Goal: Communication & Community: Answer question/provide support

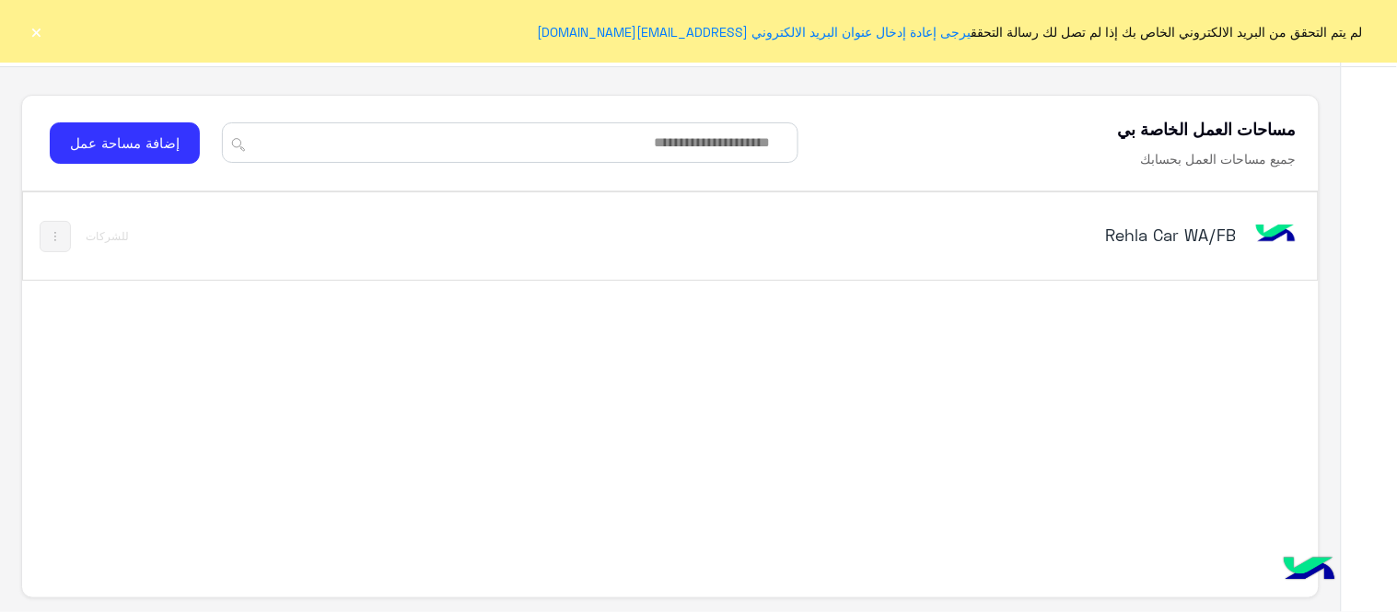
click at [32, 22] on button "×" at bounding box center [37, 31] width 18 height 18
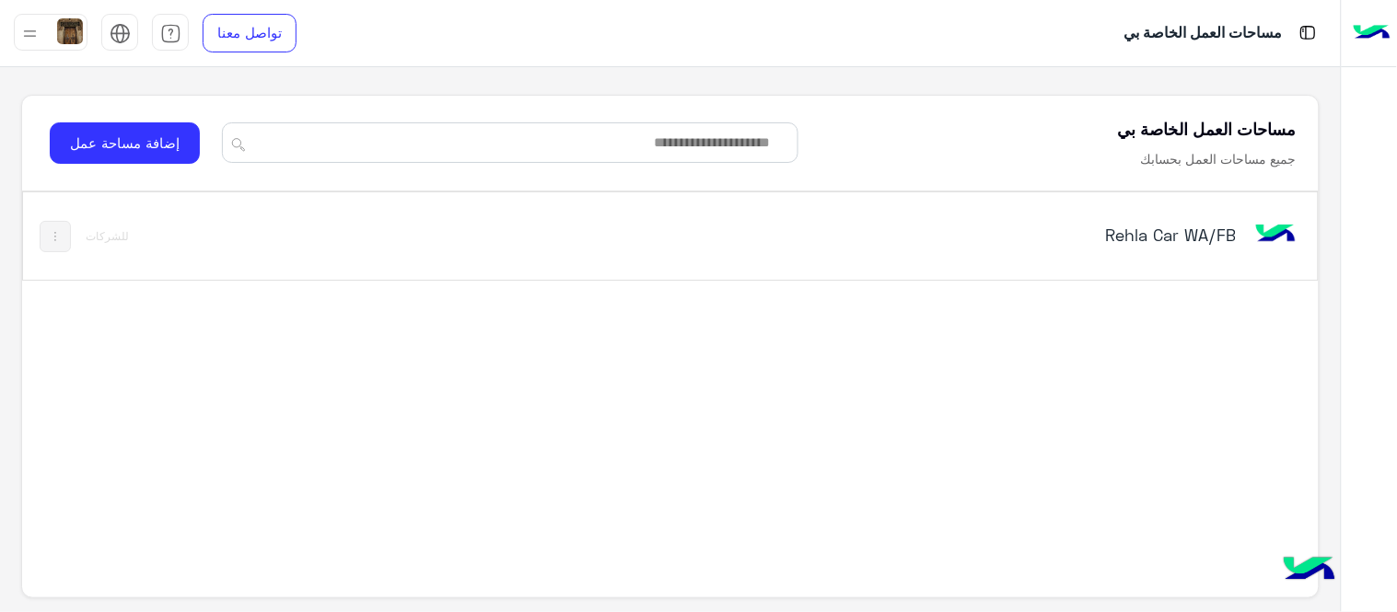
click at [1197, 260] on div "Rehla Car WA/FB" at bounding box center [922, 236] width 756 height 53
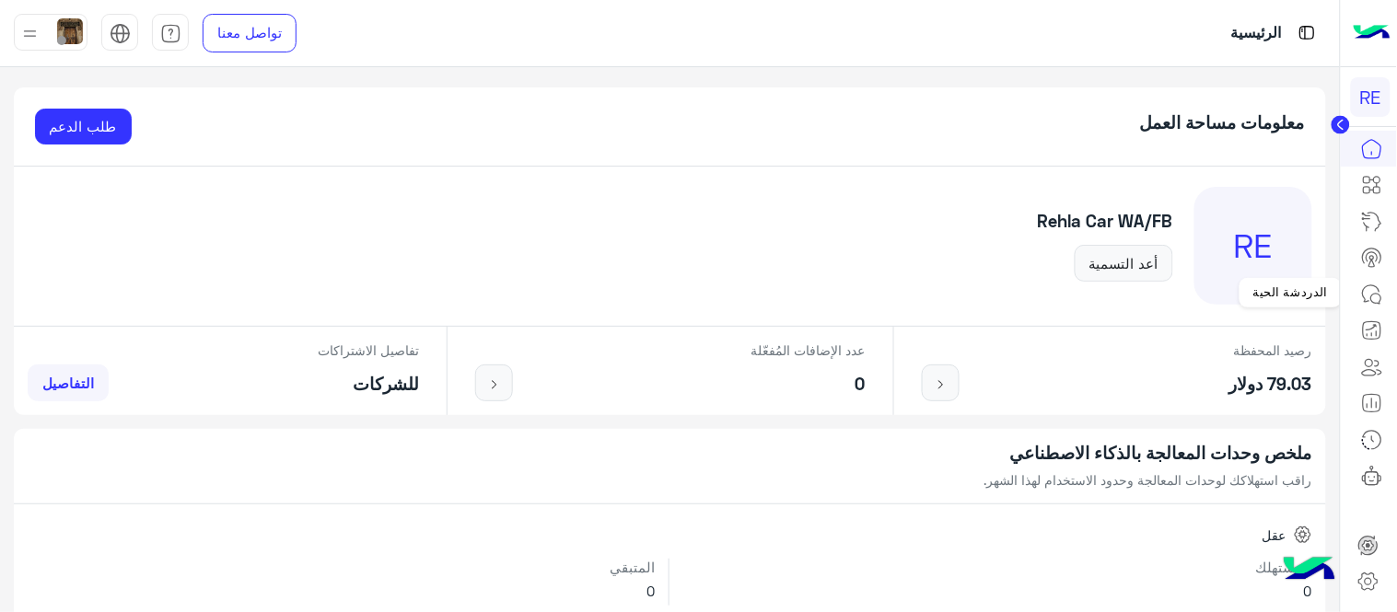
click at [1376, 287] on icon at bounding box center [1372, 295] width 22 height 22
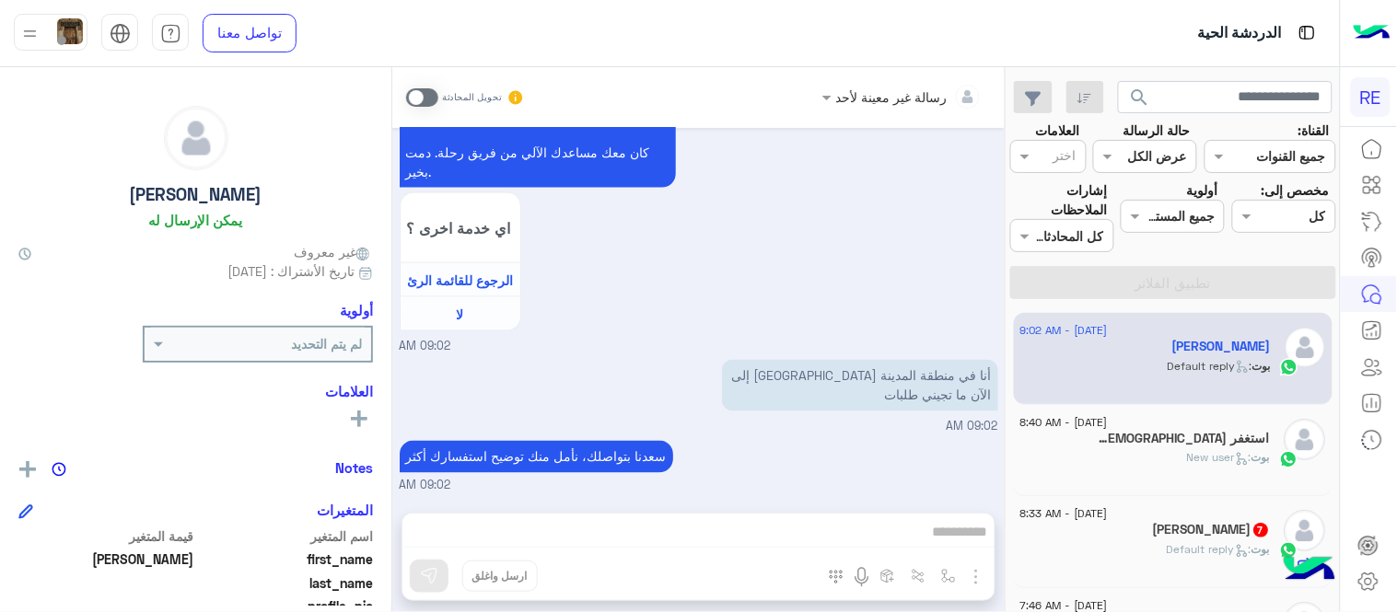
click at [421, 98] on span at bounding box center [422, 97] width 32 height 18
click at [789, 519] on div "رسالة غير معينة لأحد تحويل المحادثة [DATE] الرجوع للقائمة الرئ 09:02 AM اختر [D…" at bounding box center [698, 343] width 612 height 552
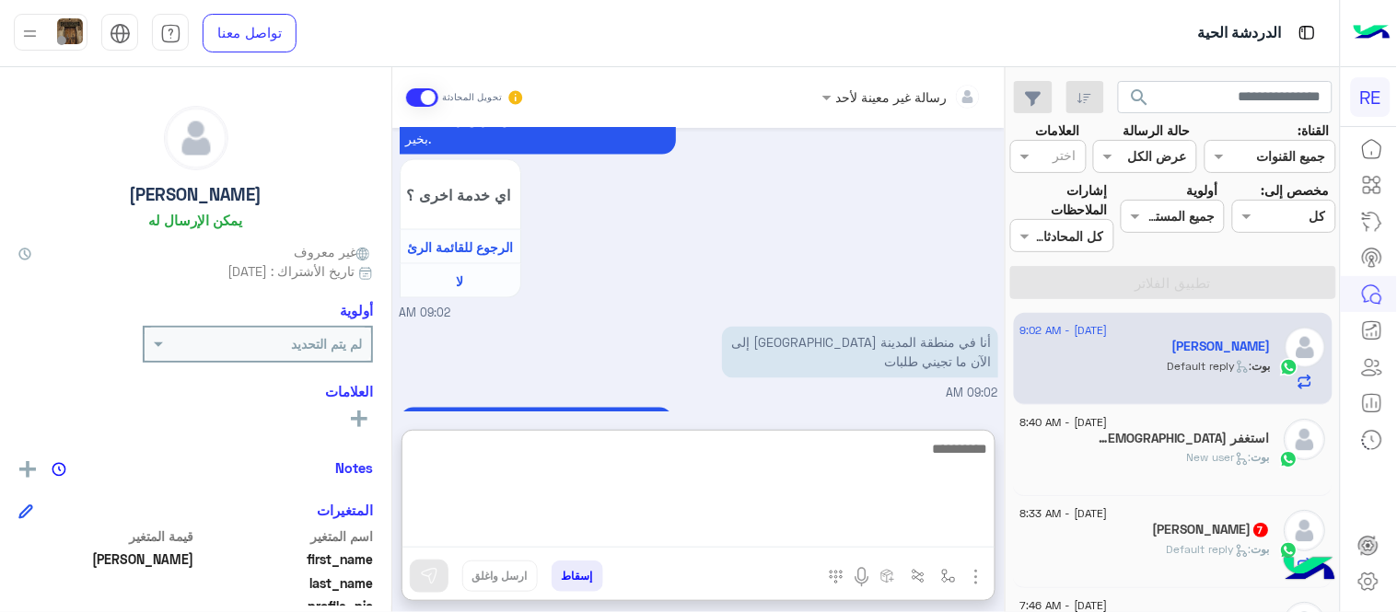
click at [789, 519] on textarea at bounding box center [698, 492] width 592 height 110
type textarea "*"
type textarea "**********"
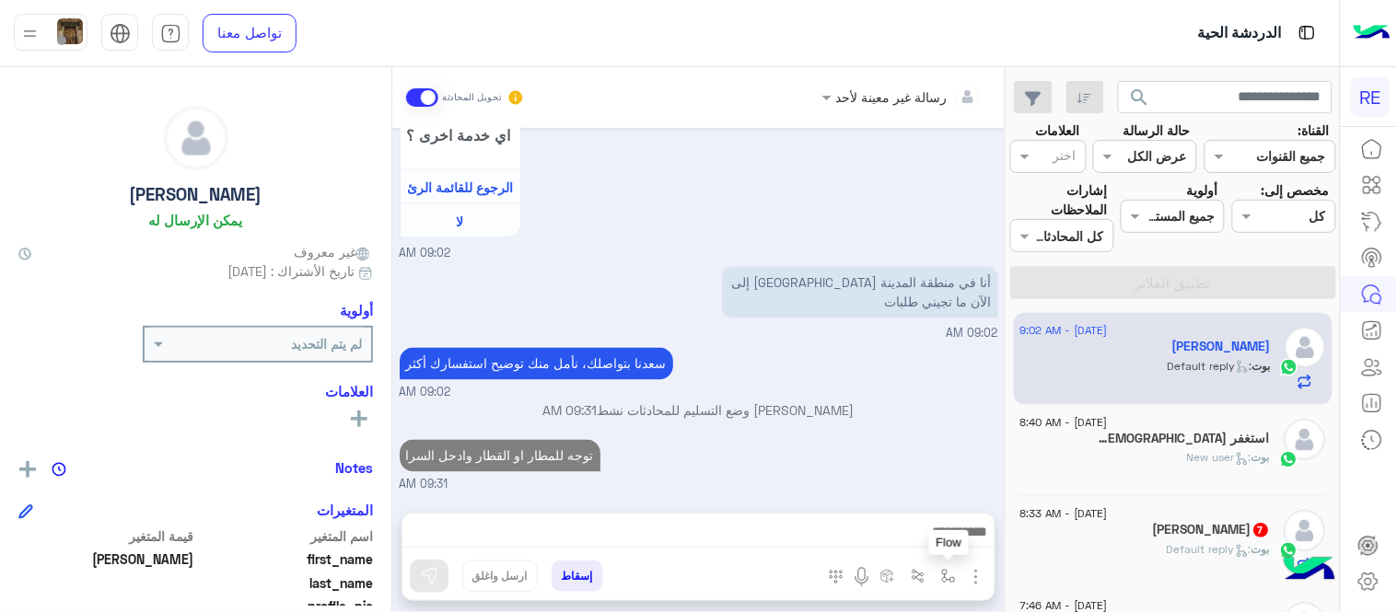
click at [950, 581] on img "button" at bounding box center [948, 576] width 15 height 15
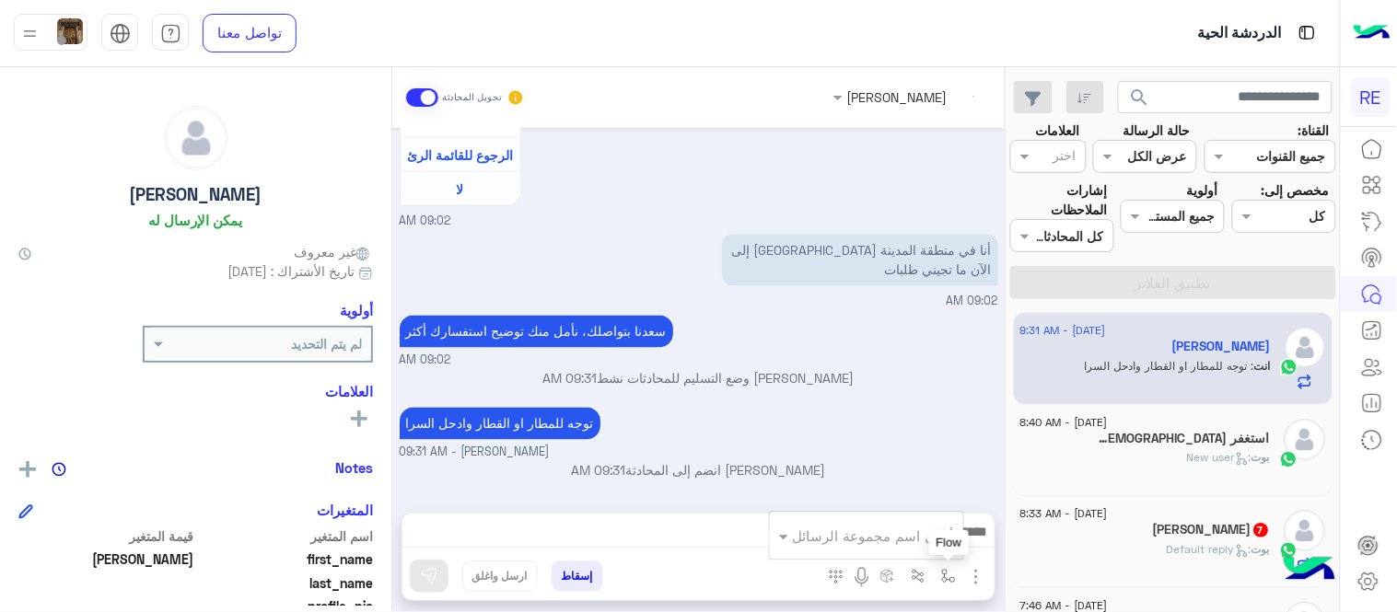
scroll to position [771, 0]
click at [950, 581] on img "button" at bounding box center [948, 576] width 15 height 15
click at [949, 583] on img "button" at bounding box center [948, 576] width 15 height 15
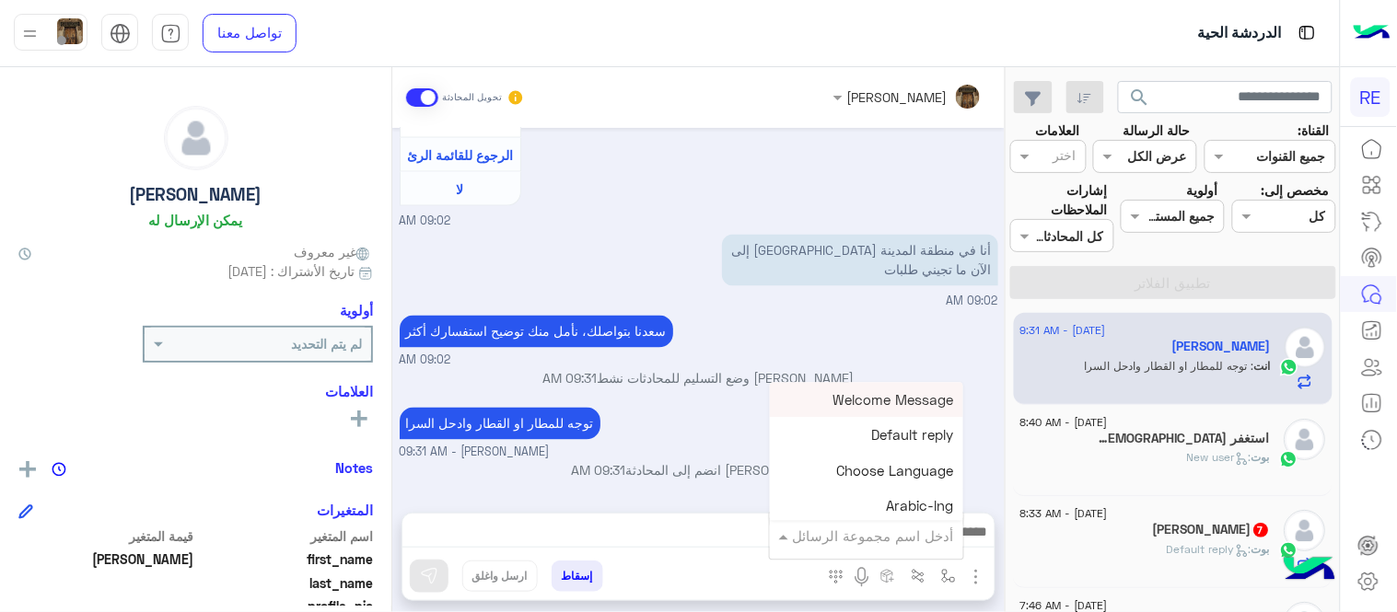
click at [889, 532] on input "text" at bounding box center [892, 536] width 124 height 21
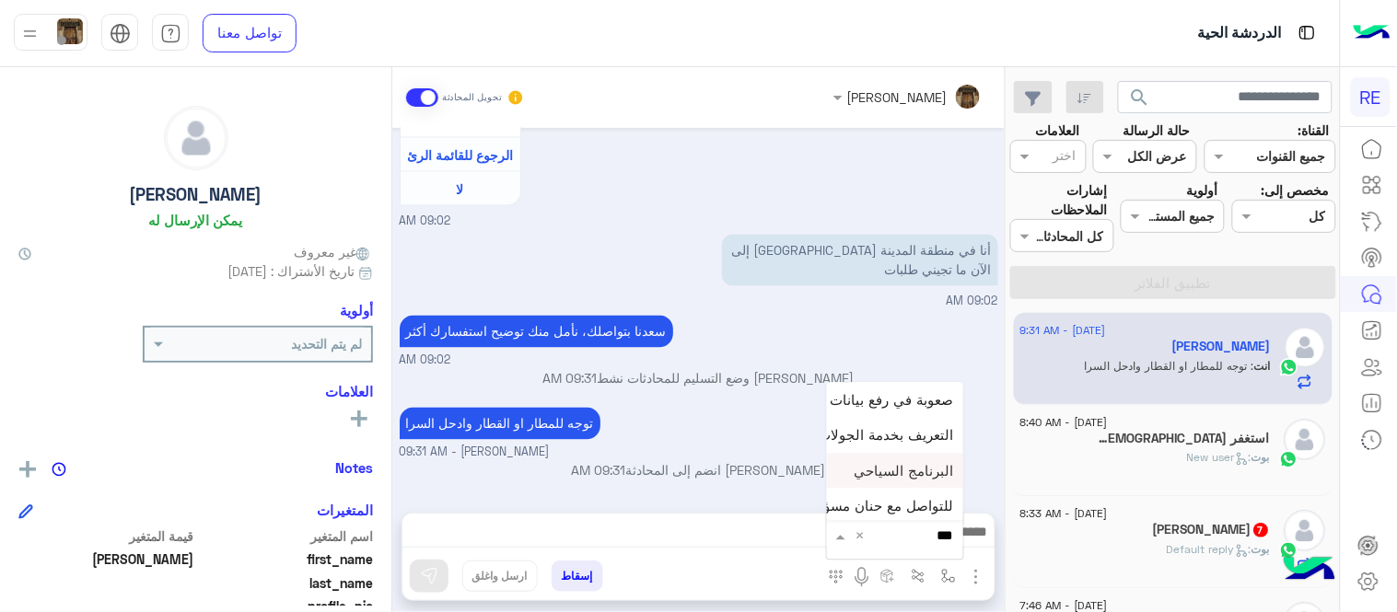
type input "****"
click at [922, 462] on span "مشاكل السرا تحديث" at bounding box center [894, 467] width 119 height 17
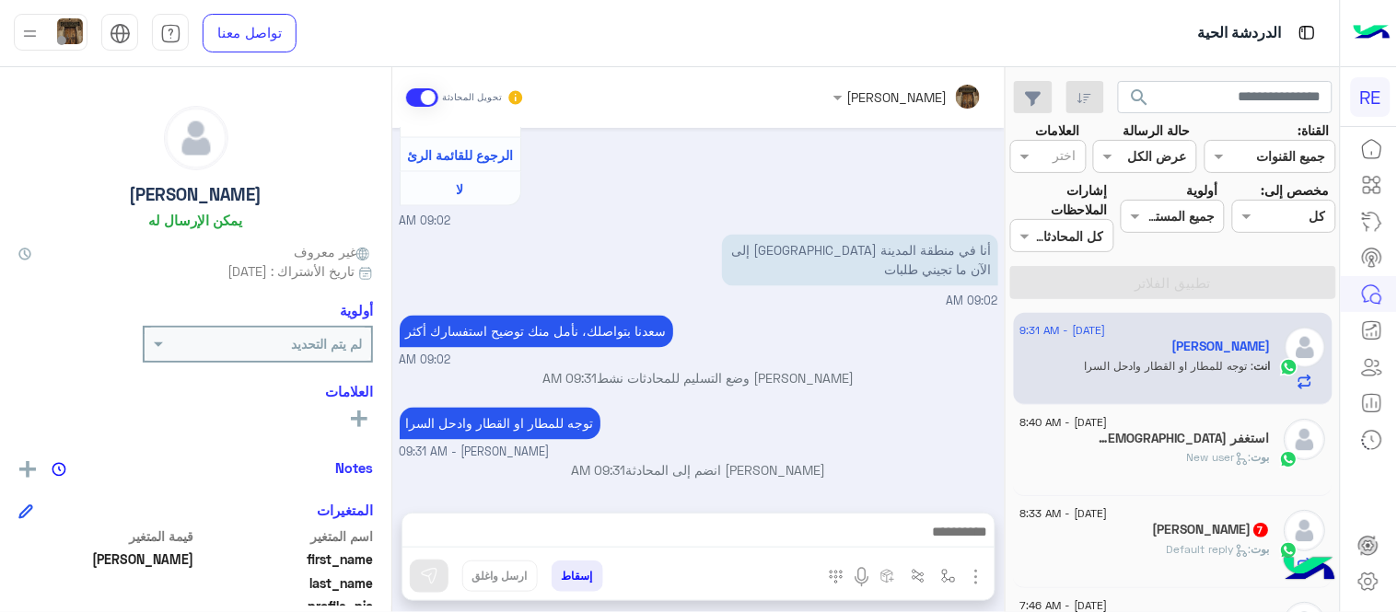
type textarea "**********"
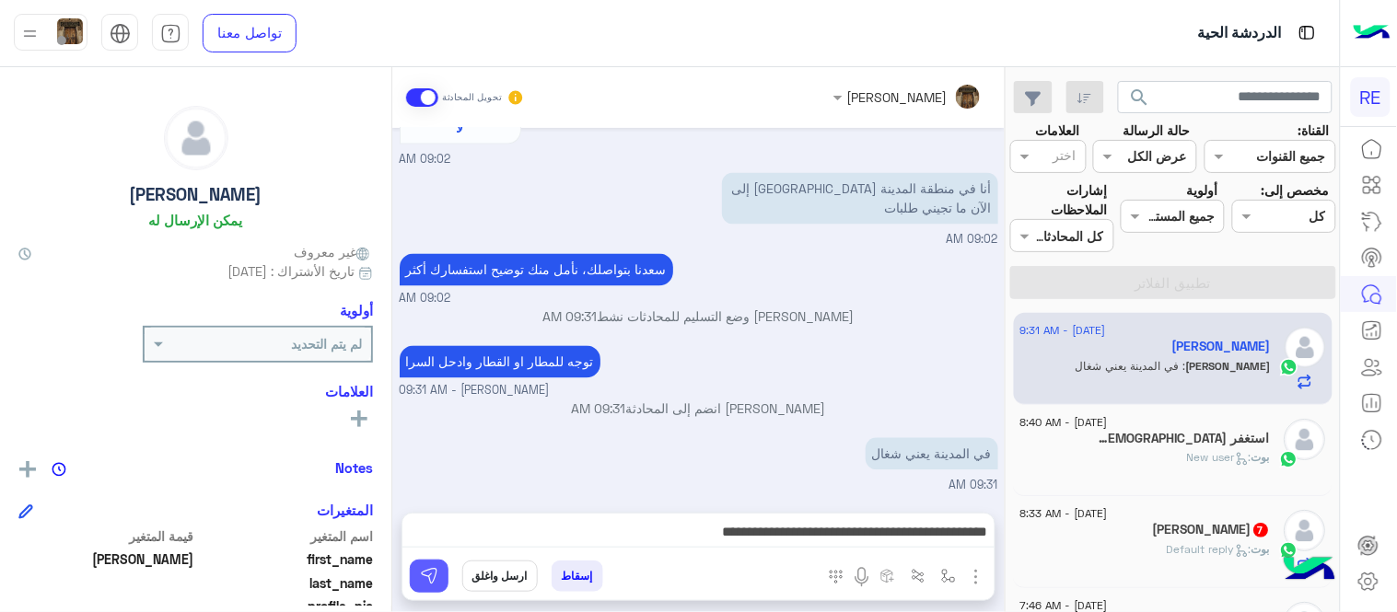
click at [412, 571] on button at bounding box center [429, 576] width 39 height 33
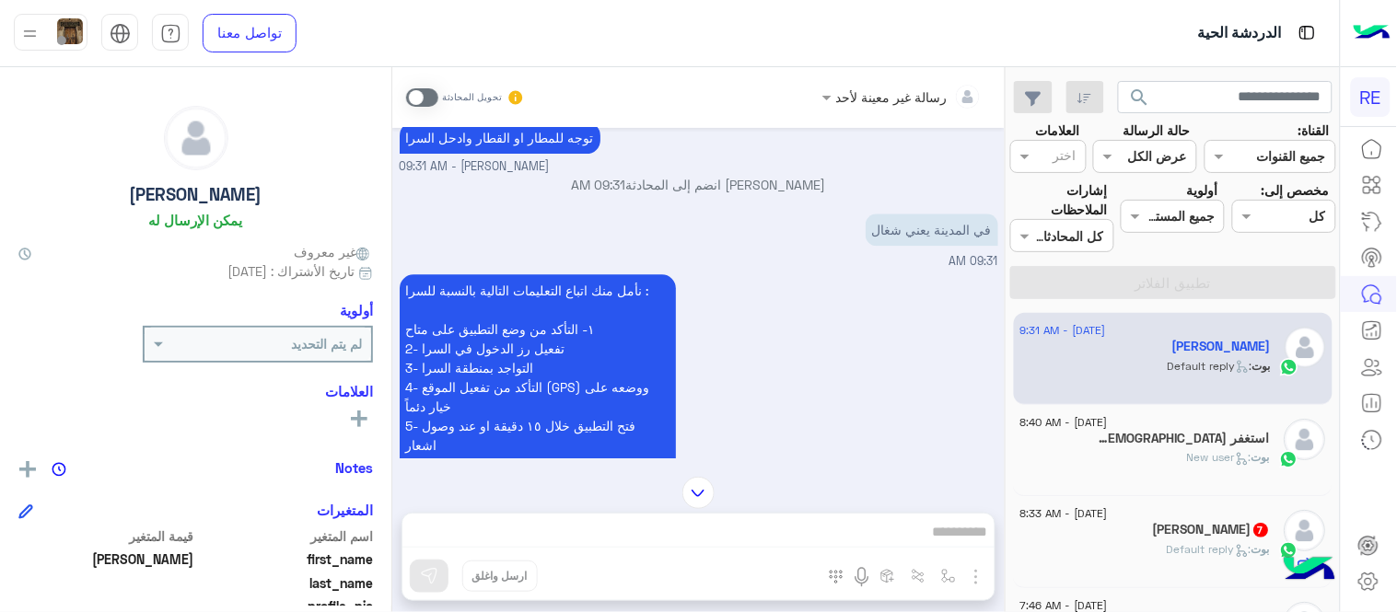
scroll to position [1059, 0]
click at [904, 216] on p "‏في المدينة يعني شغال" at bounding box center [931, 228] width 133 height 32
click at [428, 90] on span at bounding box center [422, 97] width 32 height 18
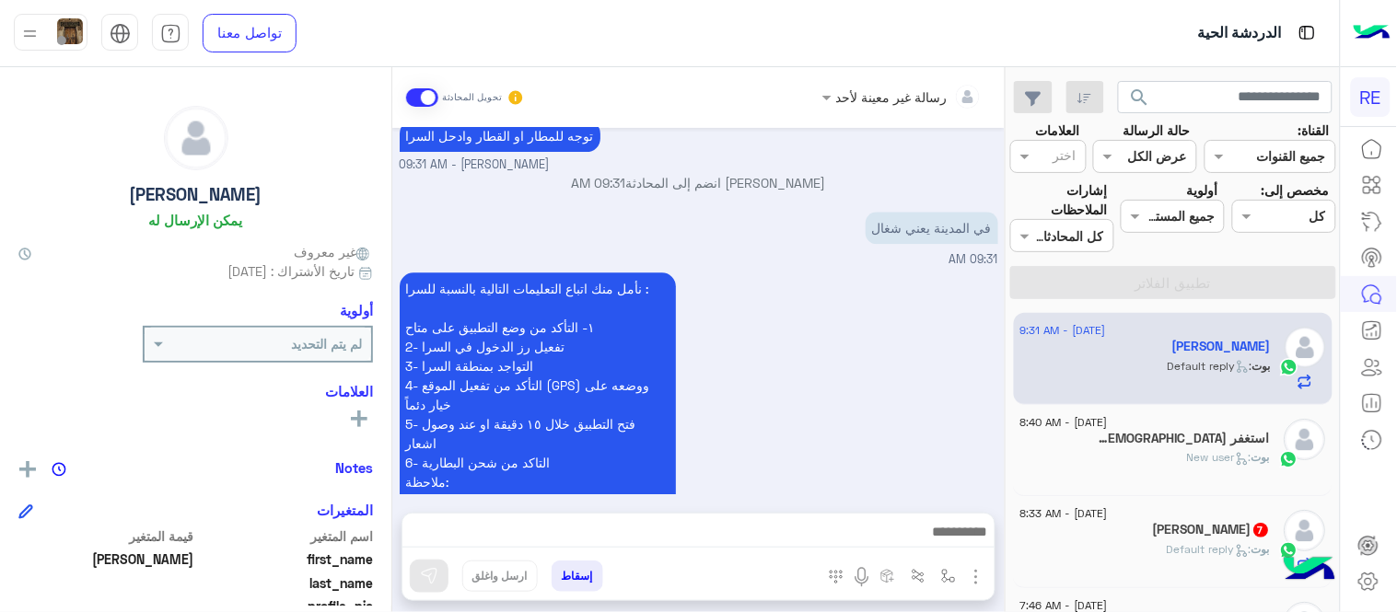
scroll to position [1348, 0]
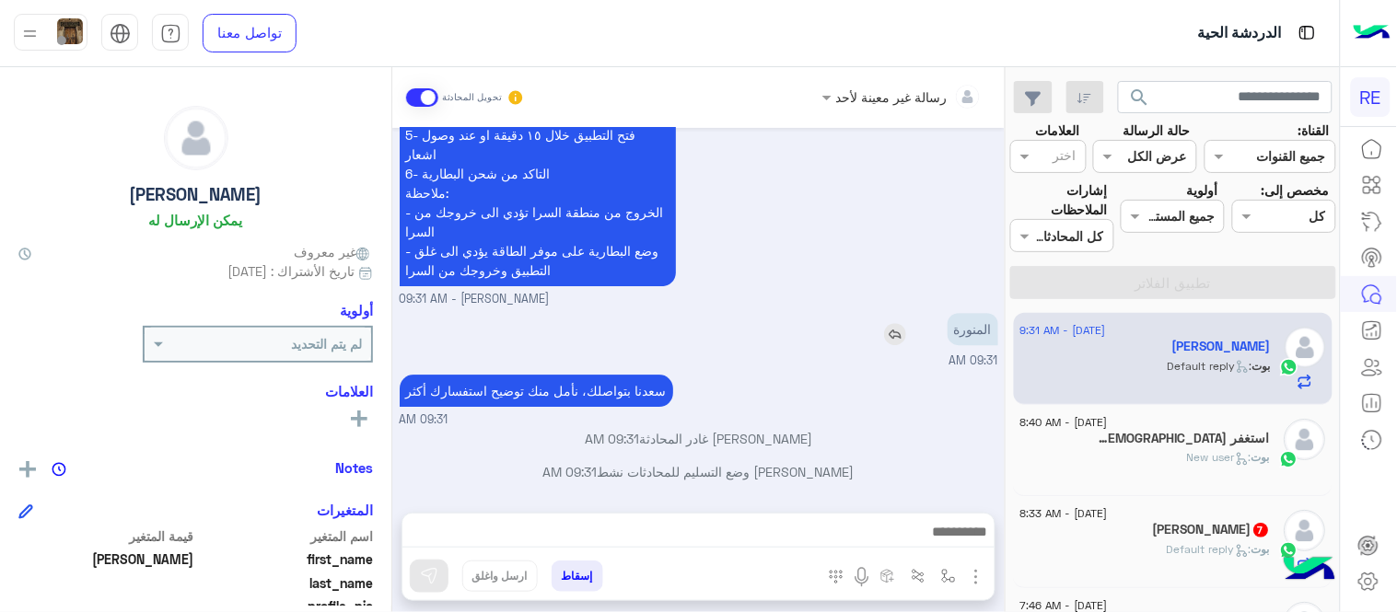
click at [895, 334] on img at bounding box center [895, 334] width 22 height 22
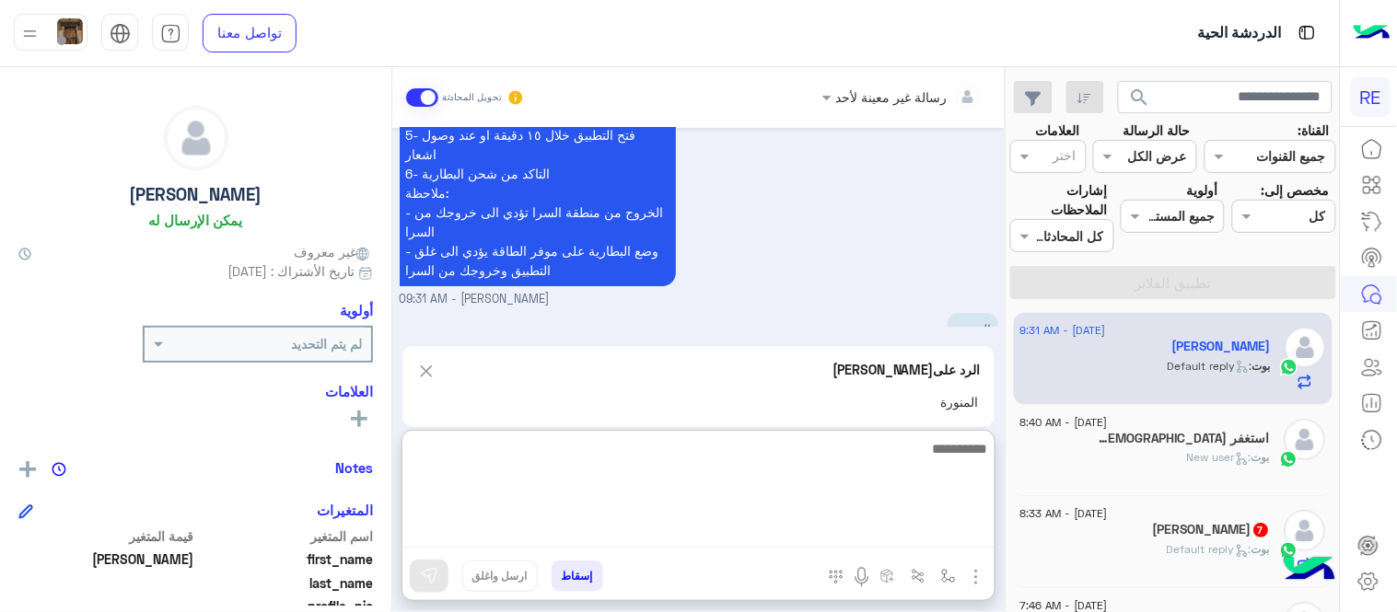
click at [857, 521] on textarea at bounding box center [698, 492] width 592 height 110
type textarea "**********"
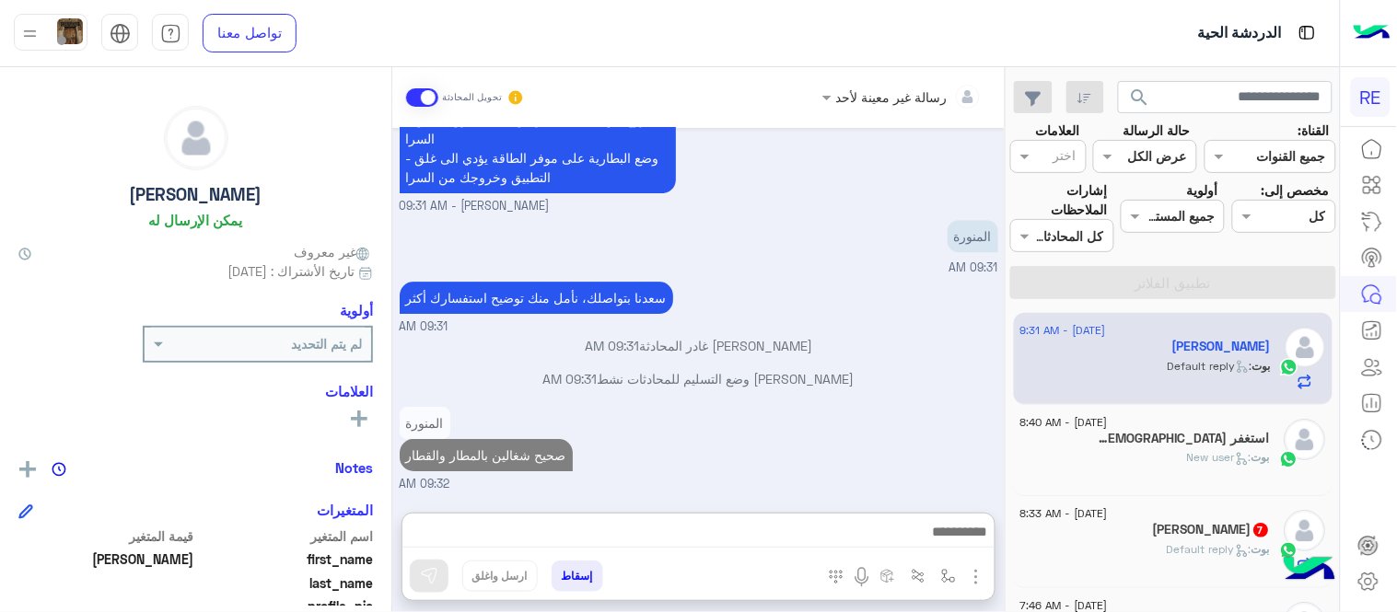
click at [924, 366] on div "[DATE] الرجوع للقائمة الرئ 09:02 AM اختر [DATE] الخدمات التالية: 09:02 AM الملا…" at bounding box center [698, 311] width 612 height 366
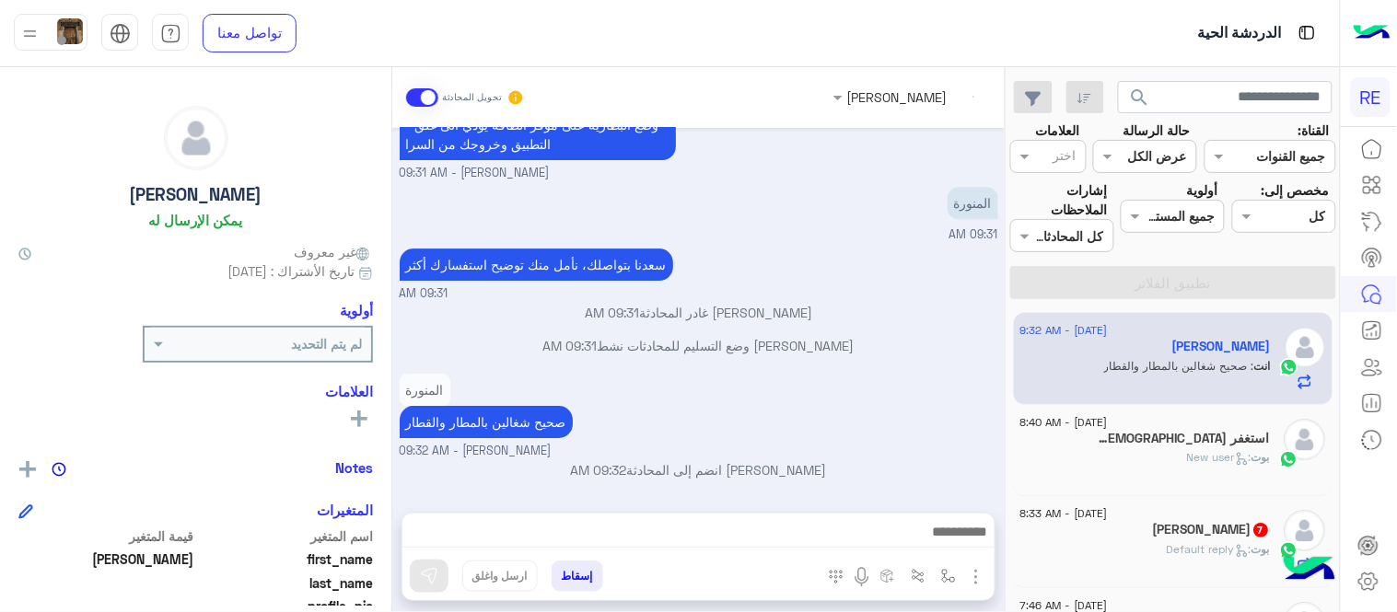
scroll to position [1471, 0]
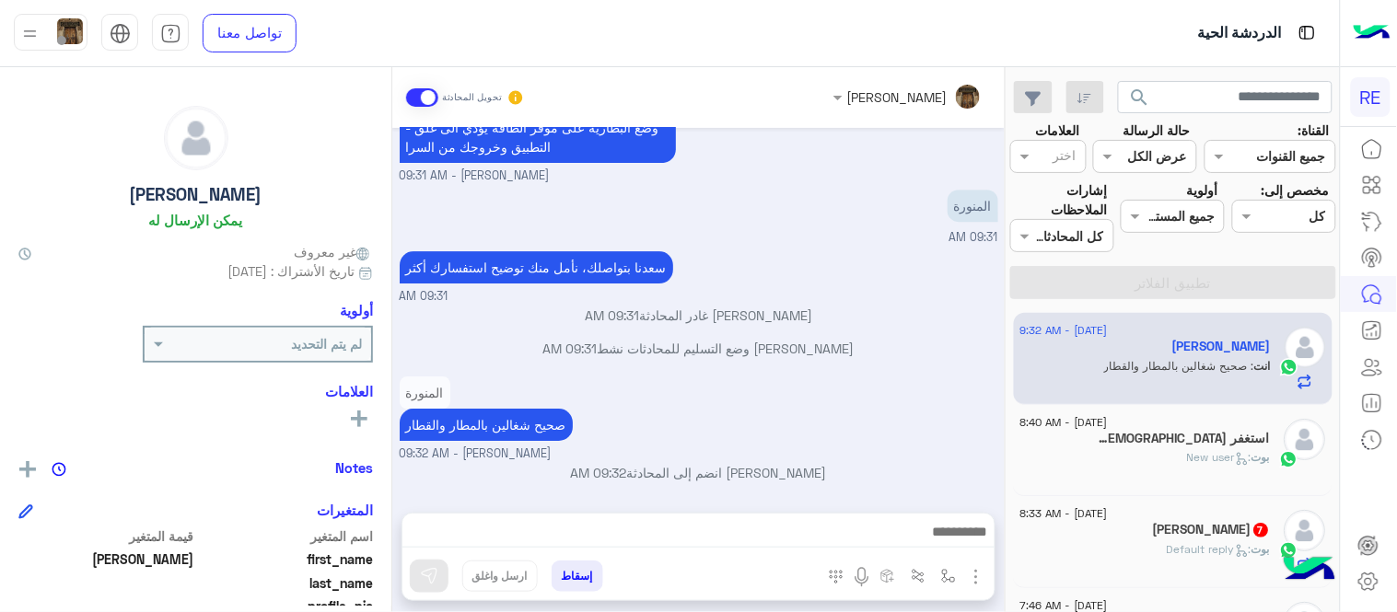
click at [1154, 447] on div "استغفر [DEMOGRAPHIC_DATA] 4" at bounding box center [1145, 440] width 250 height 19
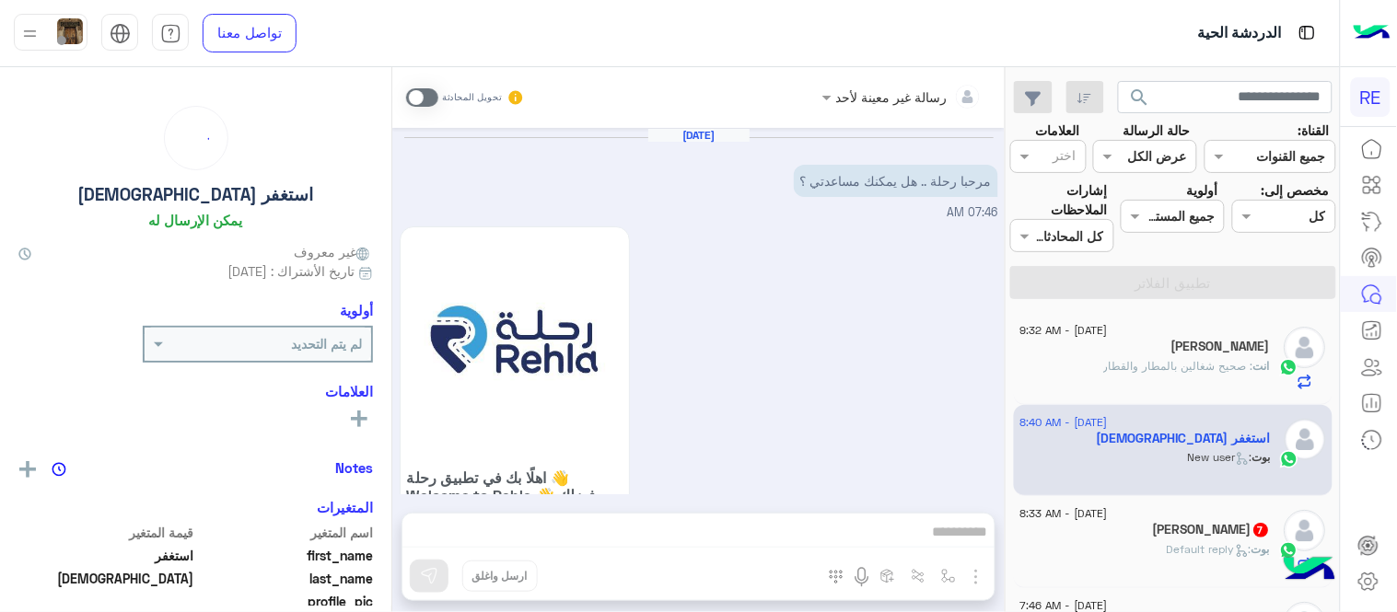
scroll to position [964, 0]
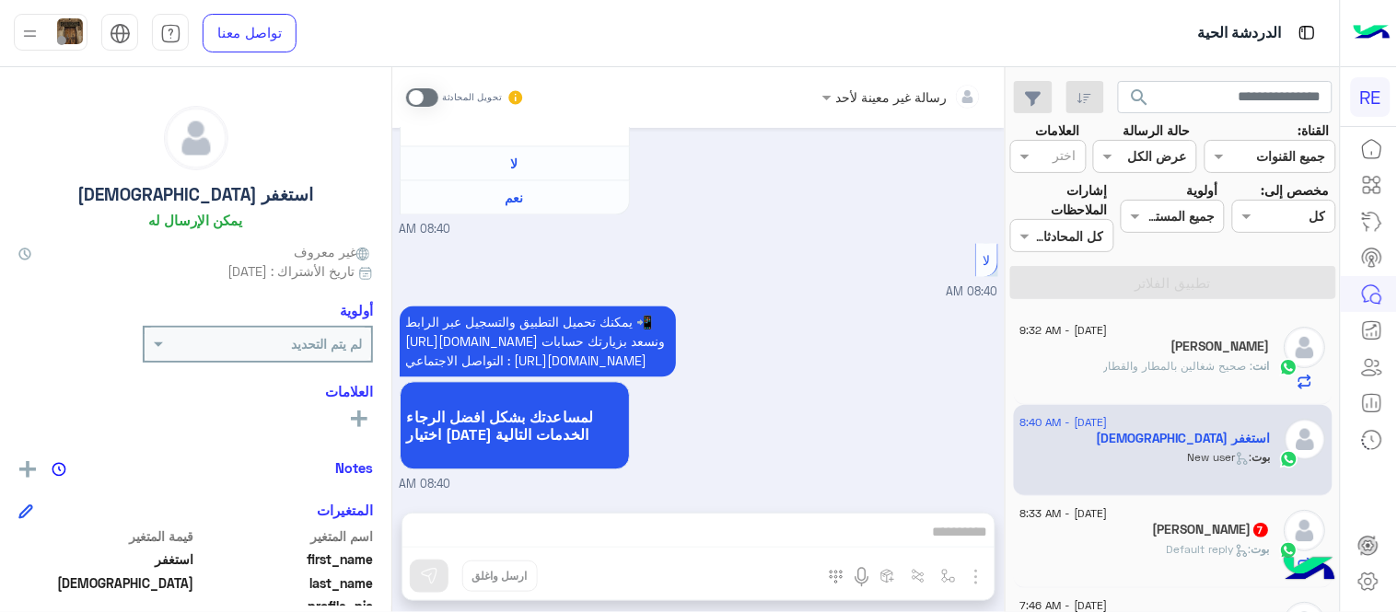
click at [424, 101] on span at bounding box center [422, 97] width 32 height 18
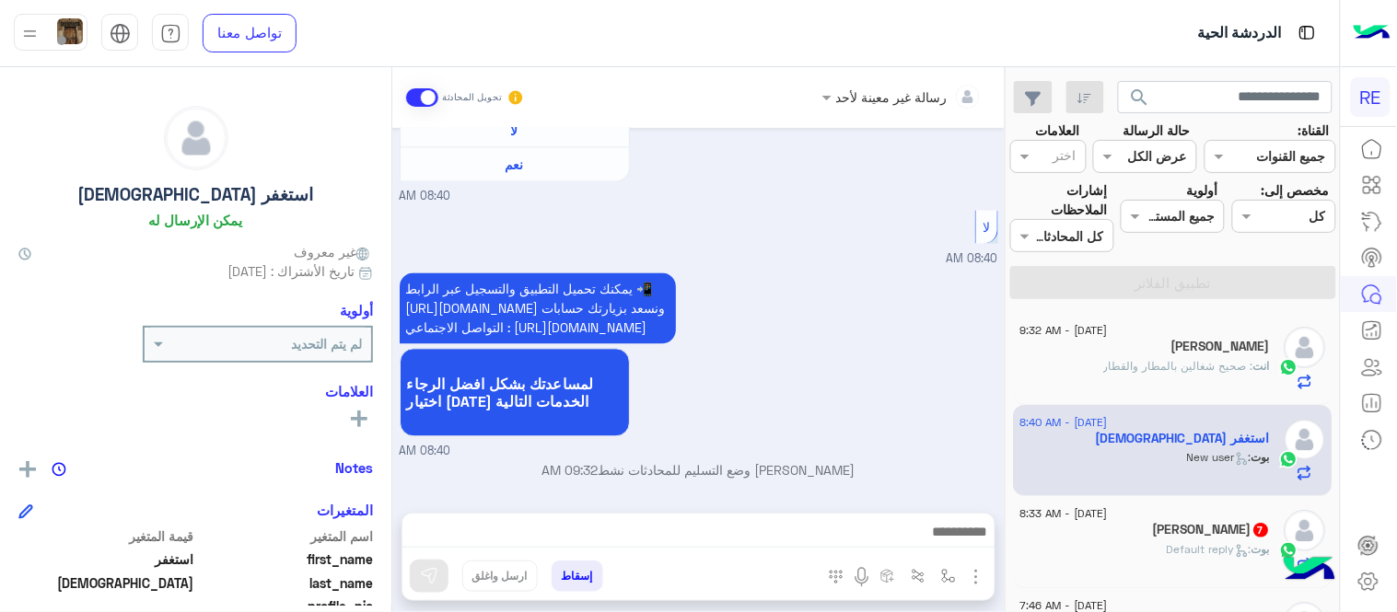
scroll to position [998, 0]
click at [810, 514] on div at bounding box center [698, 537] width 592 height 46
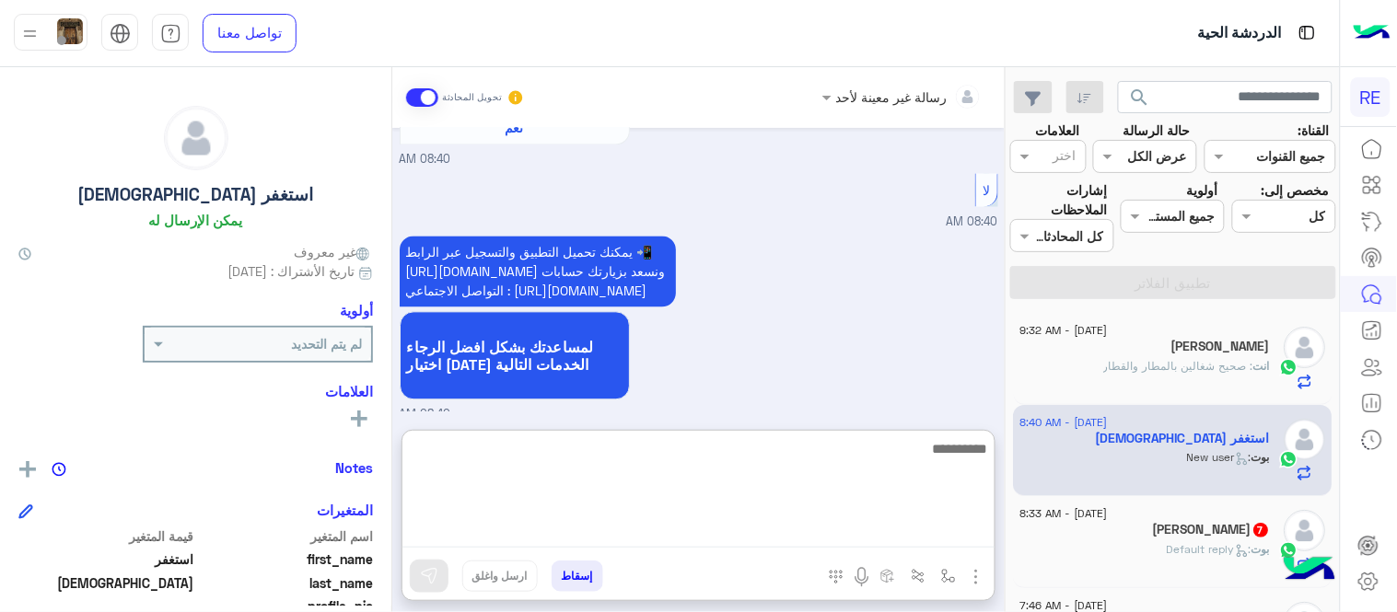
click at [820, 529] on textarea at bounding box center [698, 492] width 592 height 110
type textarea "**********"
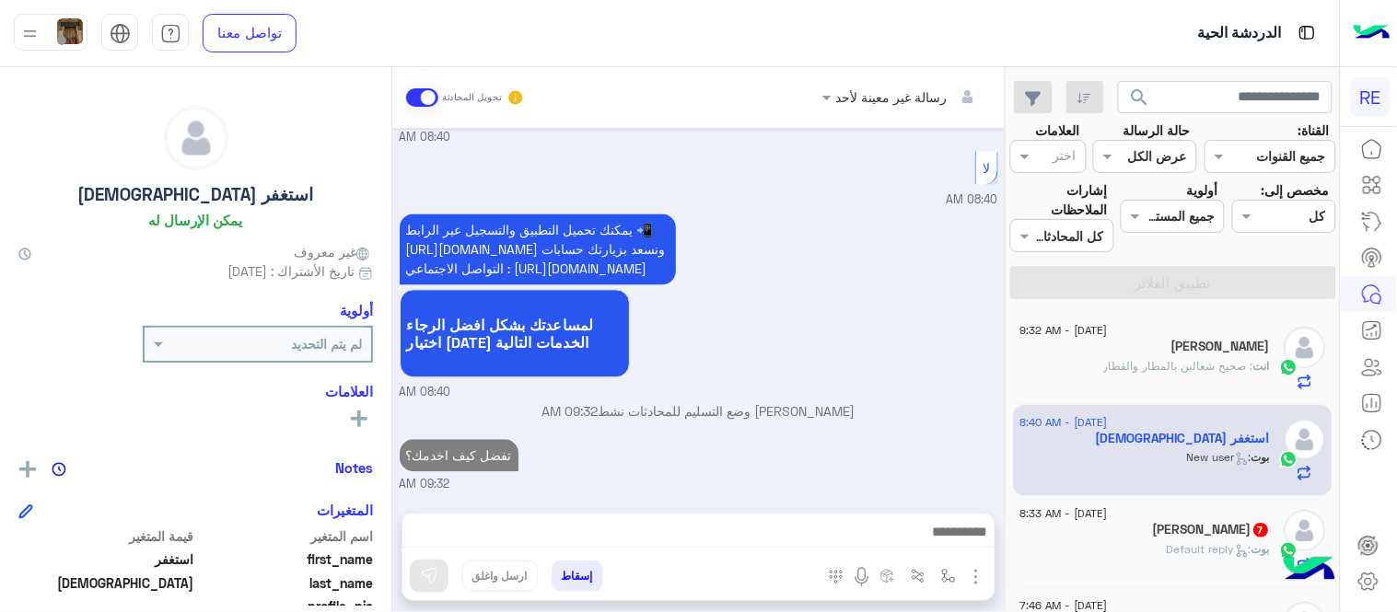
scroll to position [1088, 0]
click at [1223, 532] on h5 "[PERSON_NAME] 7" at bounding box center [1212, 530] width 117 height 16
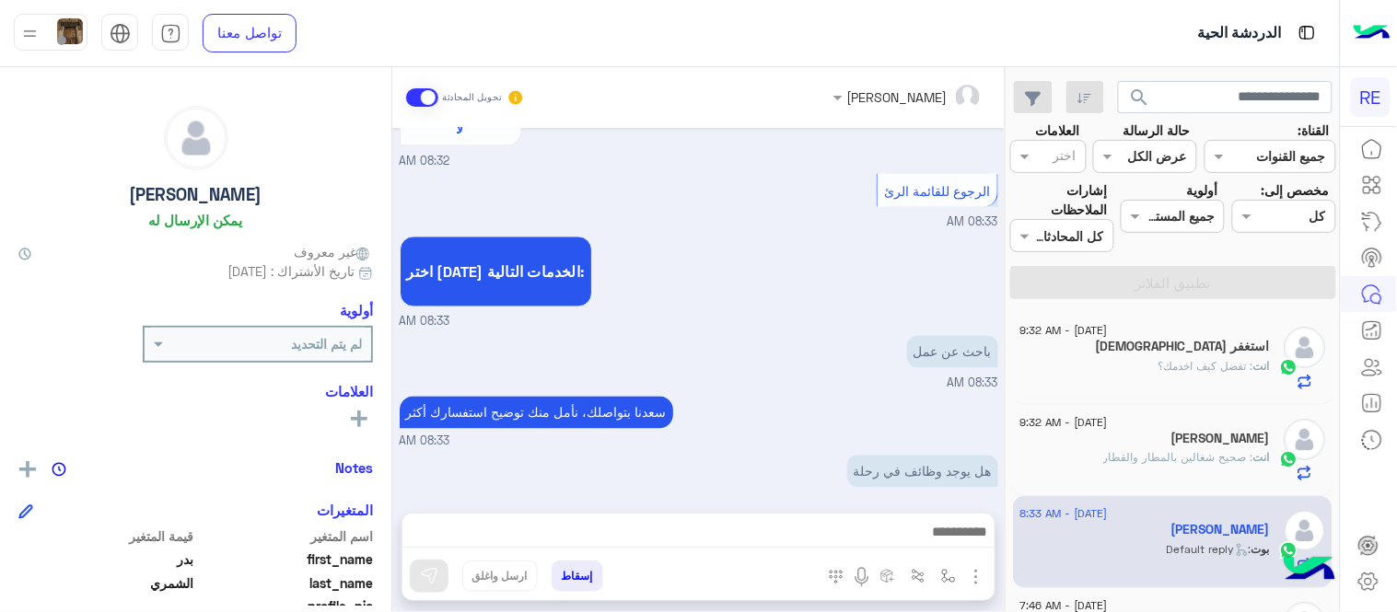
scroll to position [944, 0]
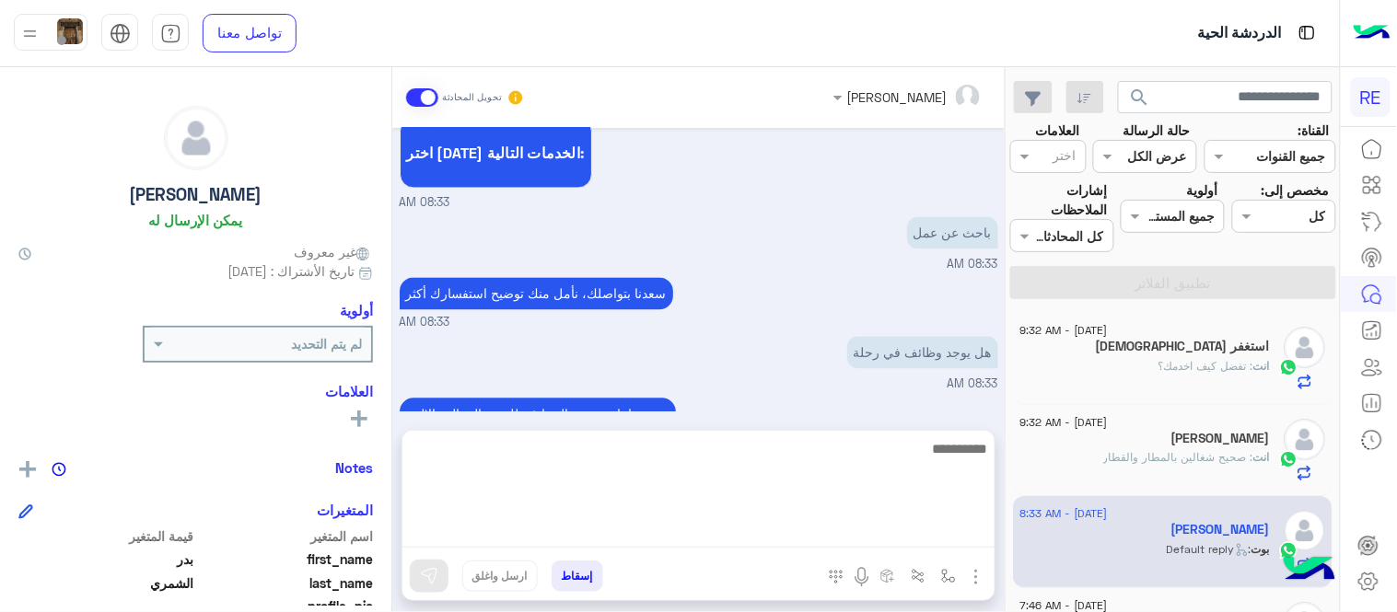
click at [748, 539] on textarea at bounding box center [698, 492] width 592 height 110
type textarea "*"
paste textarea "**********"
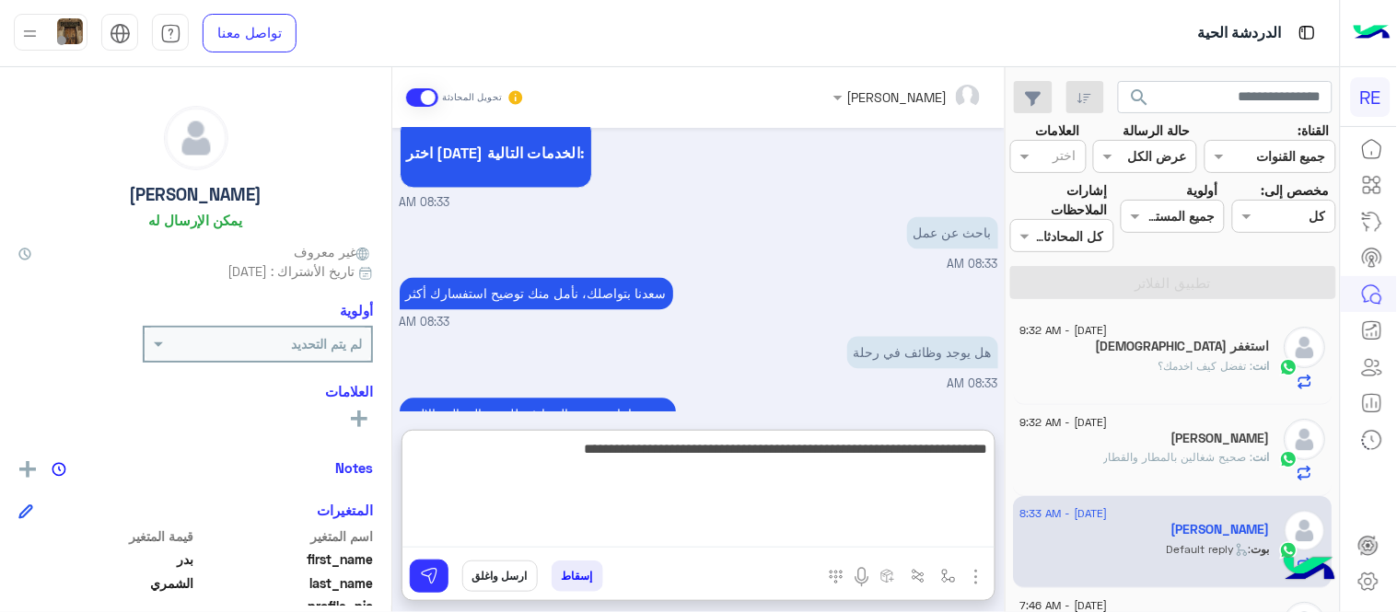
type textarea "**********"
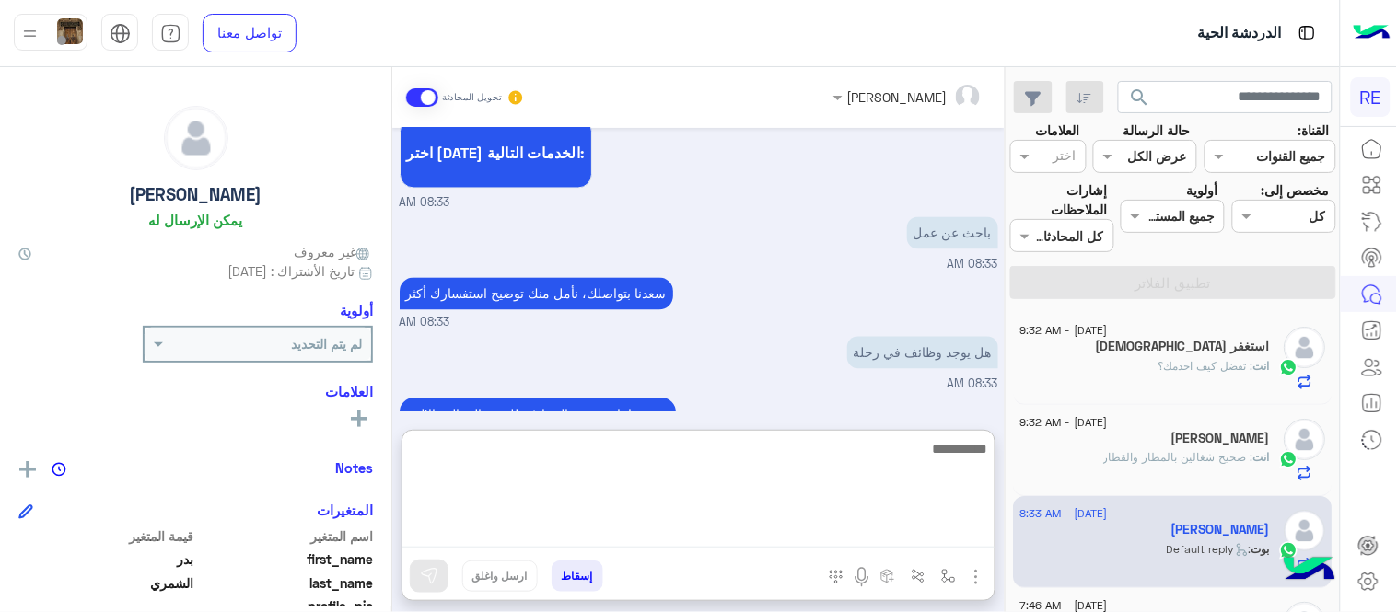
scroll to position [1124, 0]
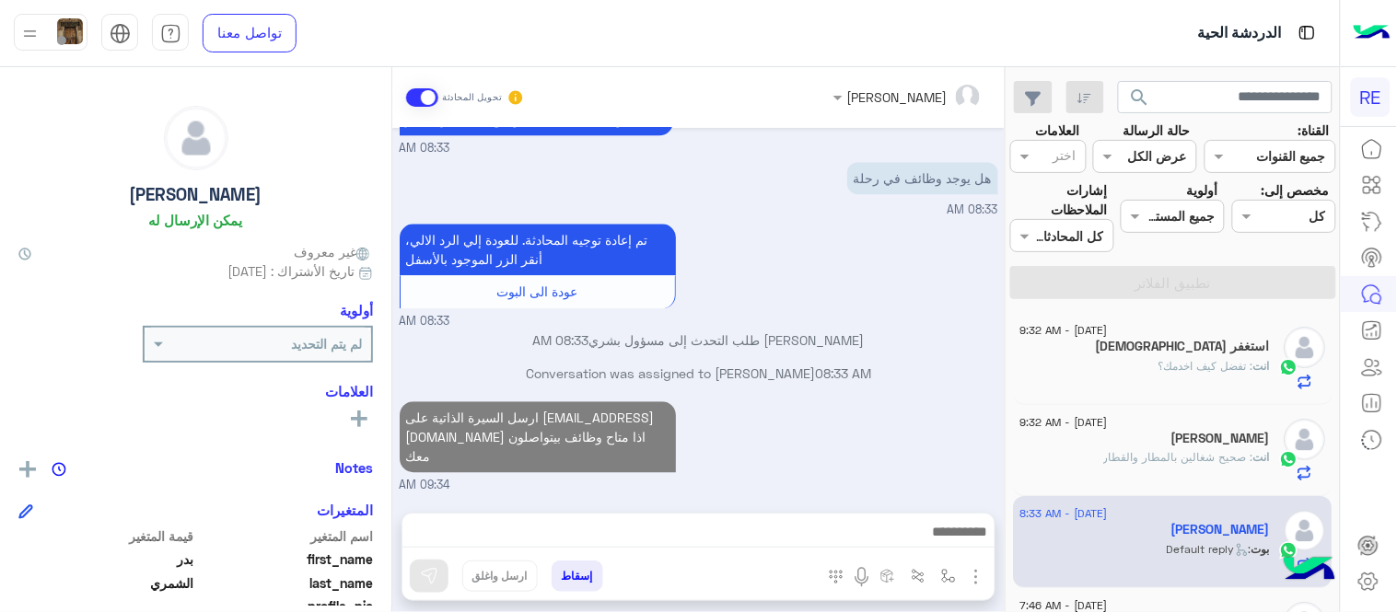
click at [905, 406] on div "ارسل السيرة الذاتية على [EMAIL_ADDRESS][DOMAIN_NAME] اذا متاح وظائف بيتواصلون م…" at bounding box center [699, 446] width 598 height 98
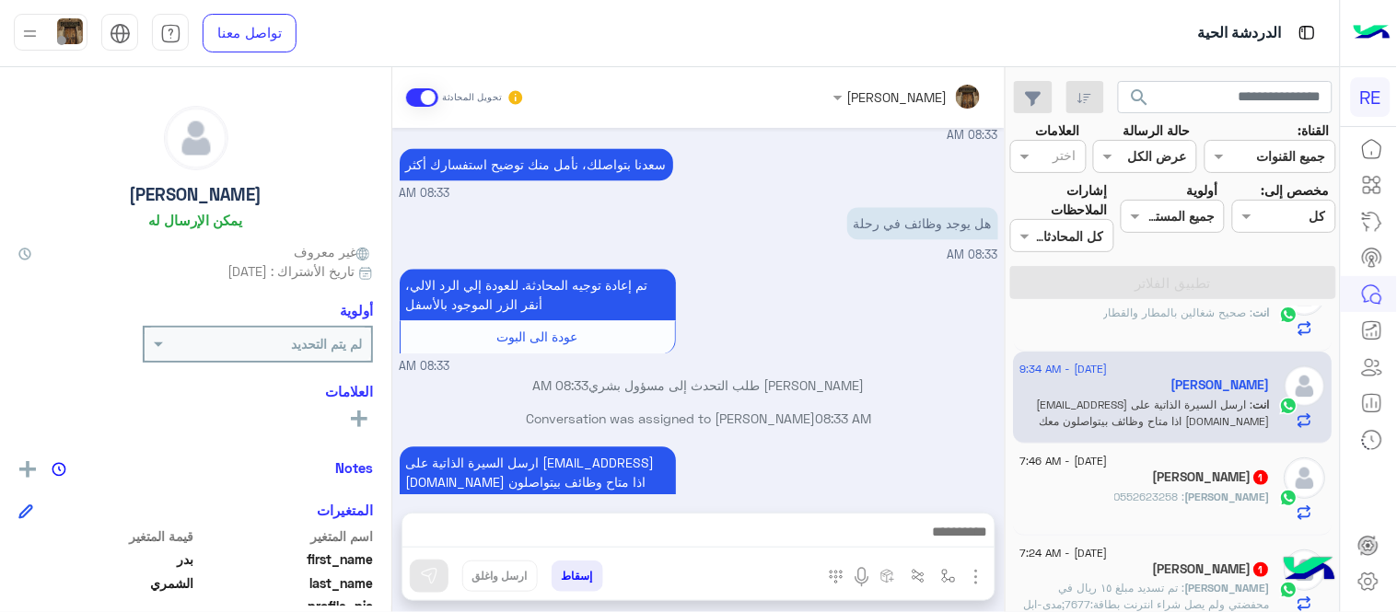
scroll to position [169, 0]
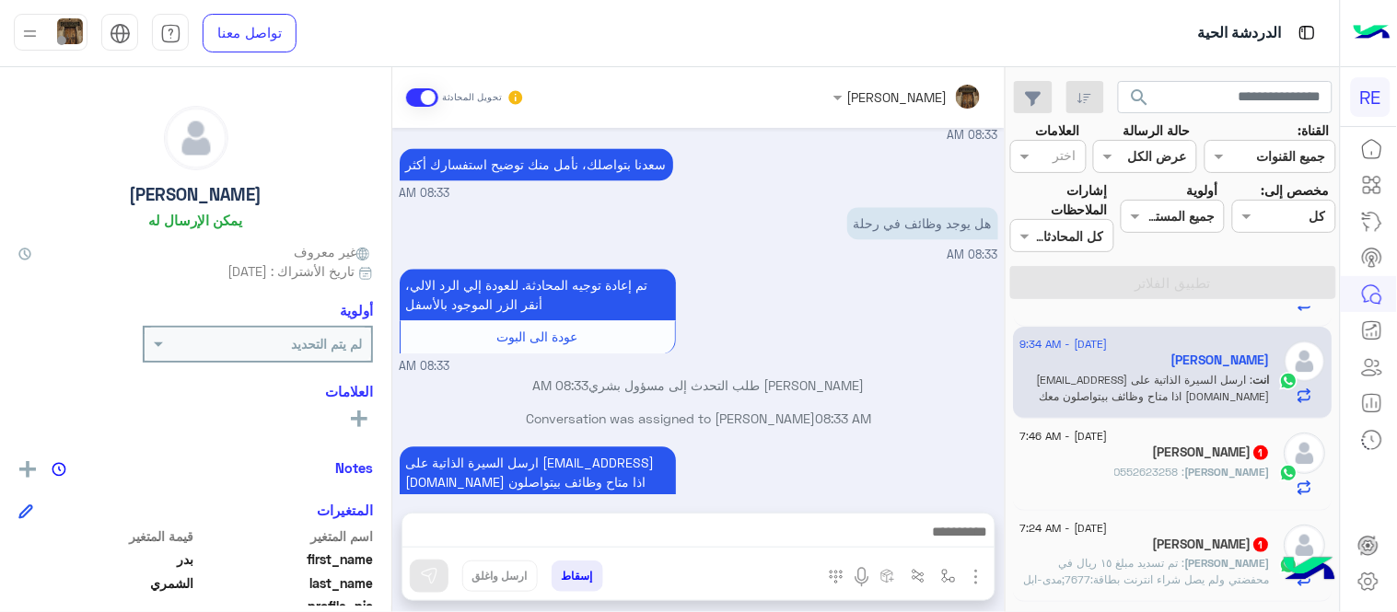
click at [1090, 440] on span "[DATE] - 7:46 AM" at bounding box center [1063, 436] width 87 height 17
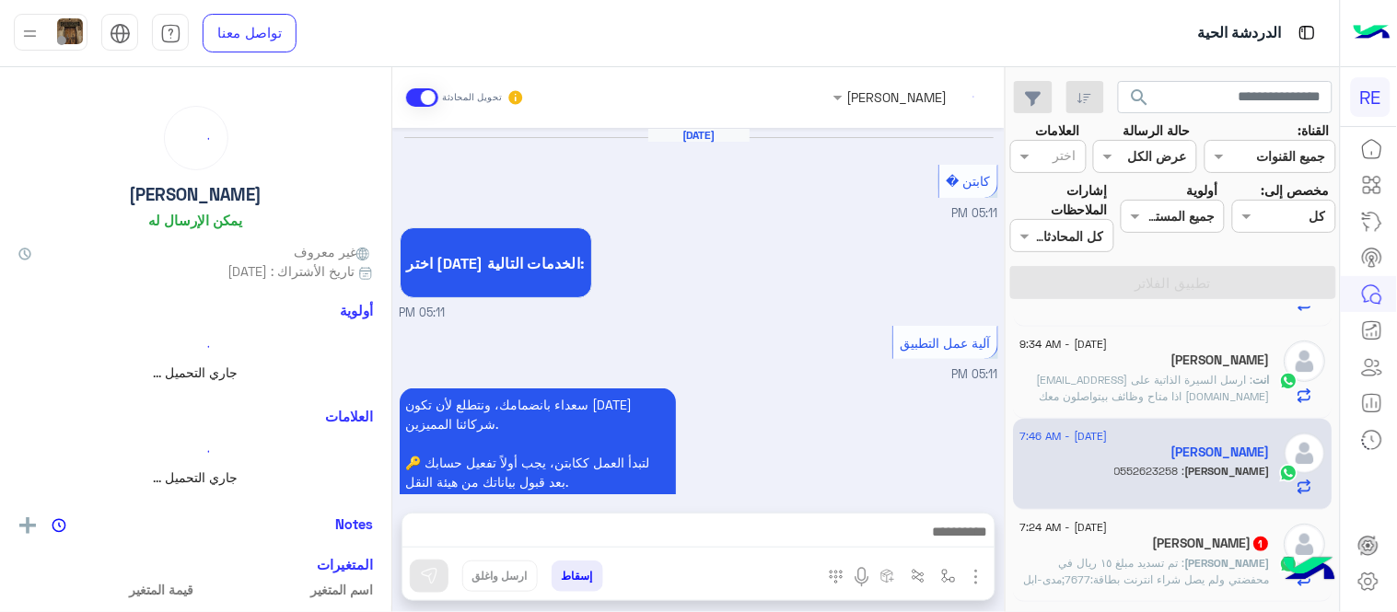
scroll to position [1061, 0]
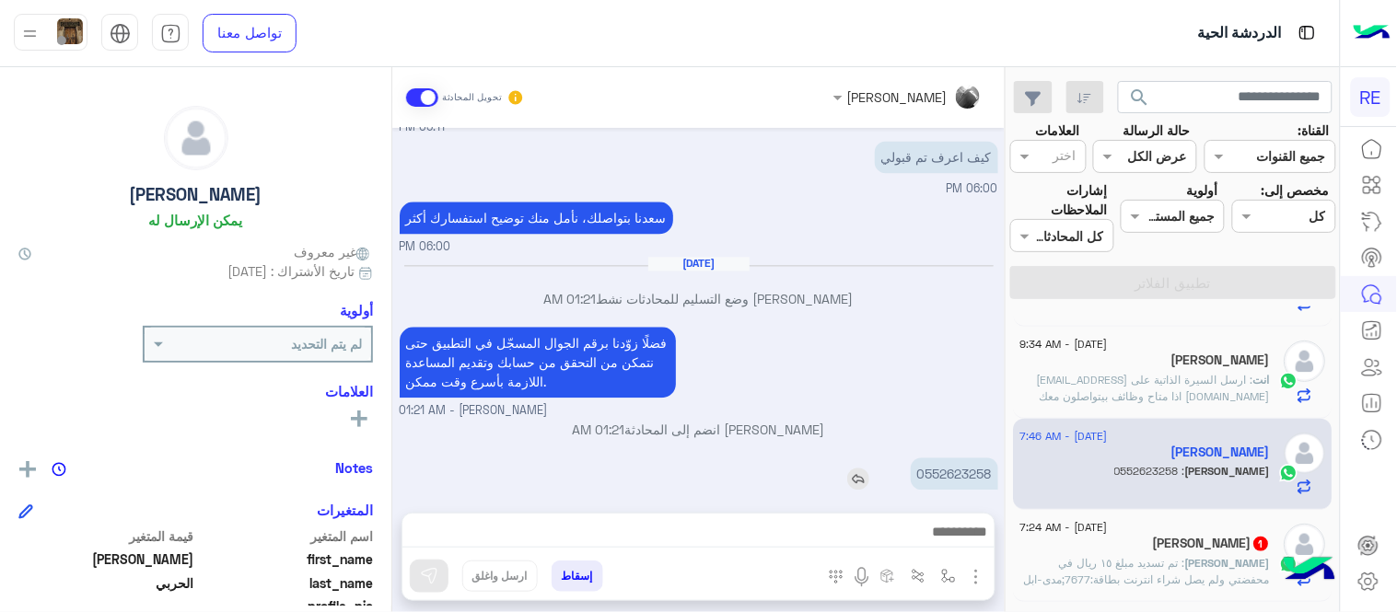
click at [941, 461] on p "0552623258" at bounding box center [954, 474] width 87 height 32
copy p "0552623258"
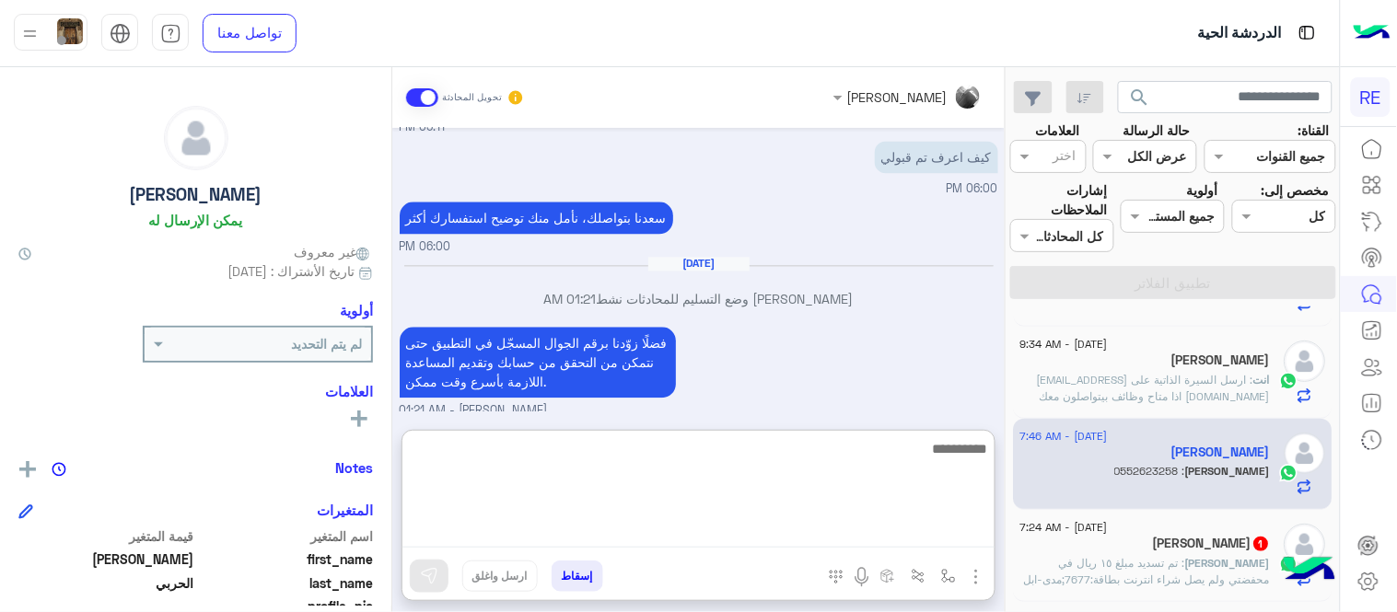
click at [701, 521] on textarea at bounding box center [698, 492] width 592 height 110
type textarea "**********"
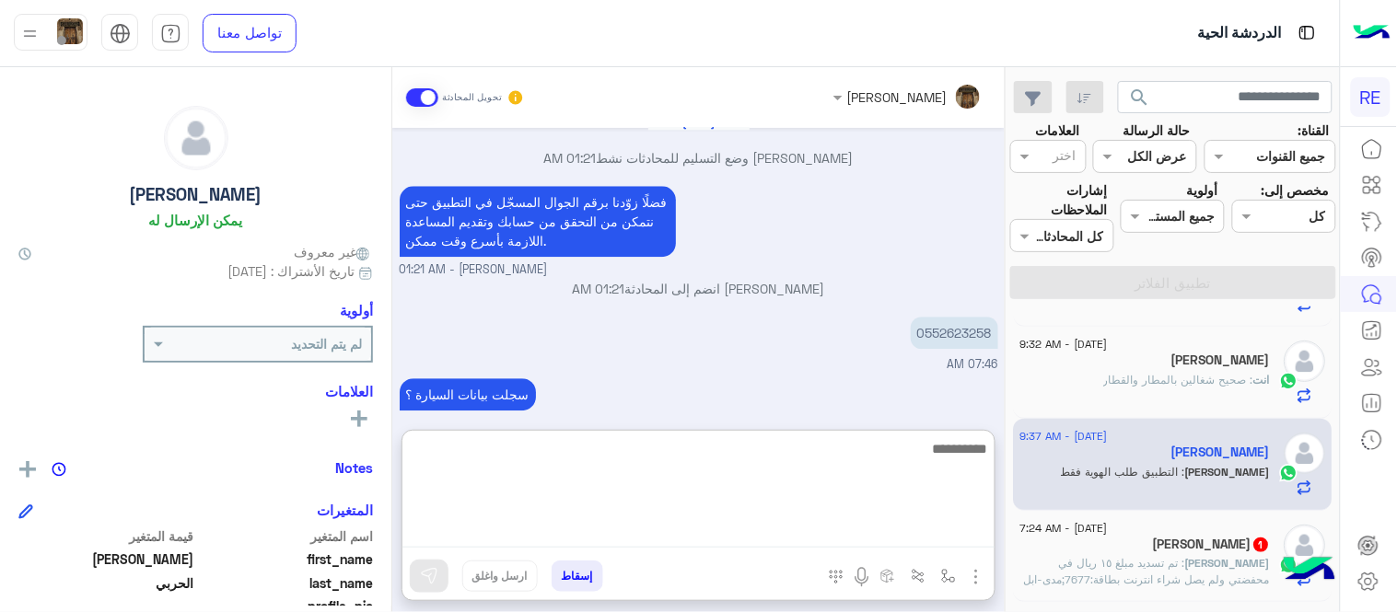
scroll to position [1357, 0]
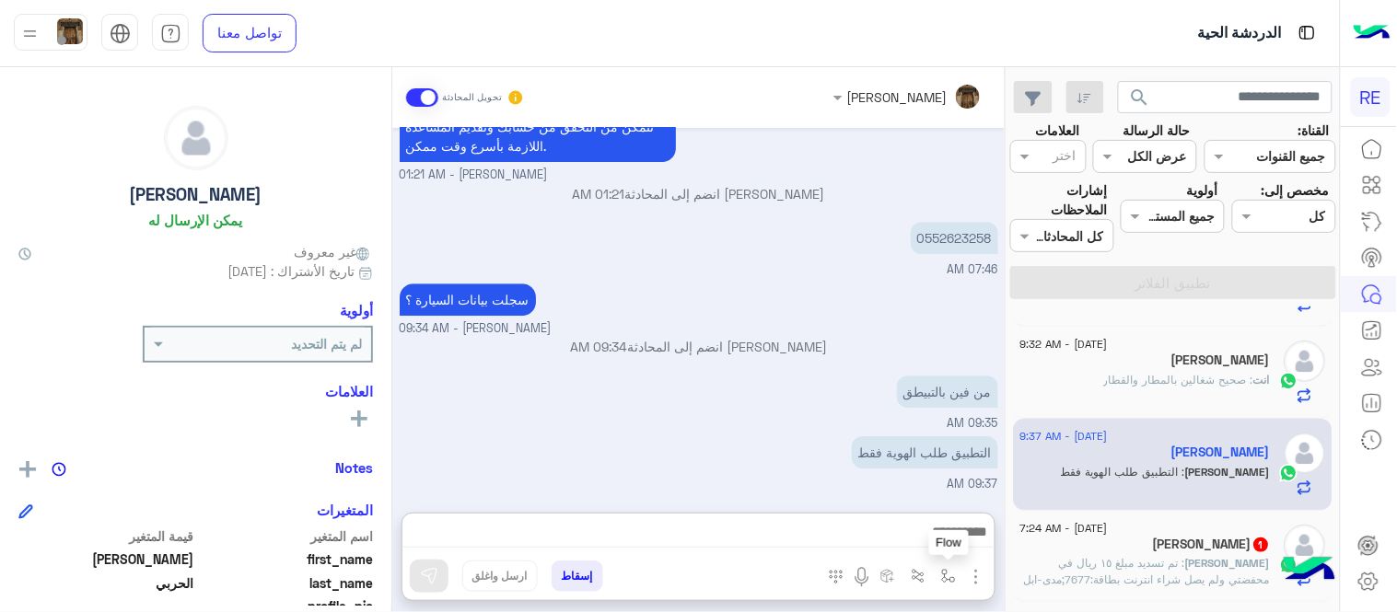
click at [949, 569] on img "button" at bounding box center [948, 576] width 15 height 15
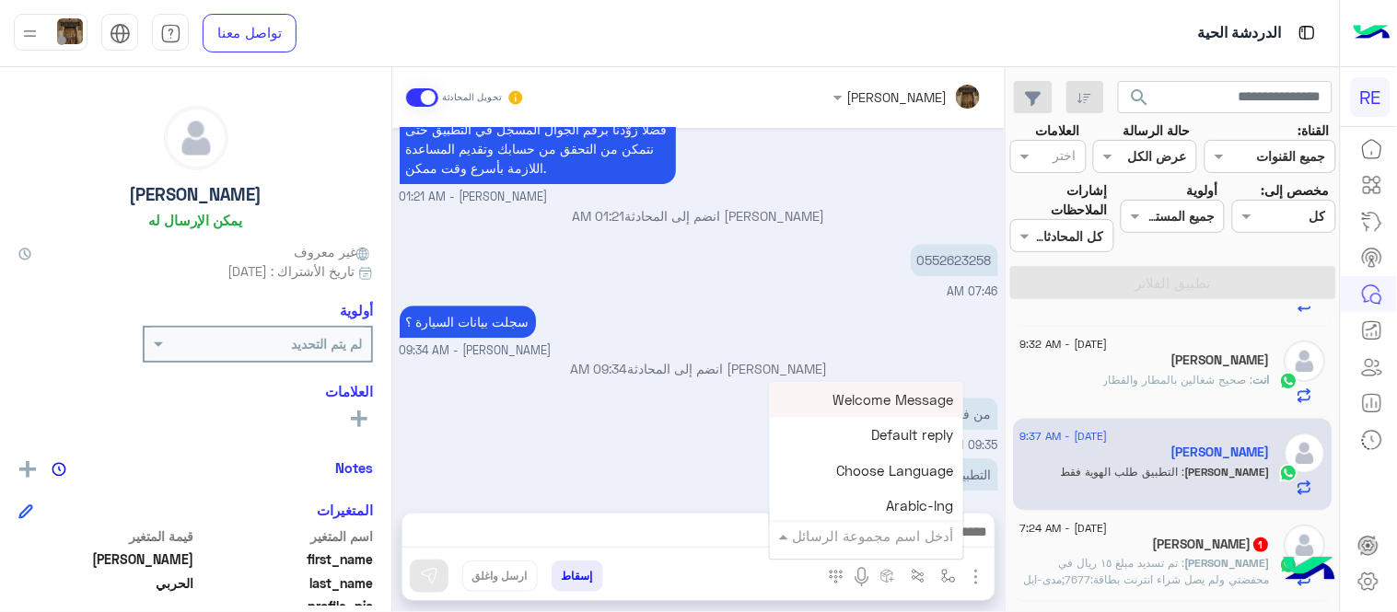
click at [899, 536] on input "text" at bounding box center [892, 536] width 124 height 21
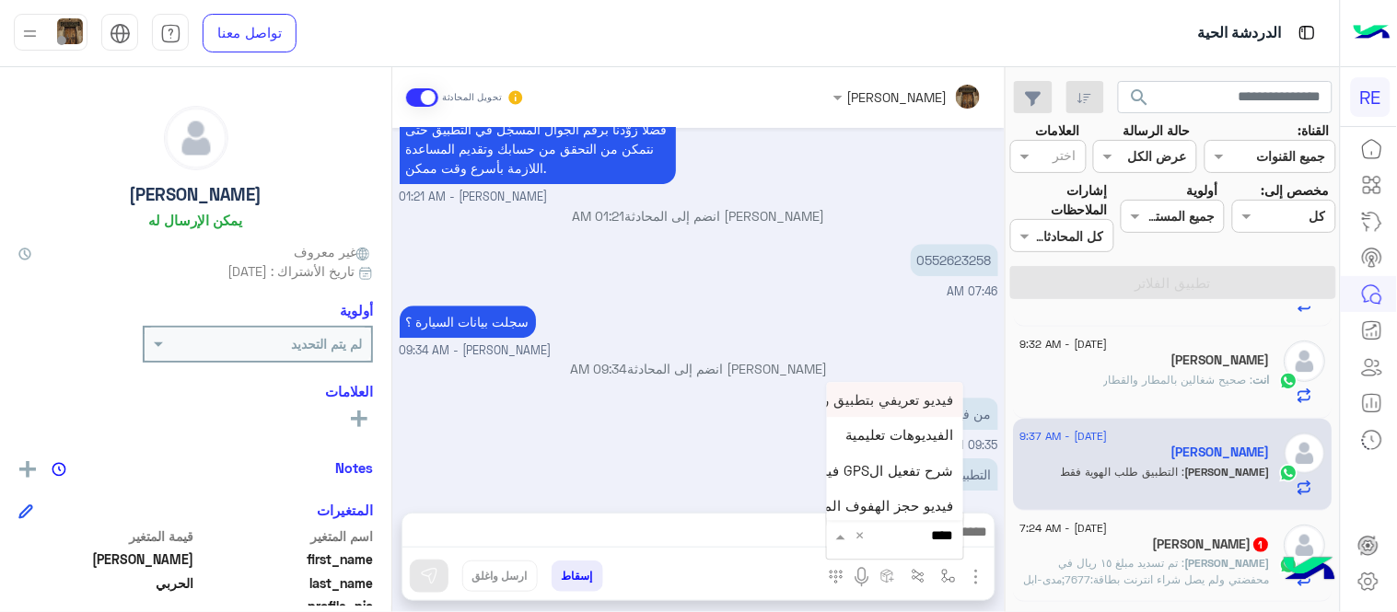
type input "*****"
click at [905, 517] on div "فيديو تسجيل سيارة" at bounding box center [895, 503] width 136 height 36
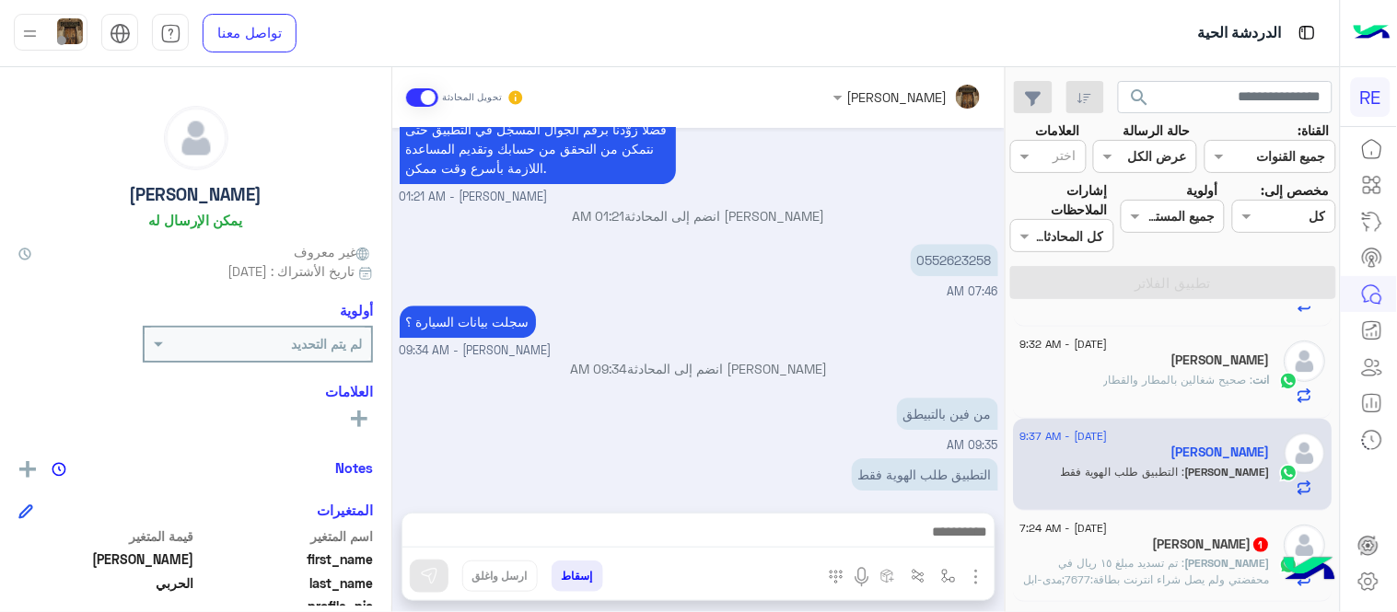
type textarea "**********"
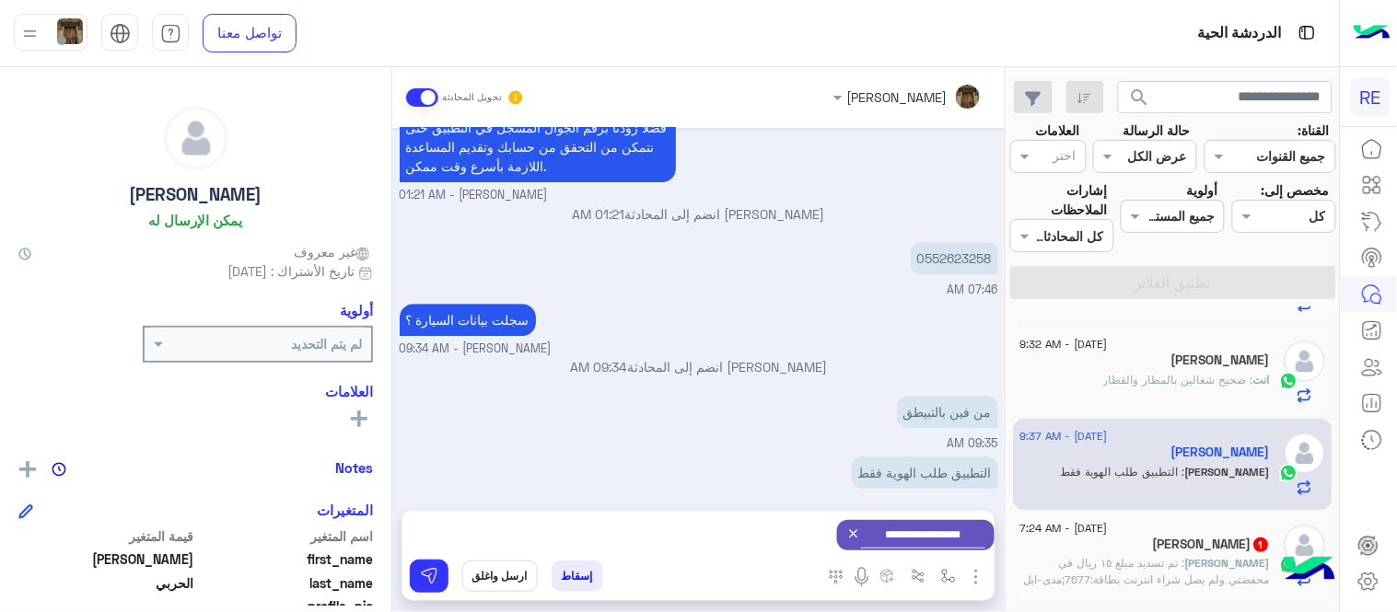
click at [424, 558] on div "**********" at bounding box center [698, 535] width 592 height 49
click at [430, 573] on img at bounding box center [429, 576] width 18 height 18
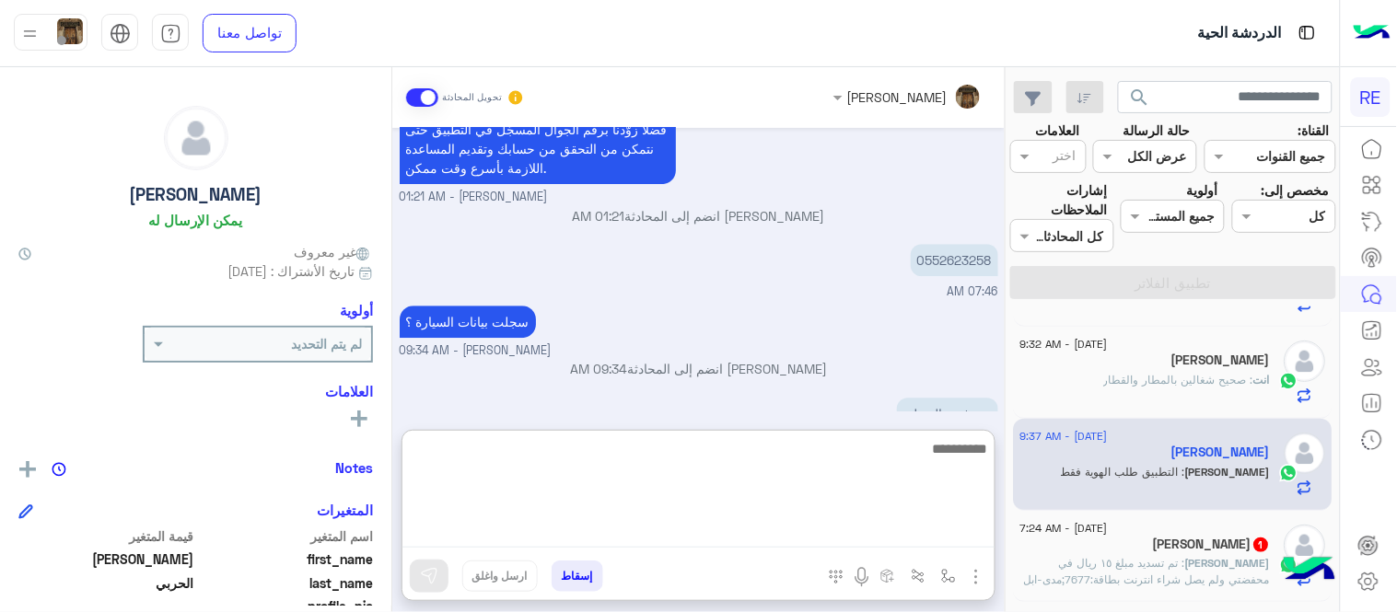
click at [691, 532] on textarea at bounding box center [698, 492] width 592 height 110
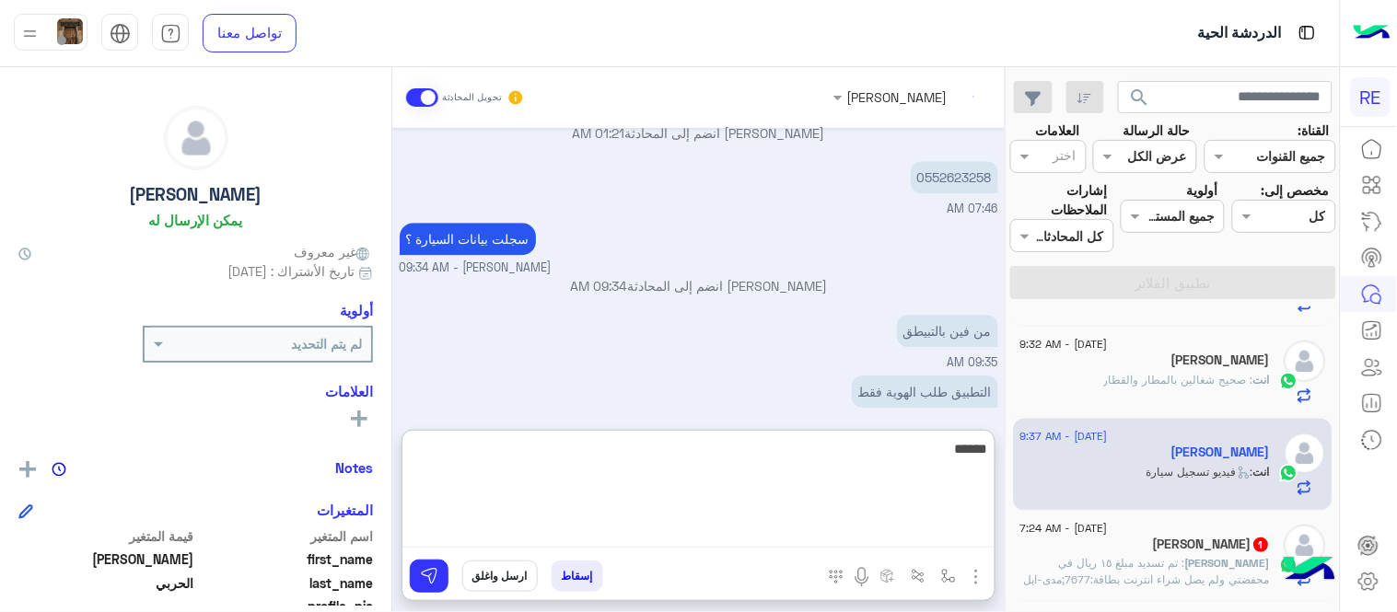
scroll to position [1522, 0]
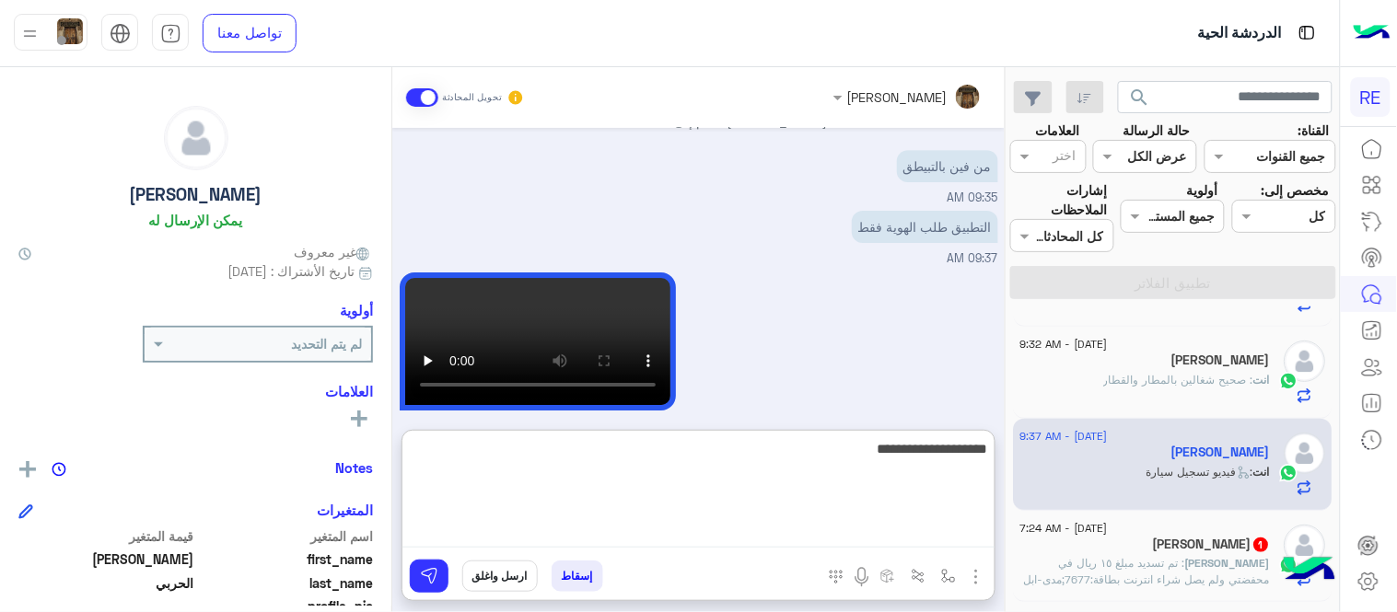
click at [935, 454] on textarea "**********" at bounding box center [698, 492] width 592 height 110
type textarea "**********"
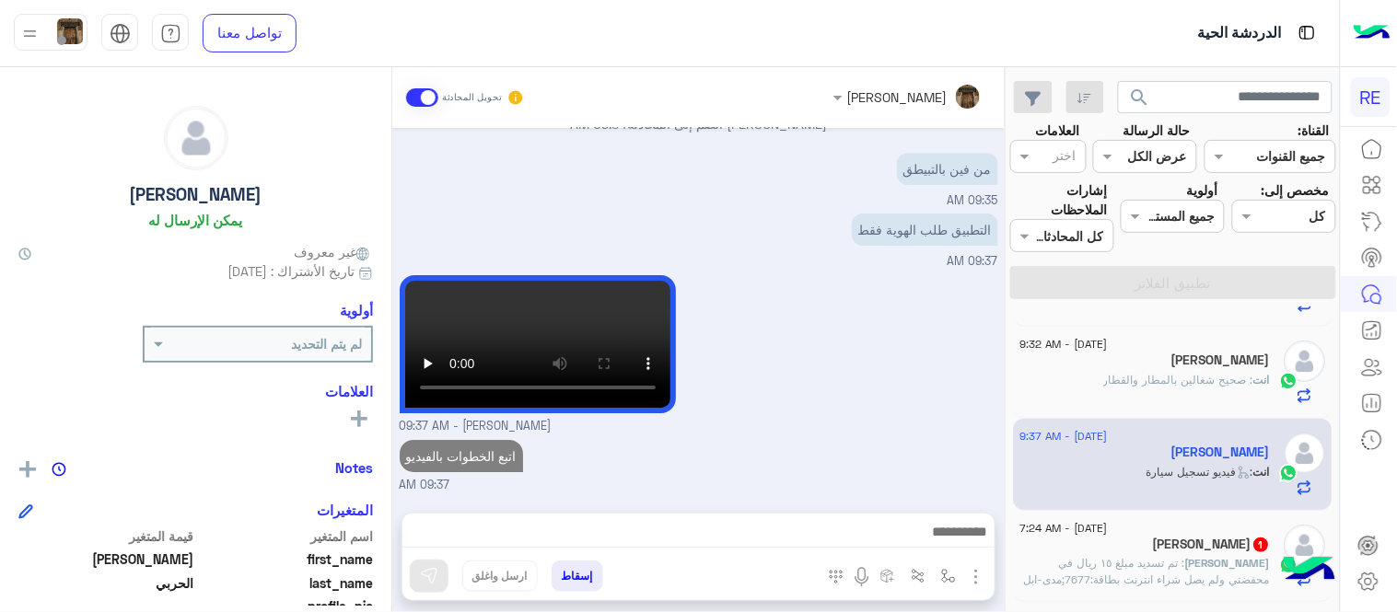
click at [958, 290] on div "[PERSON_NAME] - 09:37 AM" at bounding box center [699, 353] width 598 height 165
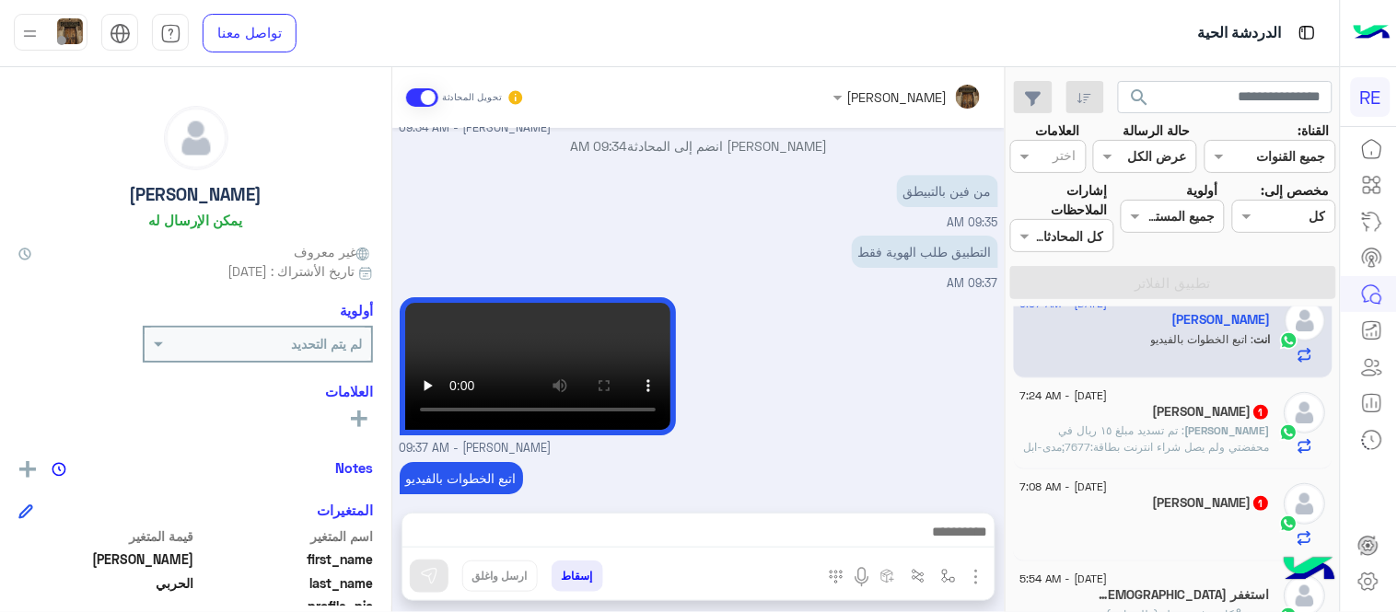
scroll to position [315, 0]
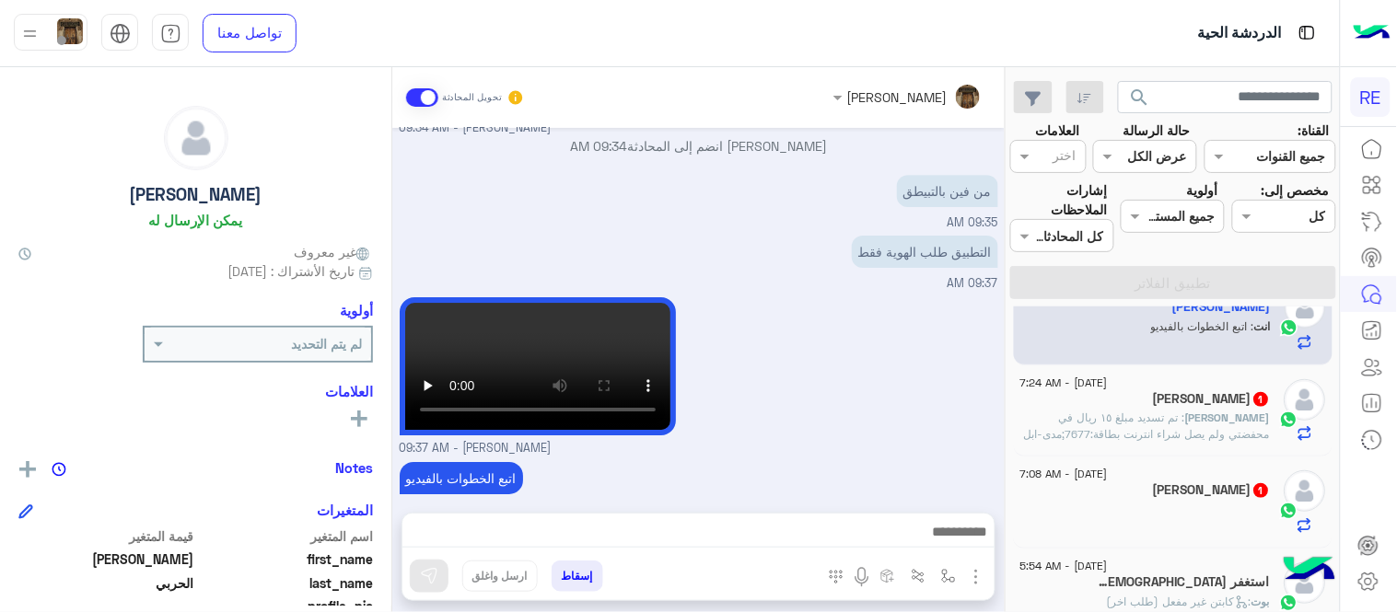
click at [1098, 437] on span ": تم تسديد مبلغ ١٥ ريال في محفضتي ولم يصل شراء انترنت بطاقة:7677;مدى-ابل باي من…" at bounding box center [1148, 443] width 246 height 64
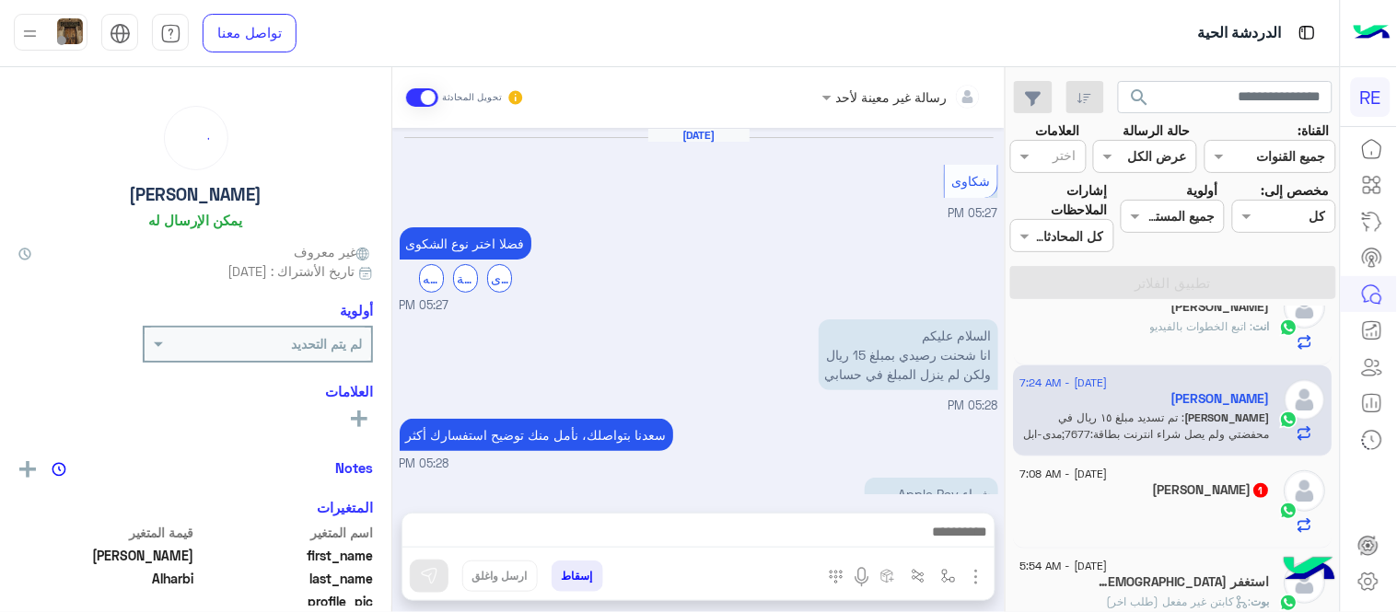
scroll to position [563, 0]
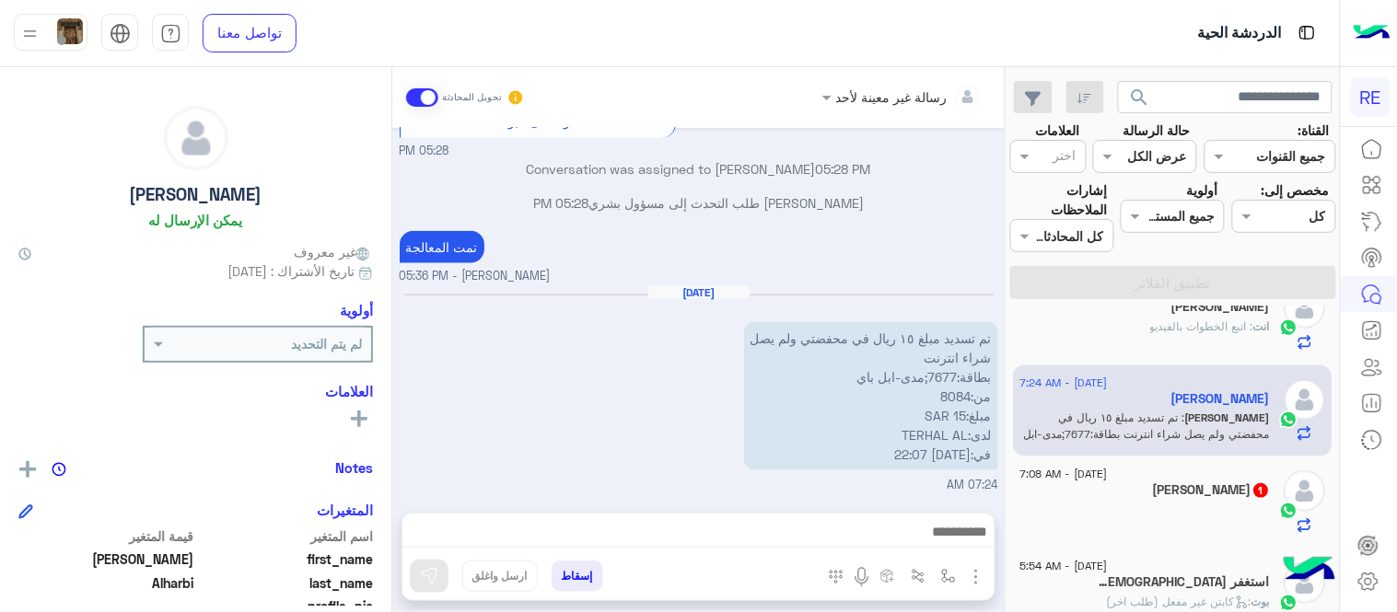
click at [774, 551] on div at bounding box center [698, 537] width 592 height 46
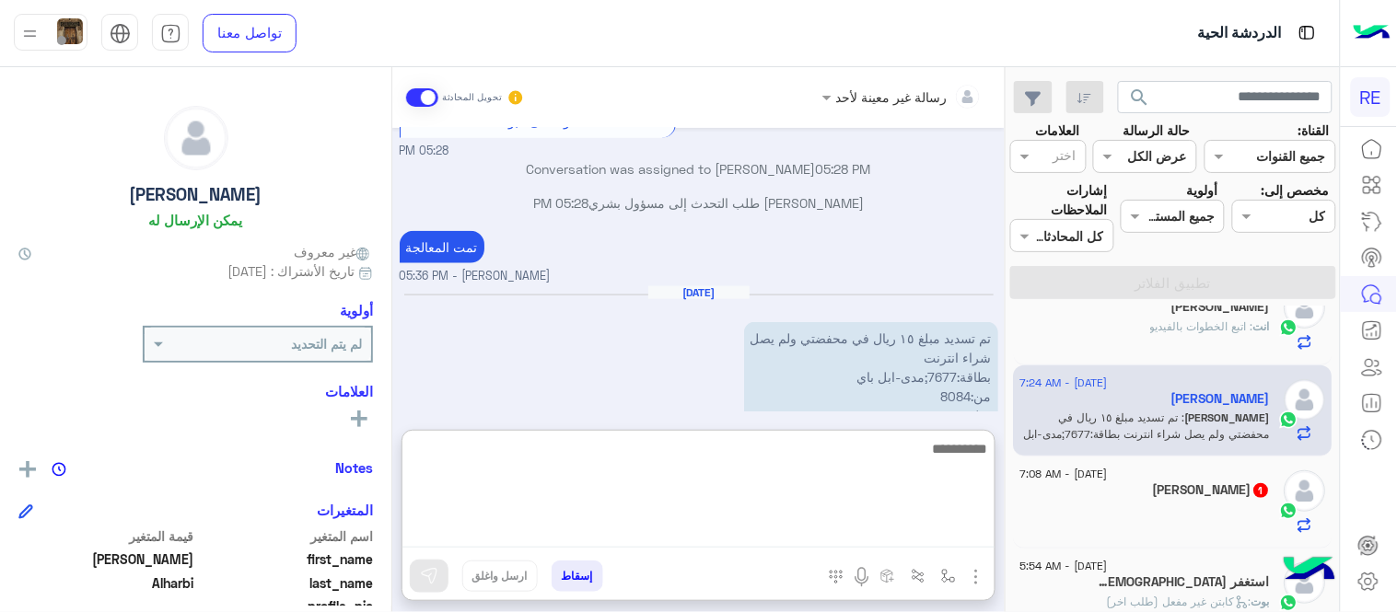
click at [759, 536] on textarea at bounding box center [698, 492] width 592 height 110
type textarea "**********"
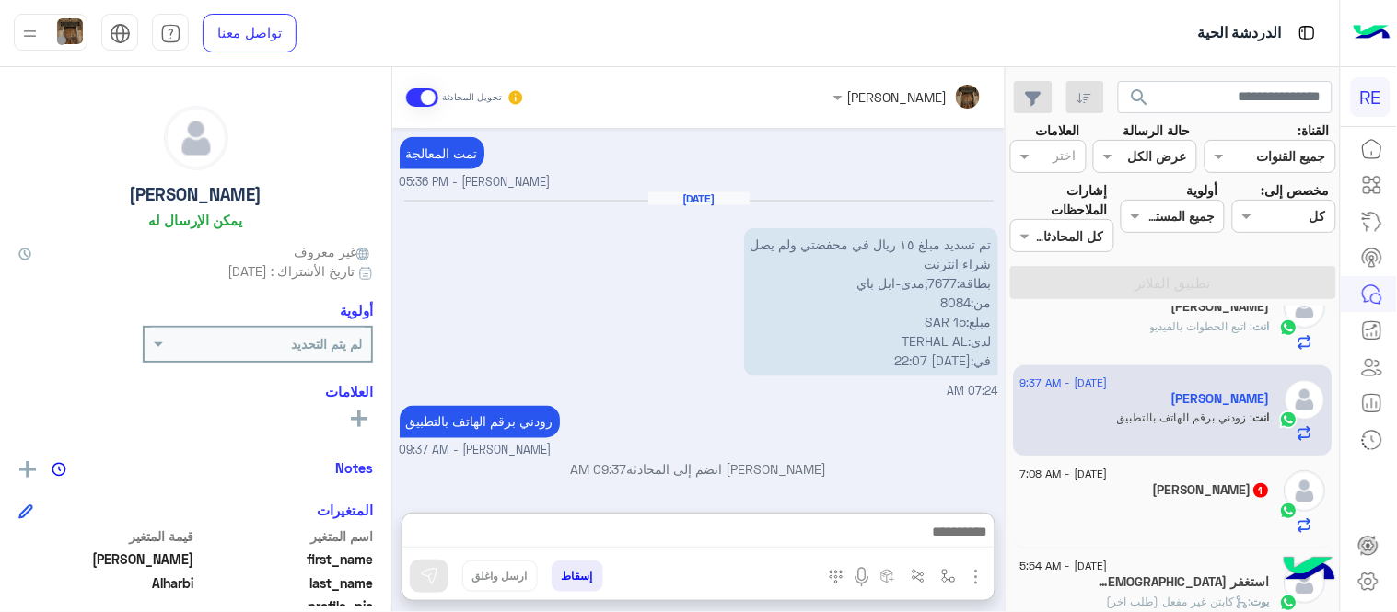
scroll to position [687, 0]
click at [1147, 482] on div "[PERSON_NAME] 1" at bounding box center [1145, 491] width 250 height 19
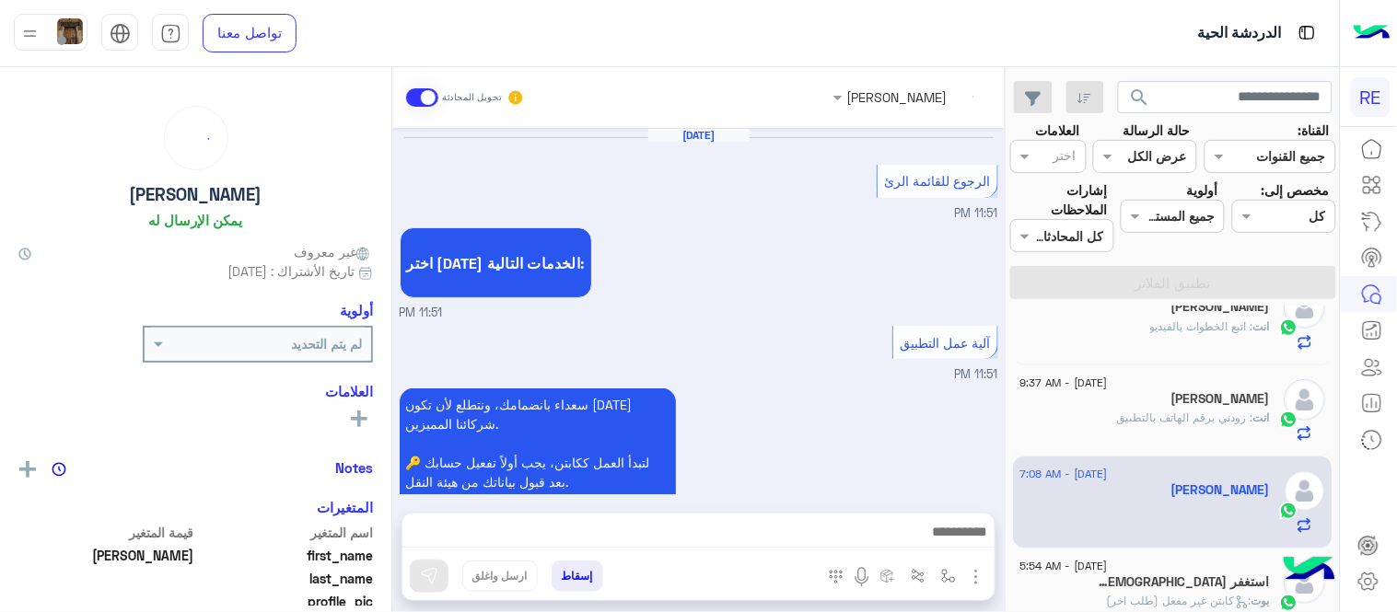
scroll to position [1044, 0]
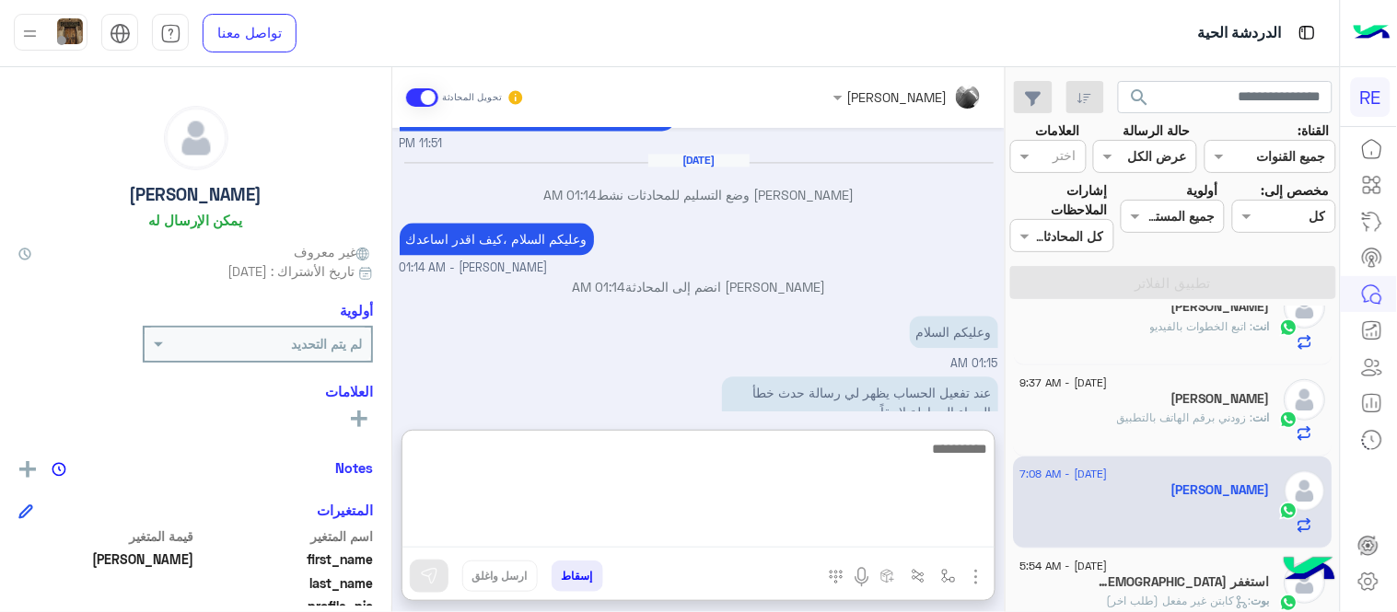
click at [769, 540] on textarea at bounding box center [698, 492] width 592 height 110
type textarea "**********"
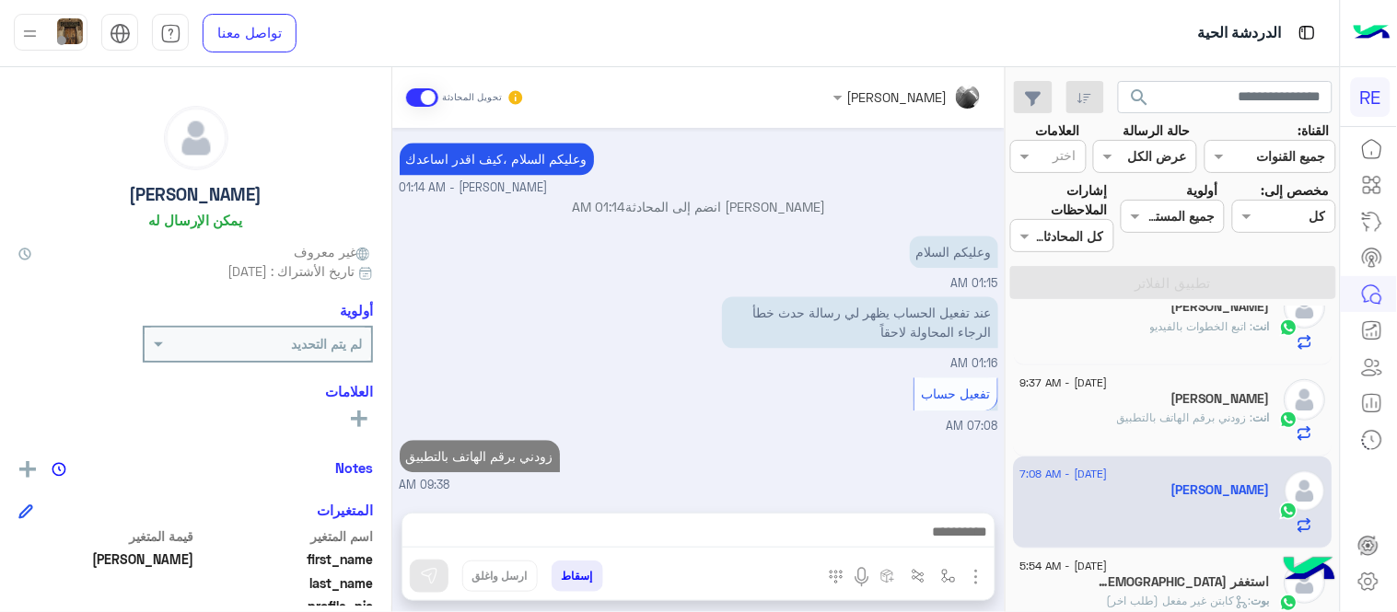
scroll to position [1102, 0]
click at [859, 371] on div "[DATE] الرجوع للقائمة الرئ 11:51 PM اختر [DATE] الخدمات التالية: 11:51 PM آلية …" at bounding box center [698, 311] width 612 height 366
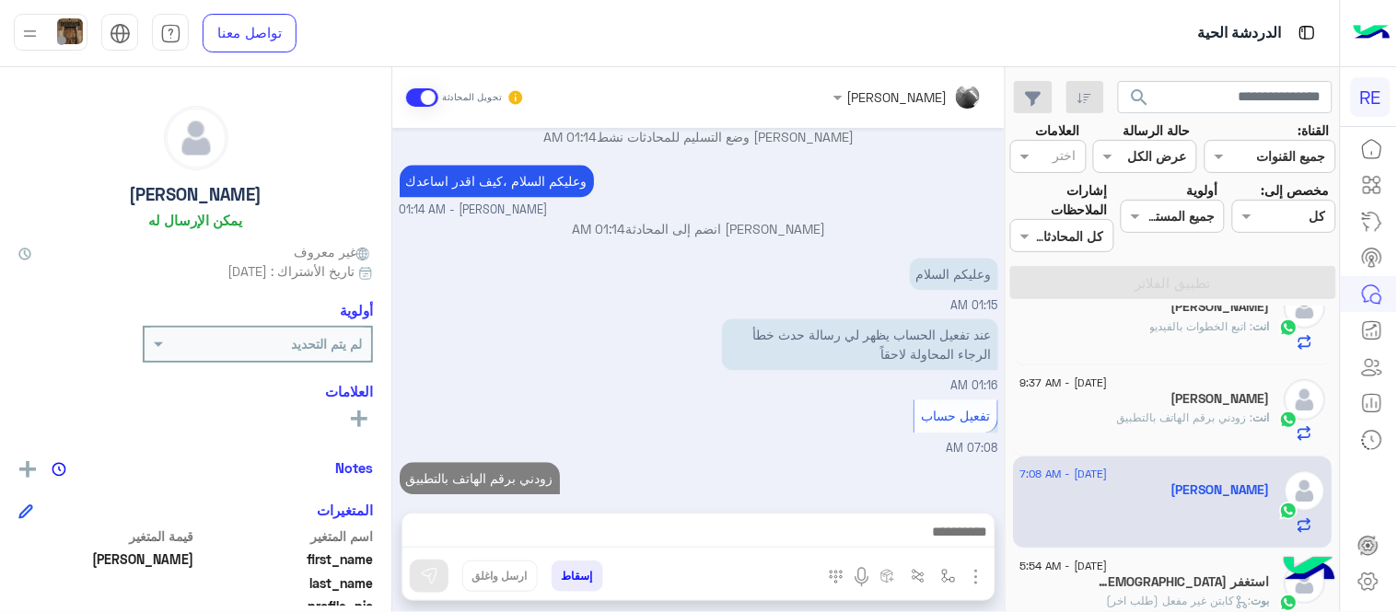
scroll to position [1136, 0]
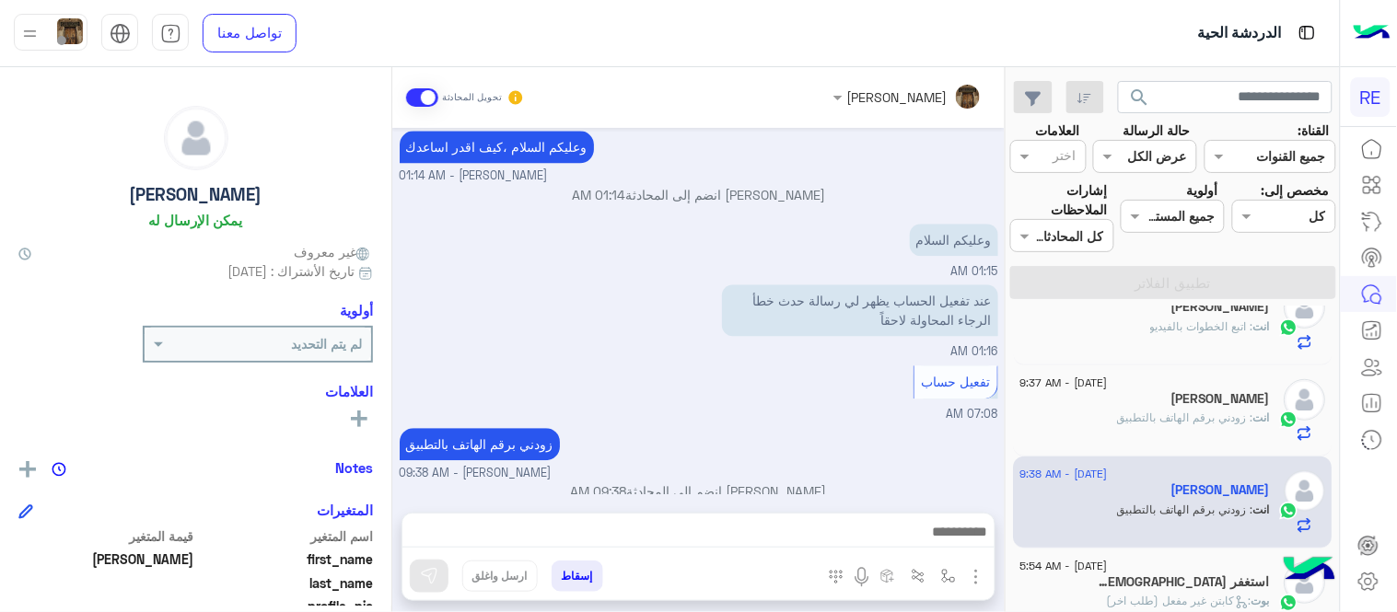
click at [1010, 390] on div "[DATE] - 9:36 AM [PERSON_NAME] 1 بدر : أشكرك [DATE] - 9:32 AM استغفر الله انت :…" at bounding box center [1172, 463] width 333 height 313
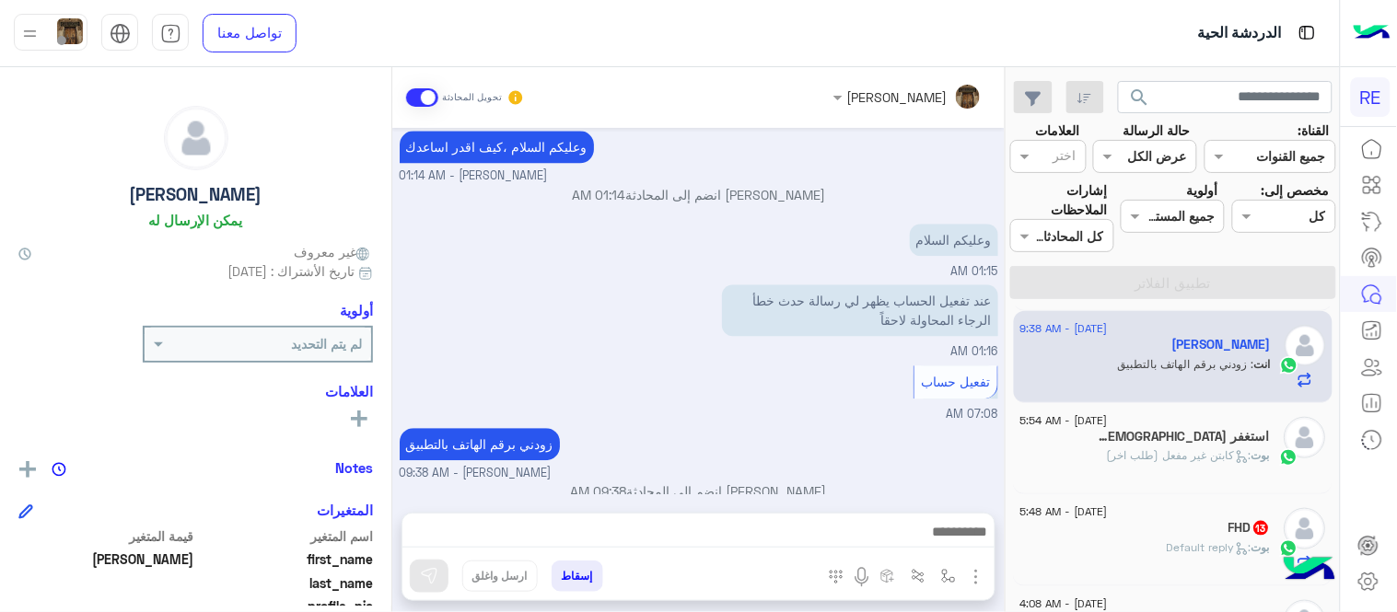
scroll to position [466, 0]
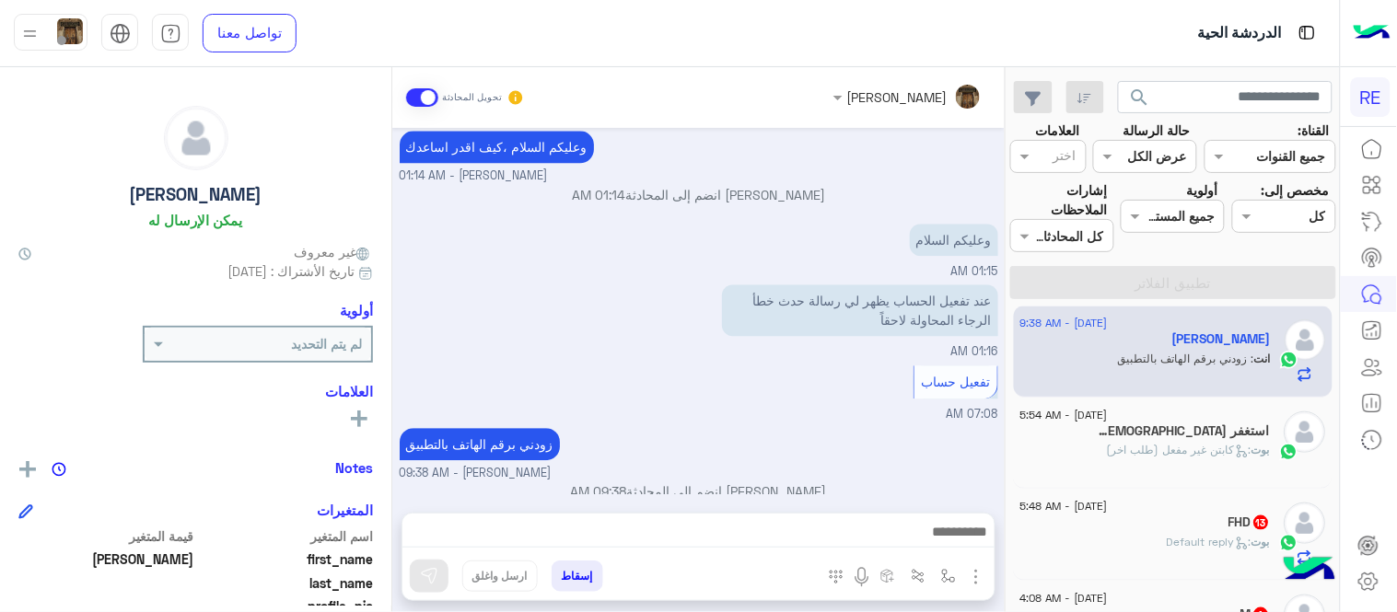
click at [1109, 446] on span ": كابتن غير مفعل (طلب اخر)" at bounding box center [1180, 450] width 145 height 14
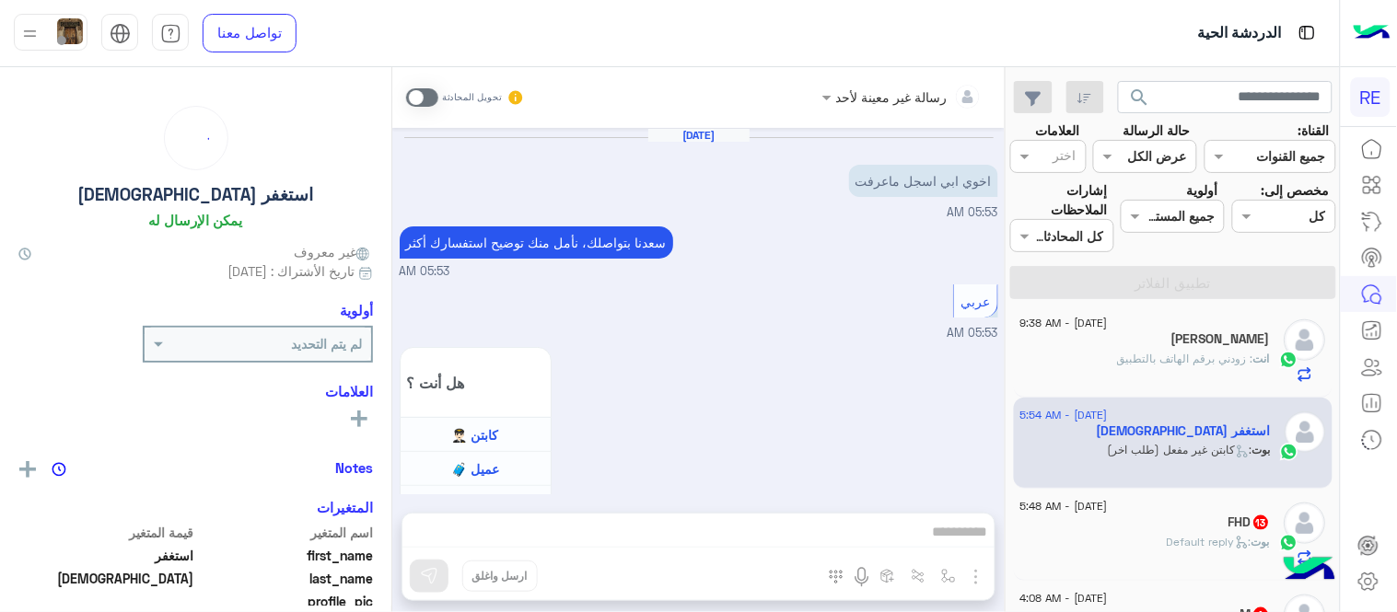
scroll to position [1262, 0]
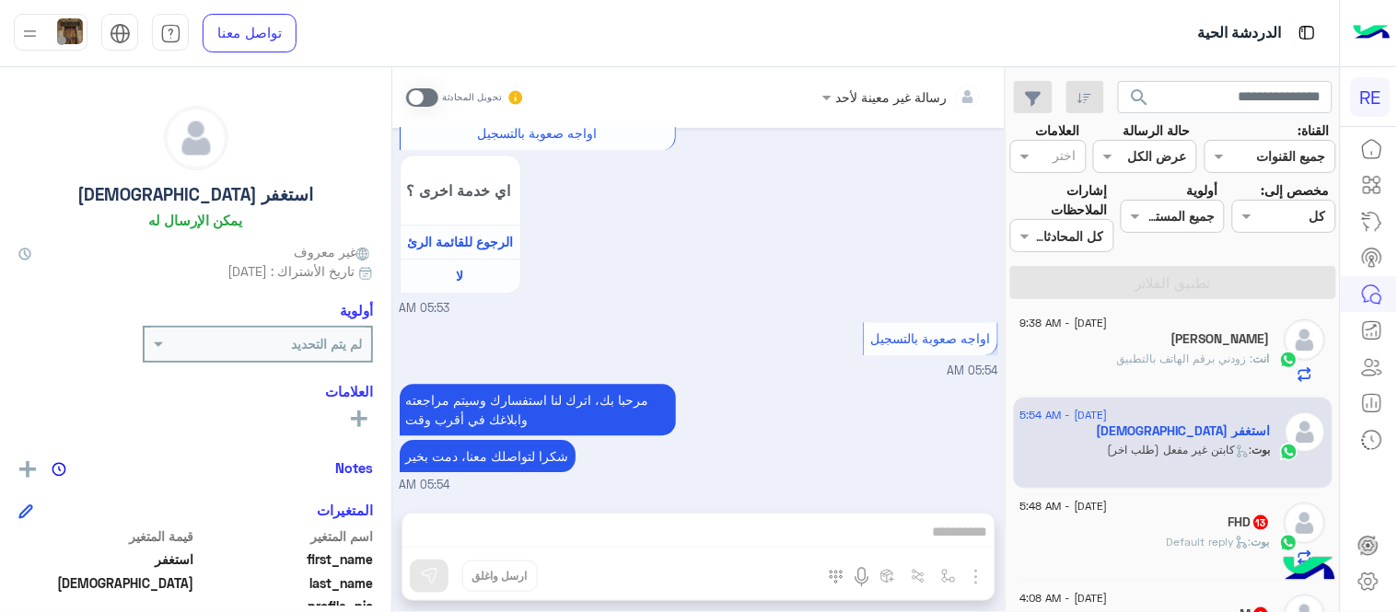
click at [426, 96] on span at bounding box center [422, 97] width 32 height 18
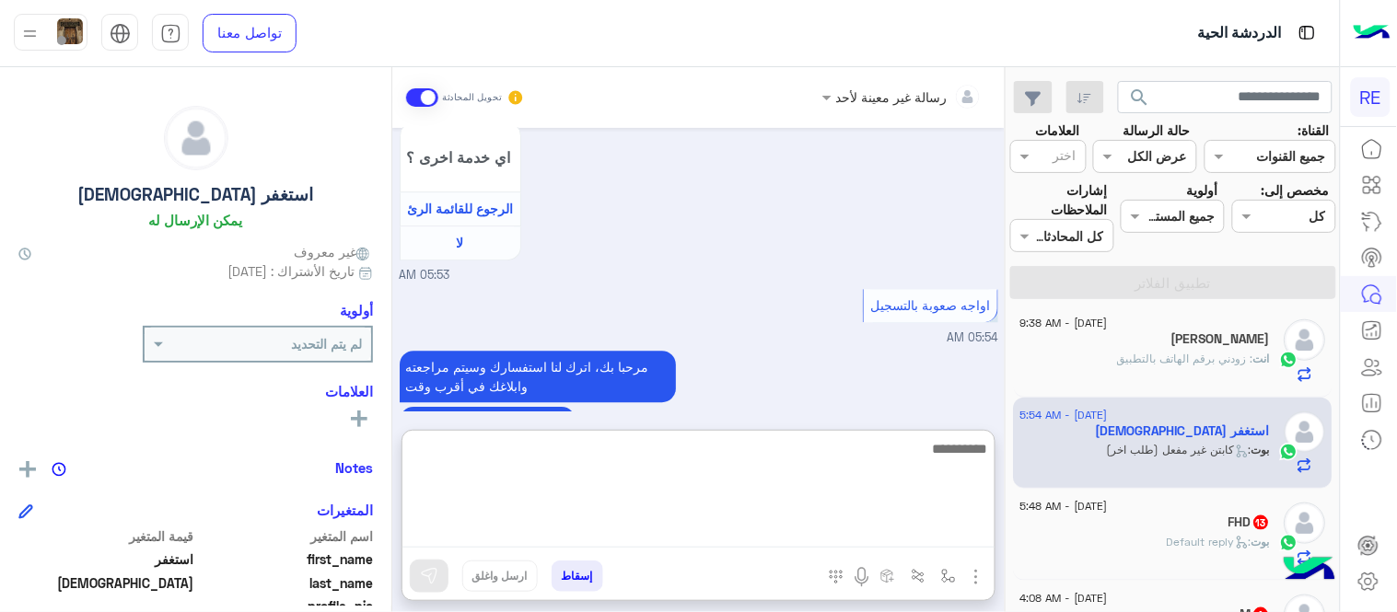
click at [741, 529] on textarea at bounding box center [698, 492] width 592 height 110
type textarea "**********"
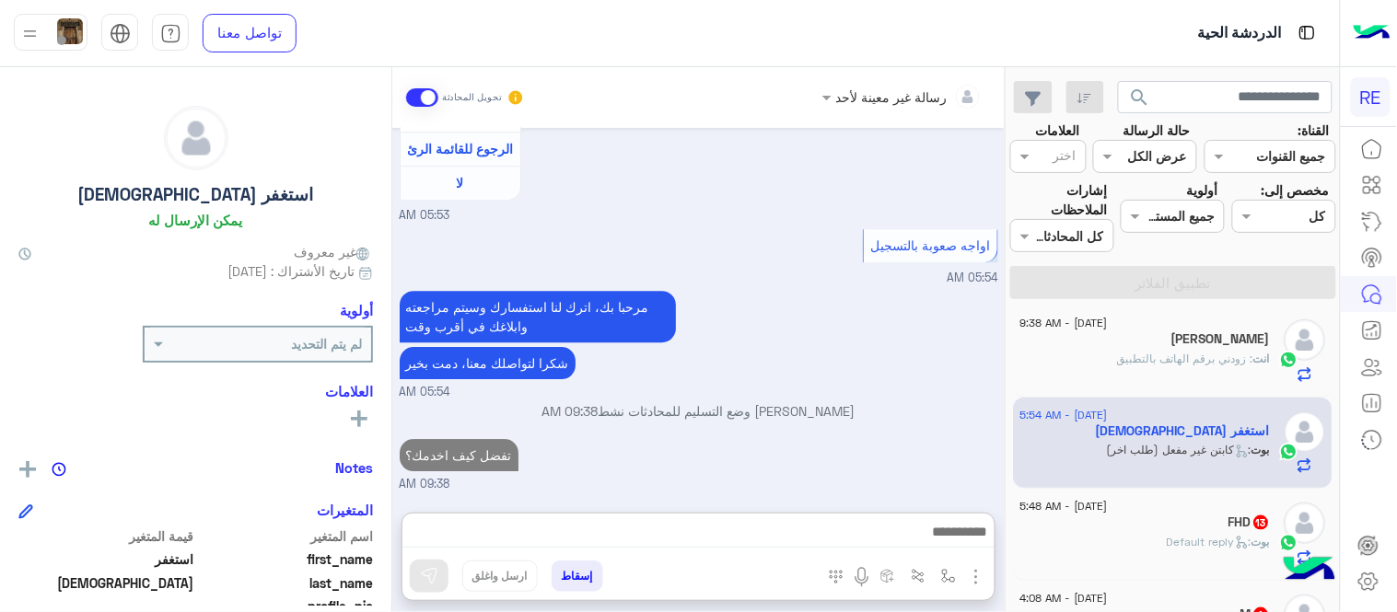
scroll to position [1411, 0]
click at [1133, 534] on div "[PERSON_NAME] : Default reply" at bounding box center [1145, 550] width 250 height 32
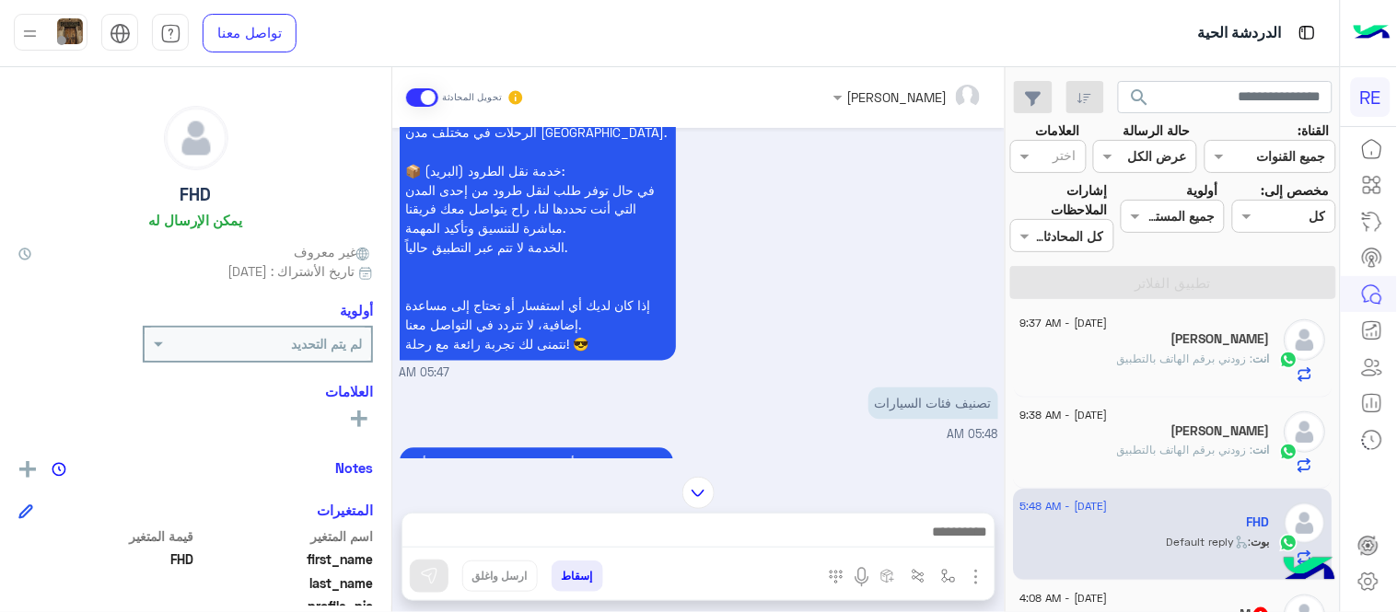
scroll to position [1041, 0]
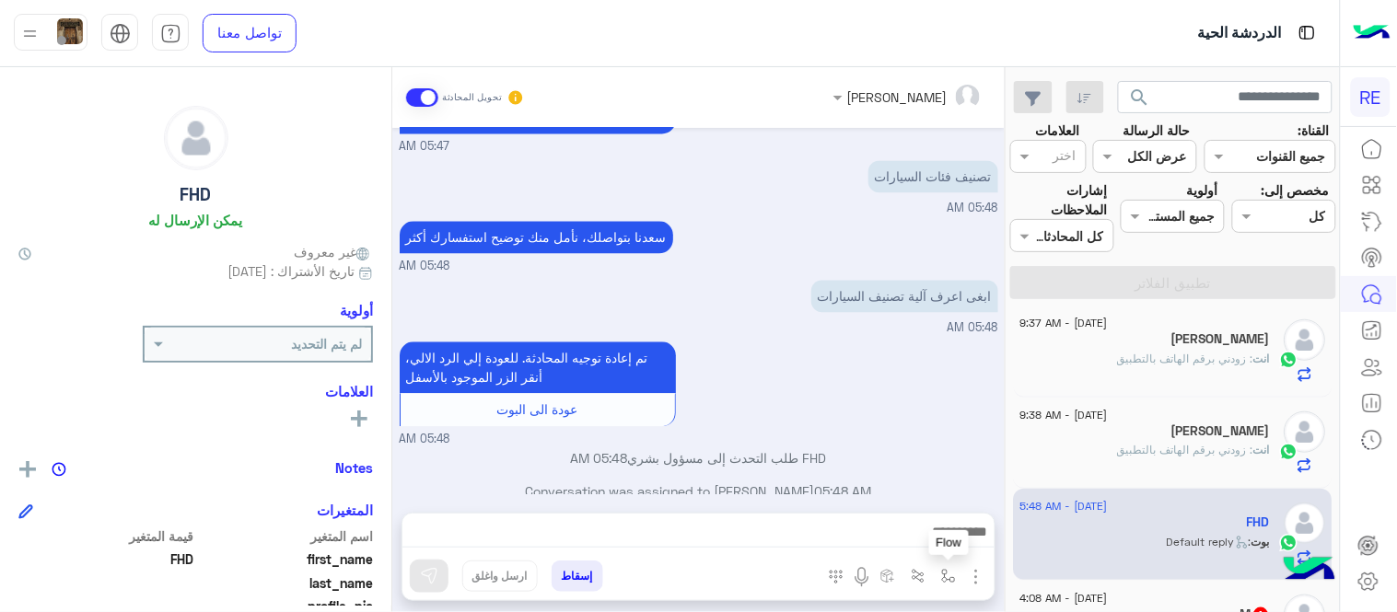
click at [939, 576] on button "button" at bounding box center [949, 576] width 30 height 30
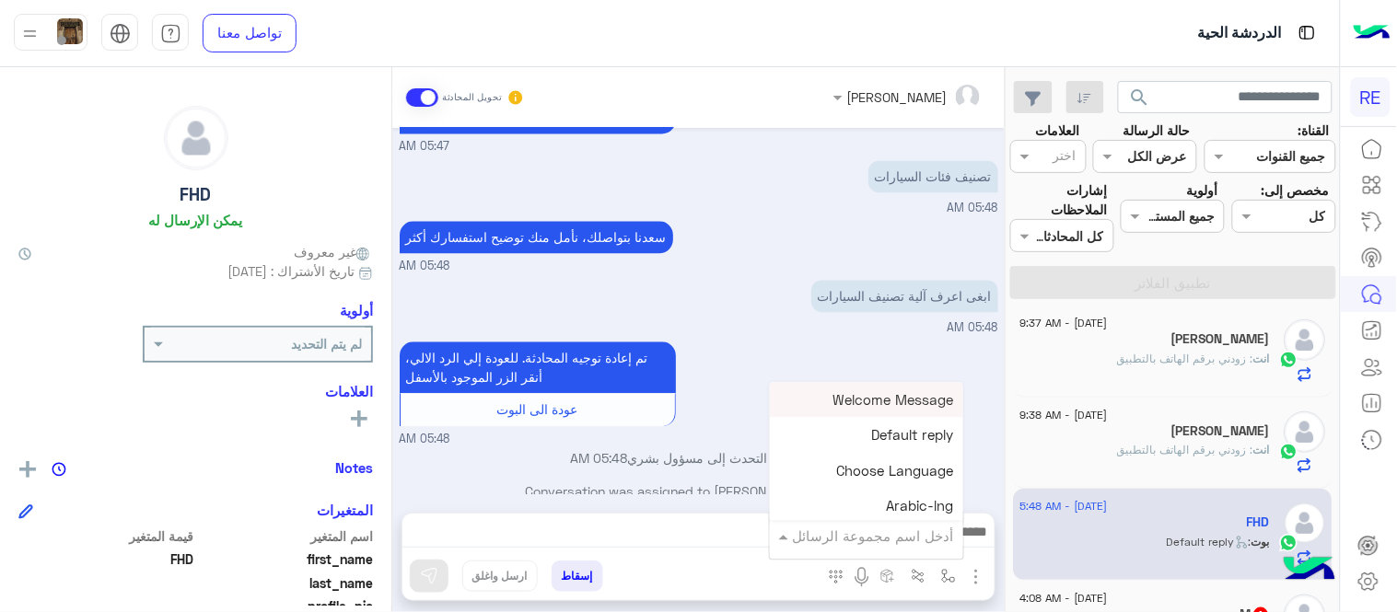
click at [887, 544] on input "text" at bounding box center [892, 536] width 124 height 21
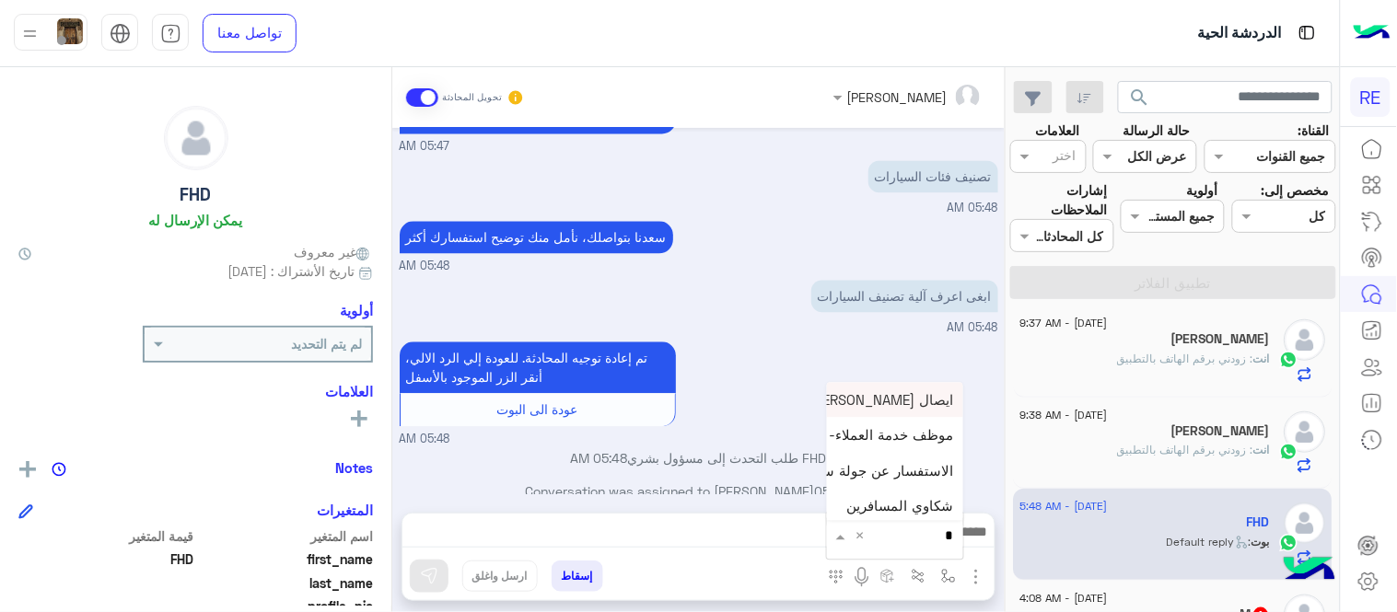
type input "**"
click at [877, 508] on span "تعريف بالفئات" at bounding box center [912, 506] width 83 height 17
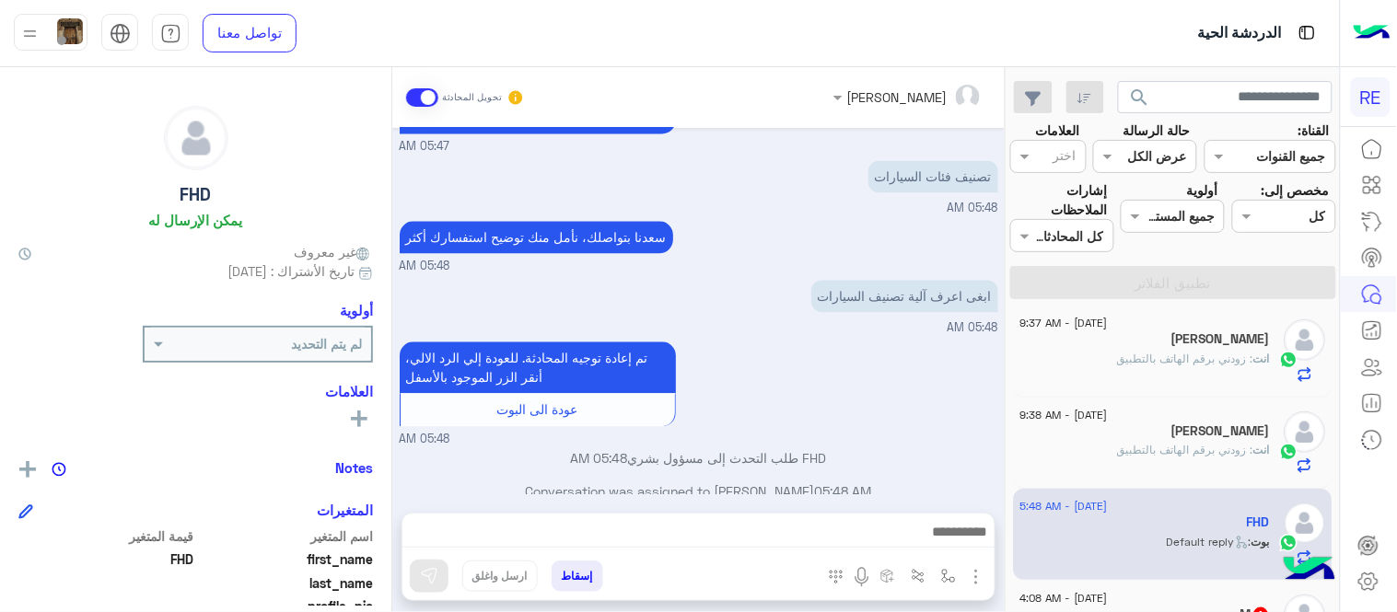
type textarea "**********"
click at [655, 514] on div "**********" at bounding box center [698, 537] width 592 height 46
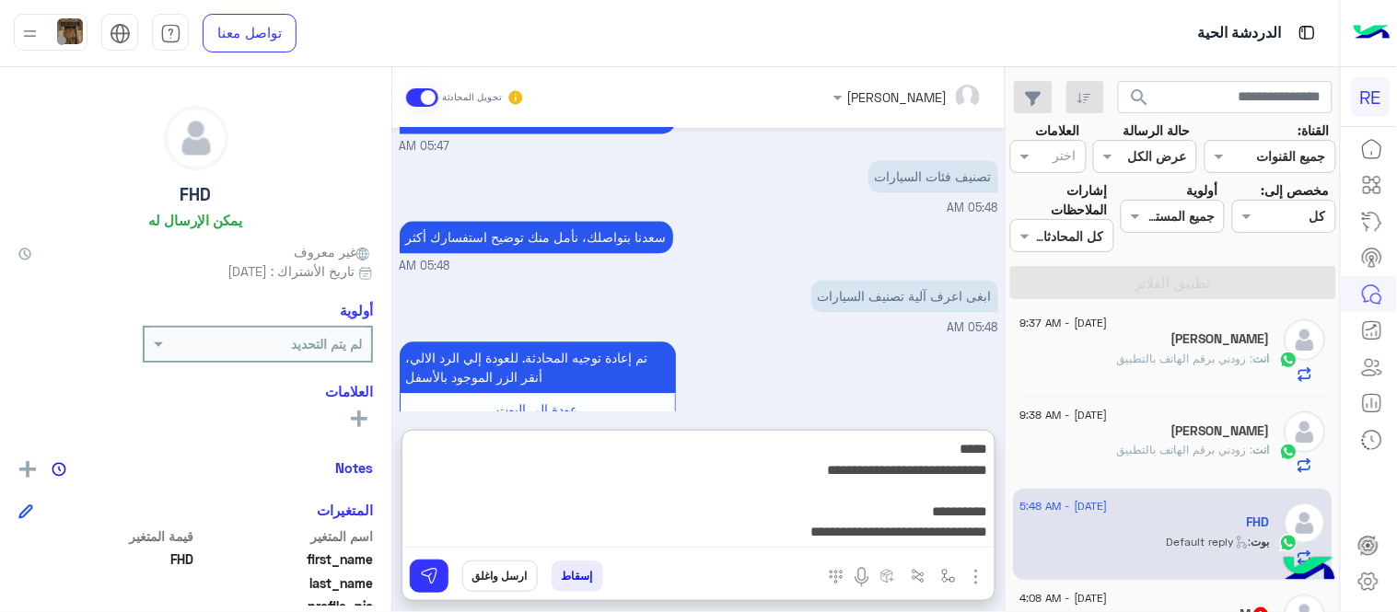
scroll to position [1077, 0]
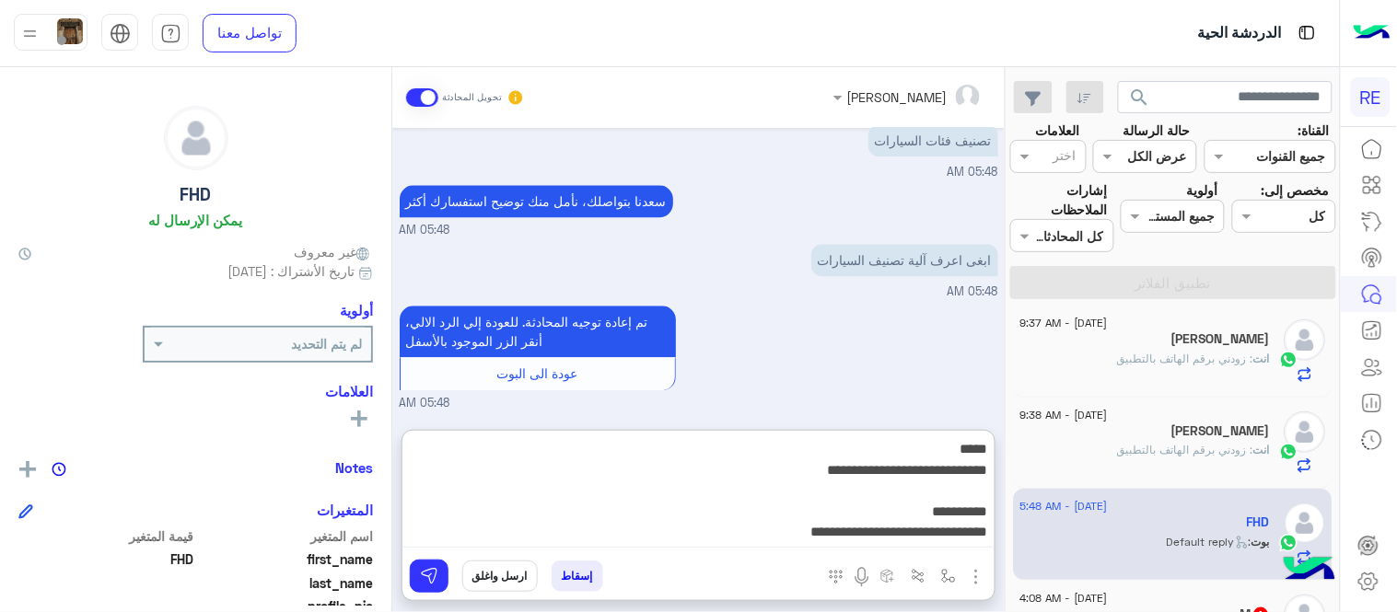
click at [659, 521] on textarea "**********" at bounding box center [698, 492] width 592 height 110
click at [534, 537] on textarea "**********" at bounding box center [698, 492] width 592 height 110
click at [427, 577] on img at bounding box center [429, 576] width 18 height 18
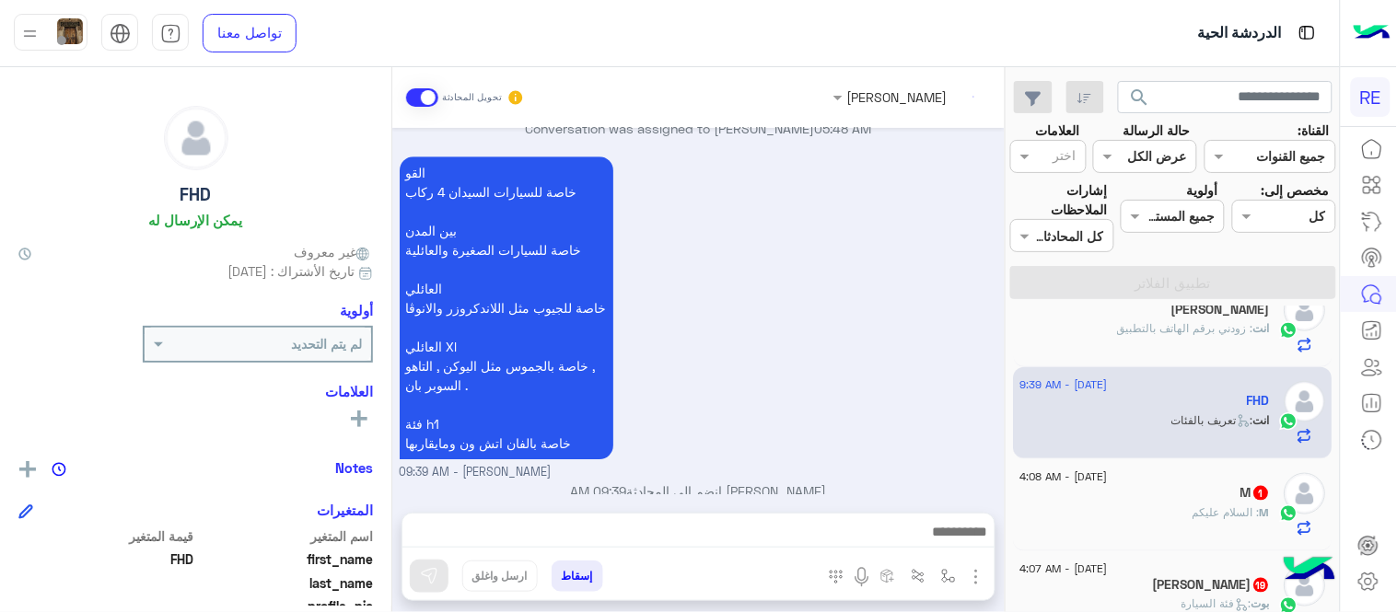
scroll to position [612, 0]
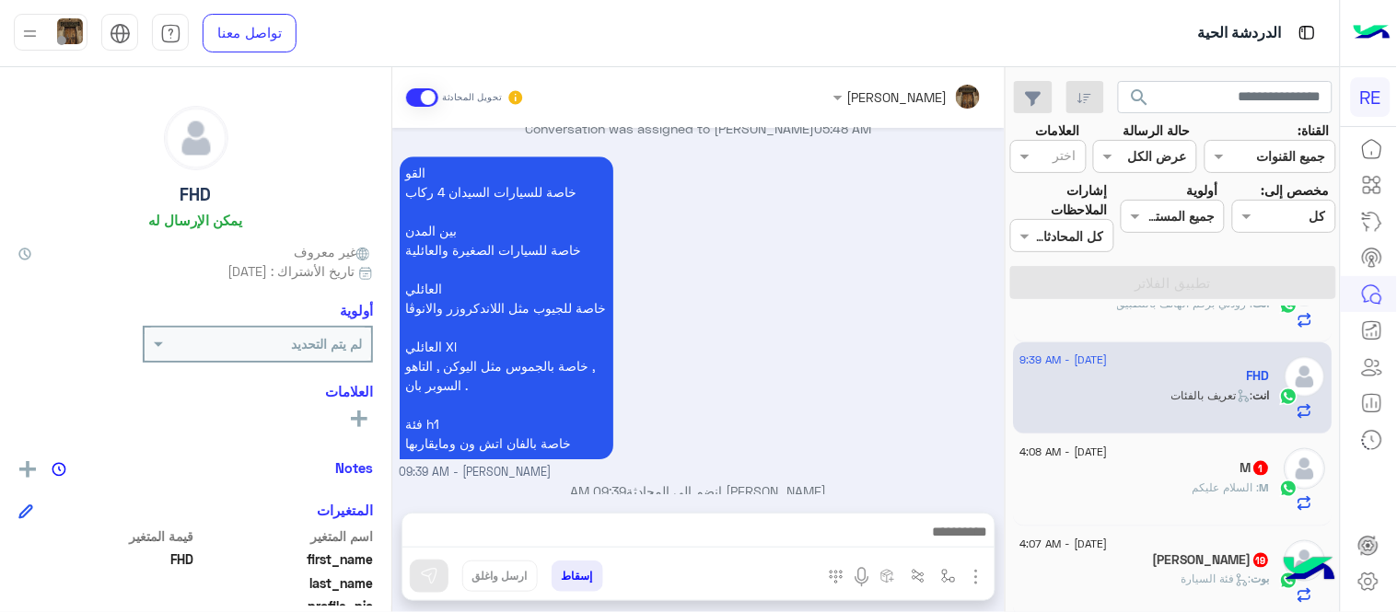
click at [1134, 471] on div "M 1" at bounding box center [1145, 469] width 250 height 19
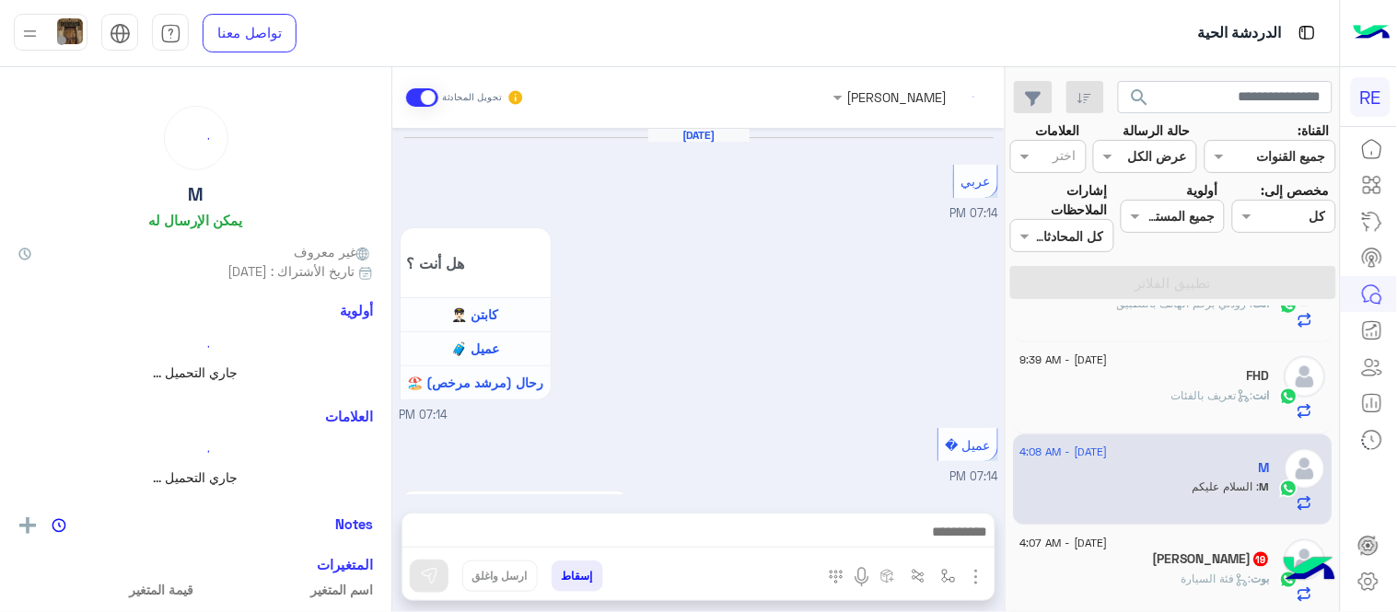
scroll to position [960, 0]
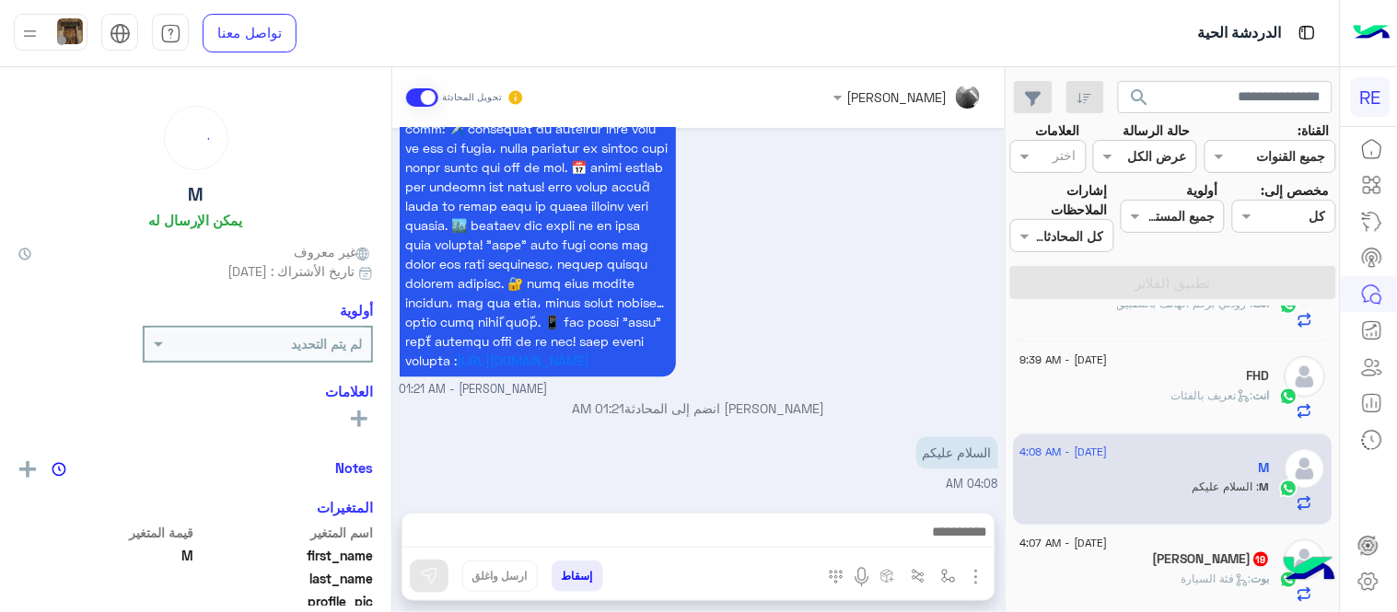
click at [868, 530] on textarea at bounding box center [698, 534] width 592 height 28
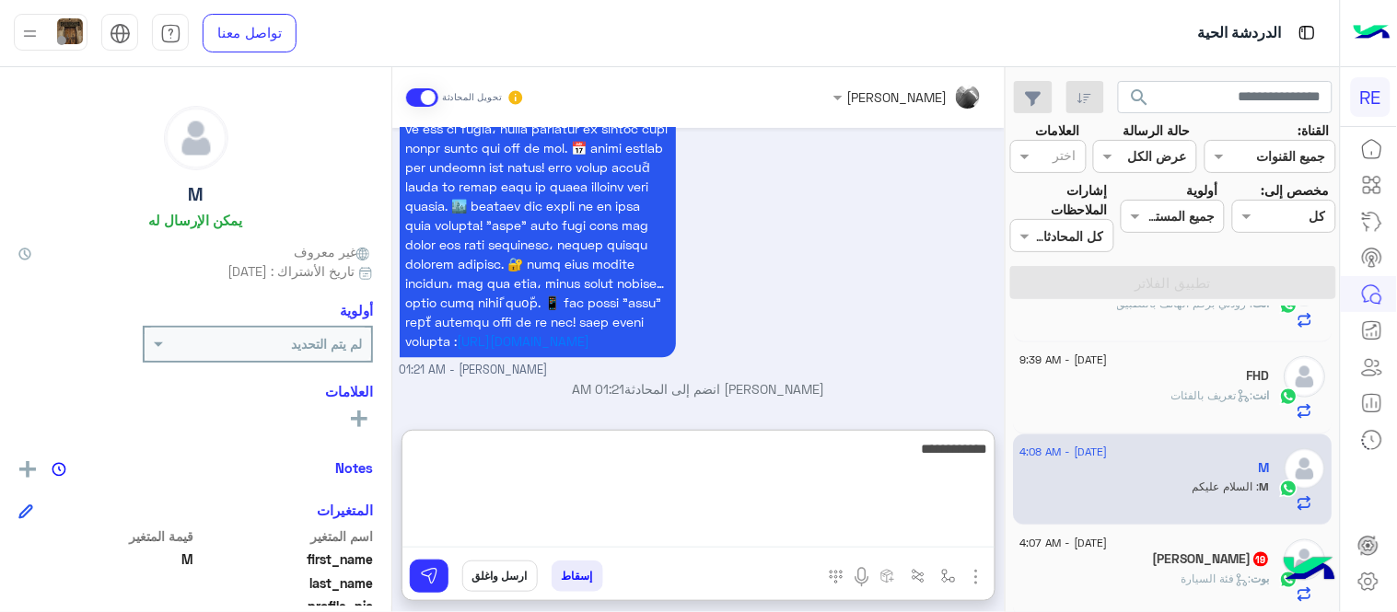
type textarea "**********"
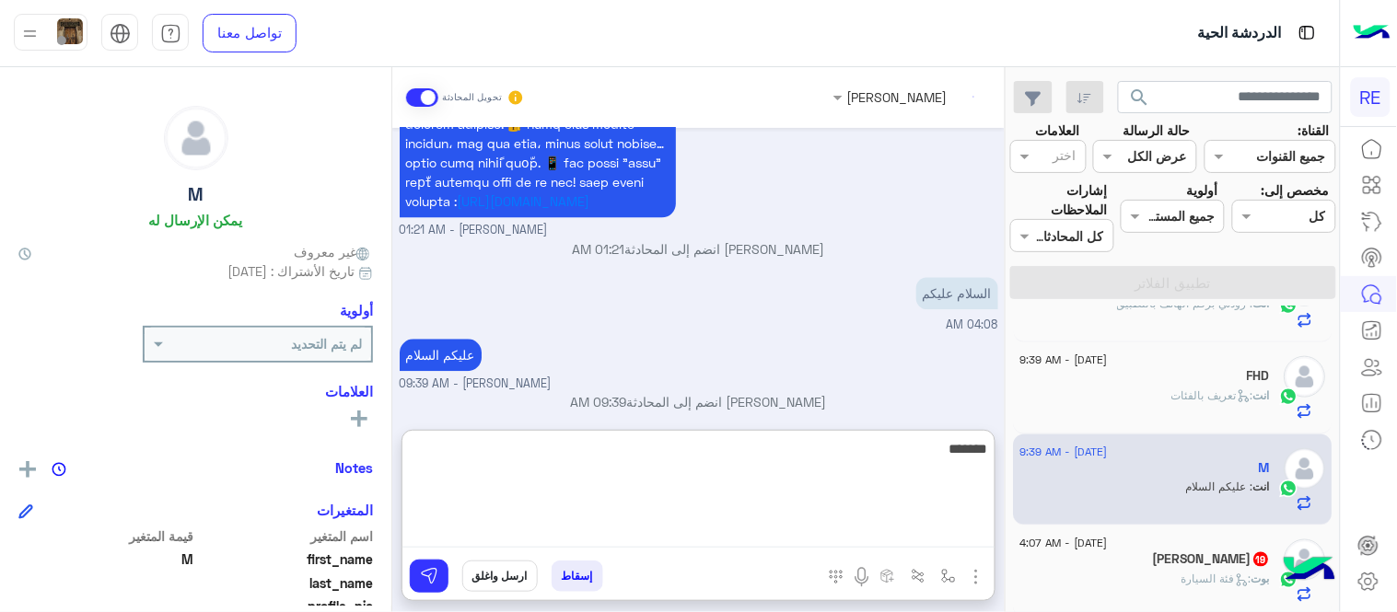
scroll to position [1135, 0]
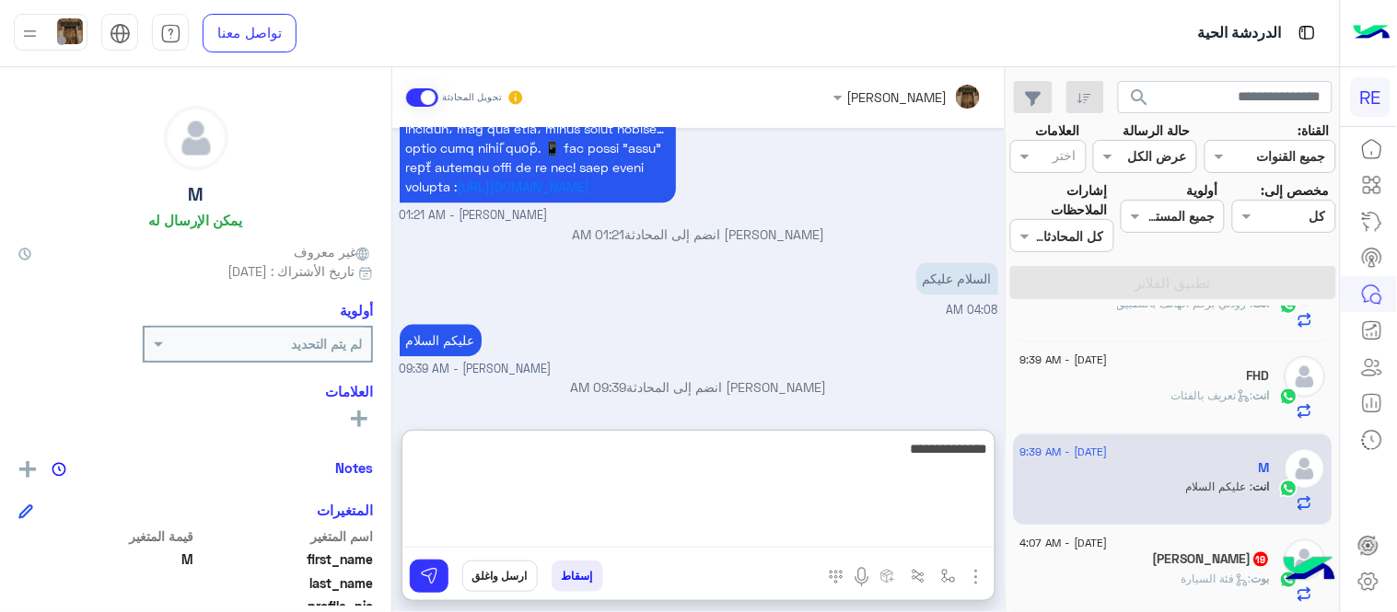
type textarea "**********"
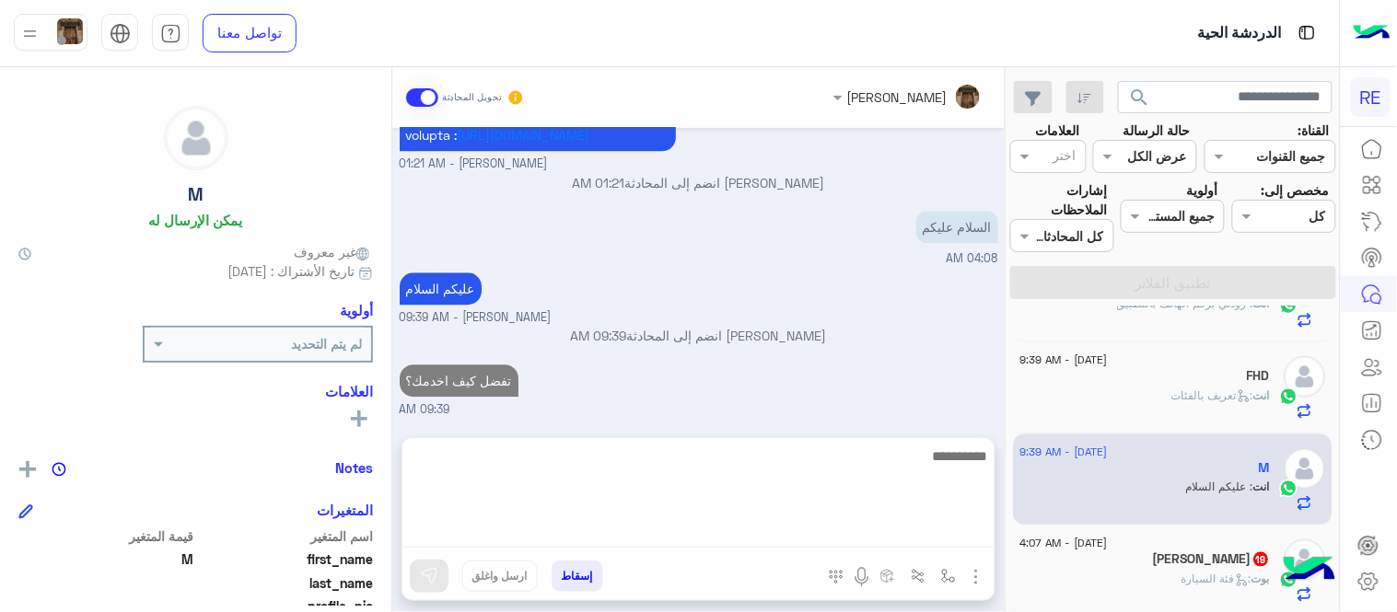
scroll to position [1110, 0]
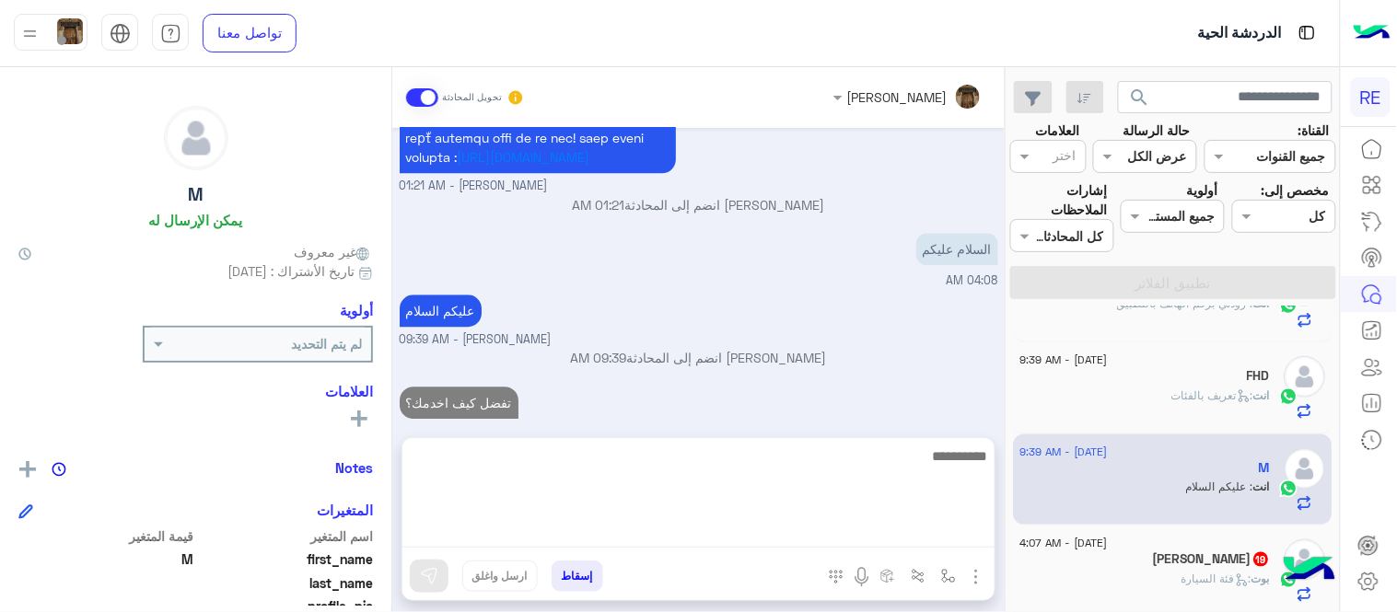
click at [926, 343] on div "[DATE] عربي 07:14 PM هل أنت ؟ كابتن 👨🏻‍✈️ عميل 🧳 رحال (مرشد مرخص) 🏖️ 07:14 PM ع…" at bounding box center [698, 273] width 612 height 291
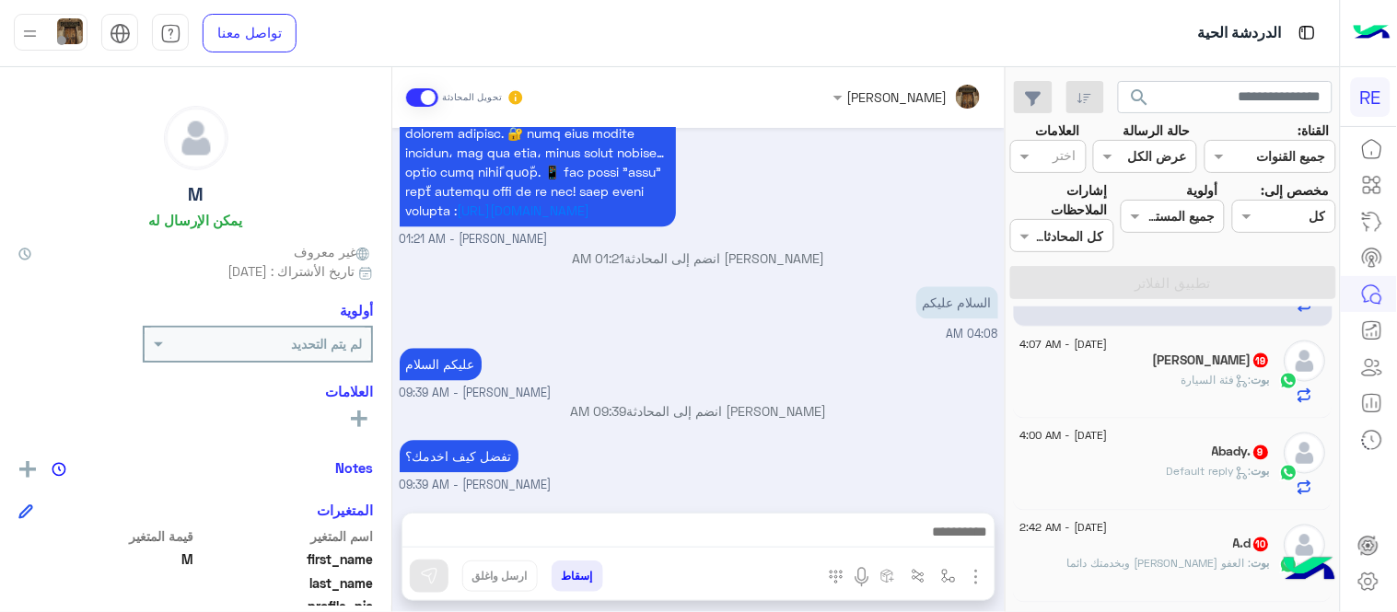
scroll to position [812, 0]
click at [1154, 354] on h5 "[PERSON_NAME] 19" at bounding box center [1212, 360] width 117 height 16
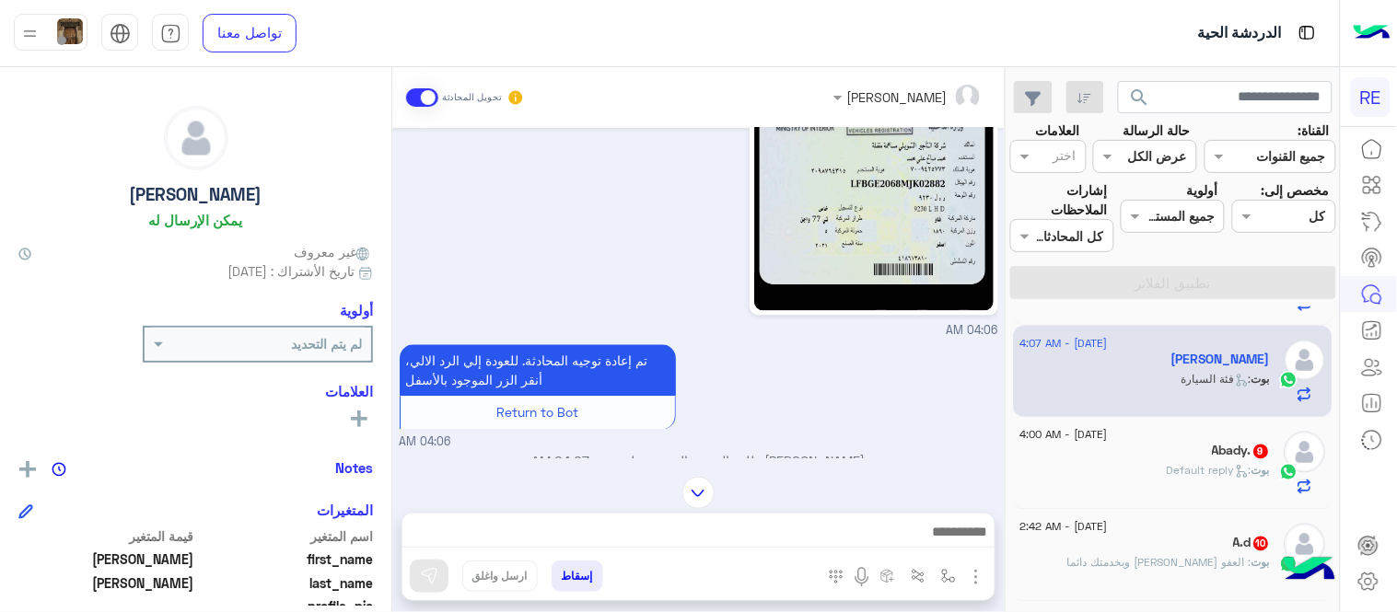
scroll to position [964, 0]
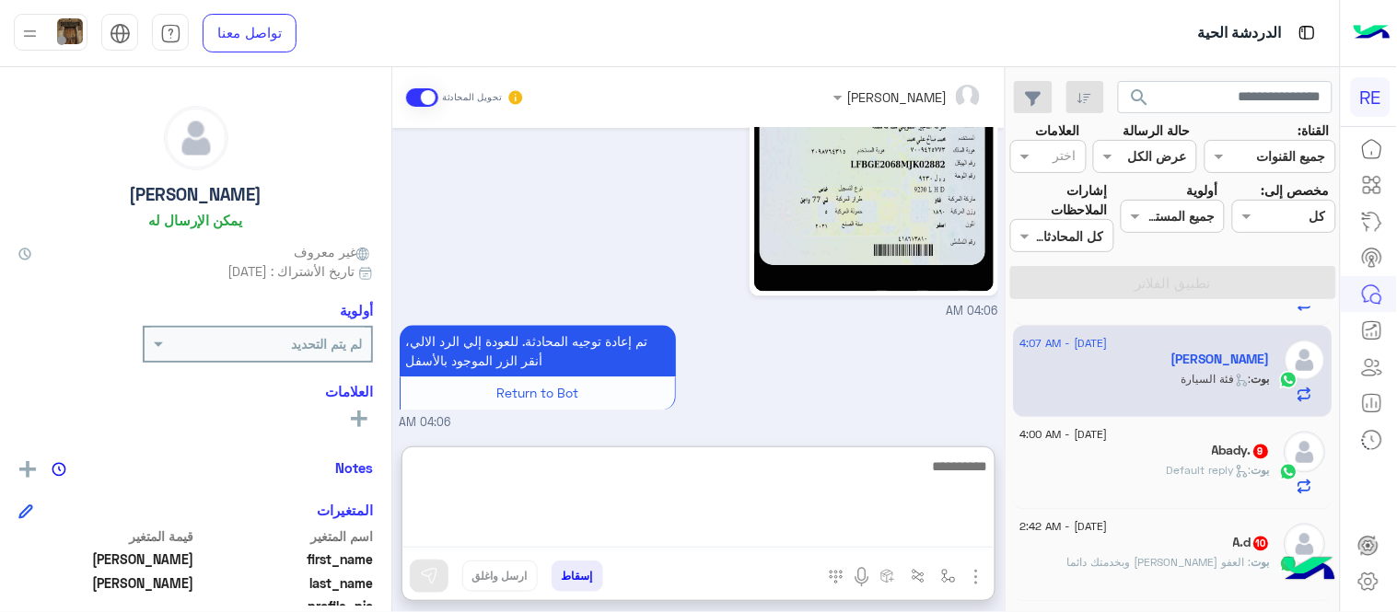
click at [548, 520] on textarea at bounding box center [698, 501] width 592 height 93
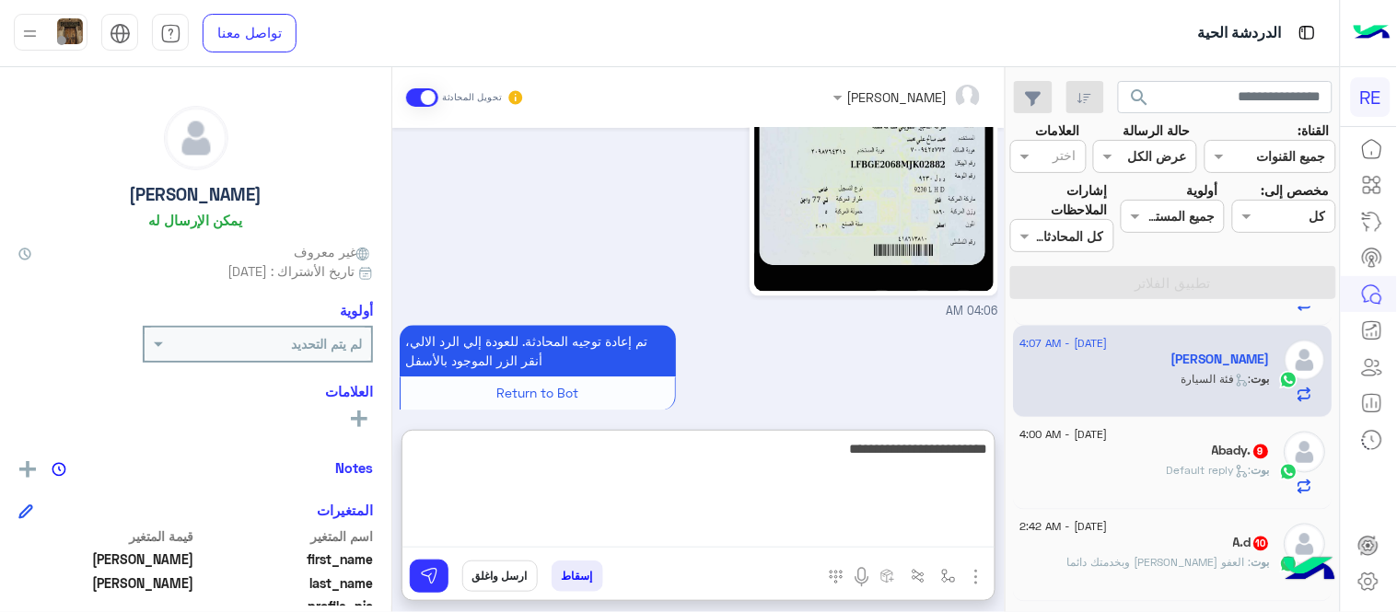
type textarea "**********"
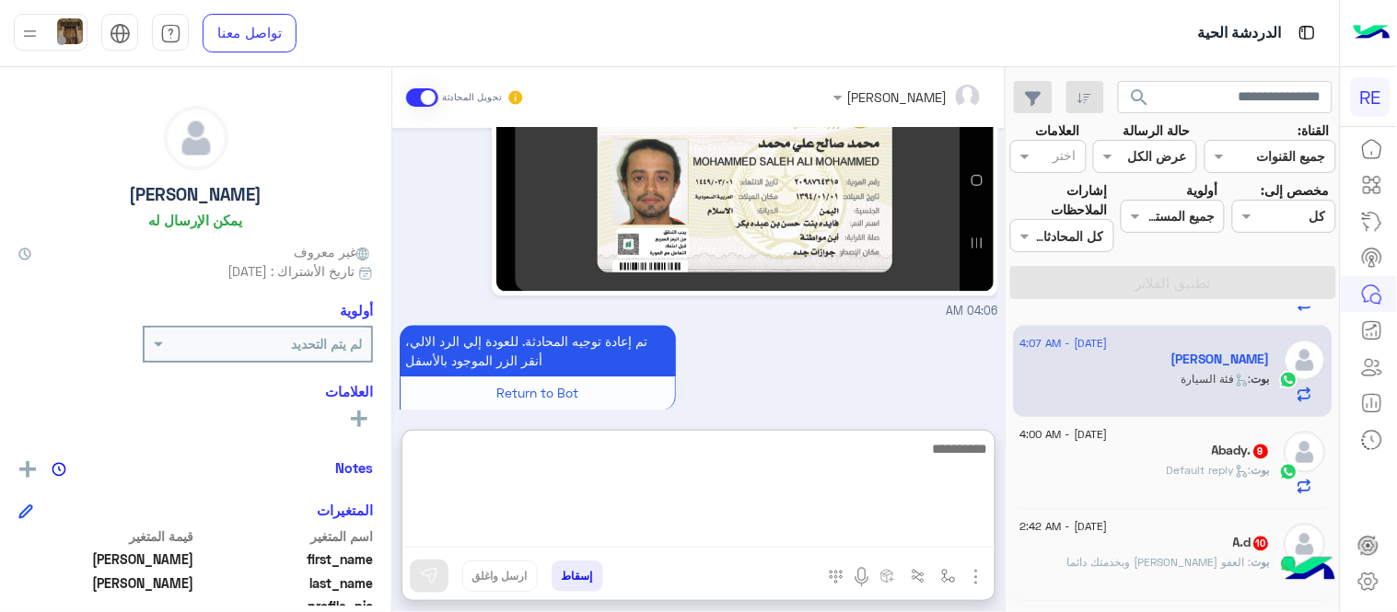
scroll to position [1109, 0]
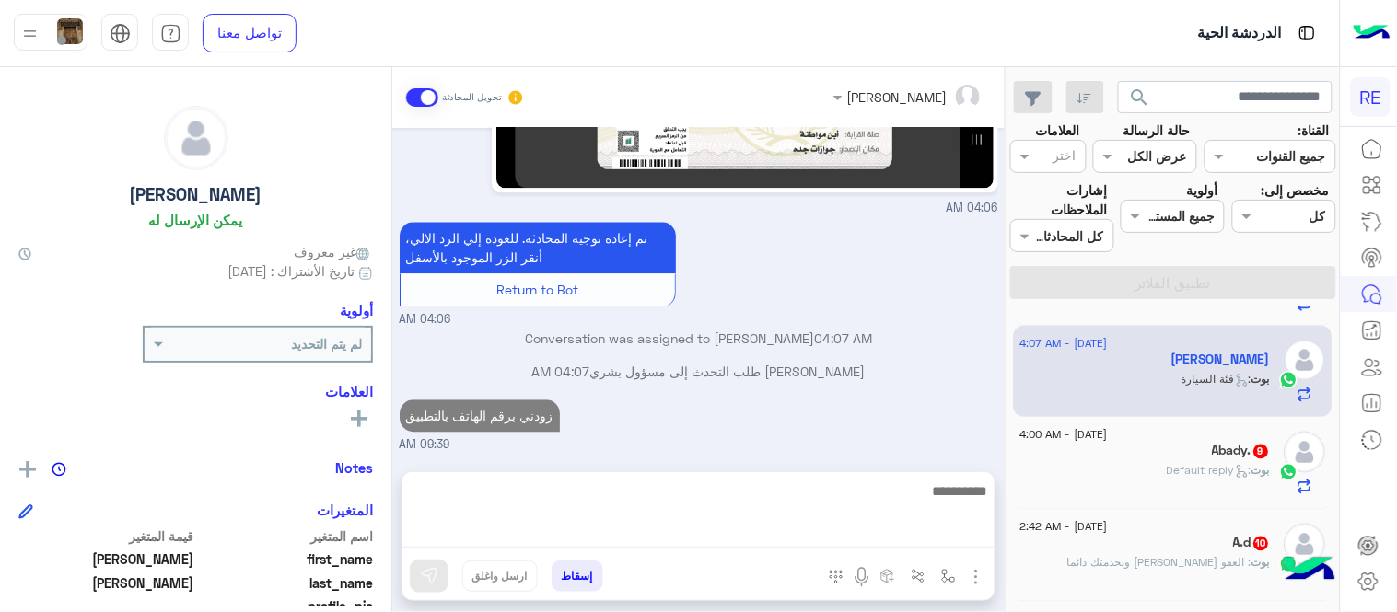
click at [866, 324] on div "[DATE] لا 03:58 AM شكرا لتواصلك واختيارك رحلة 😊 اختر [DATE] الخدمات التالية: 03…" at bounding box center [698, 291] width 612 height 326
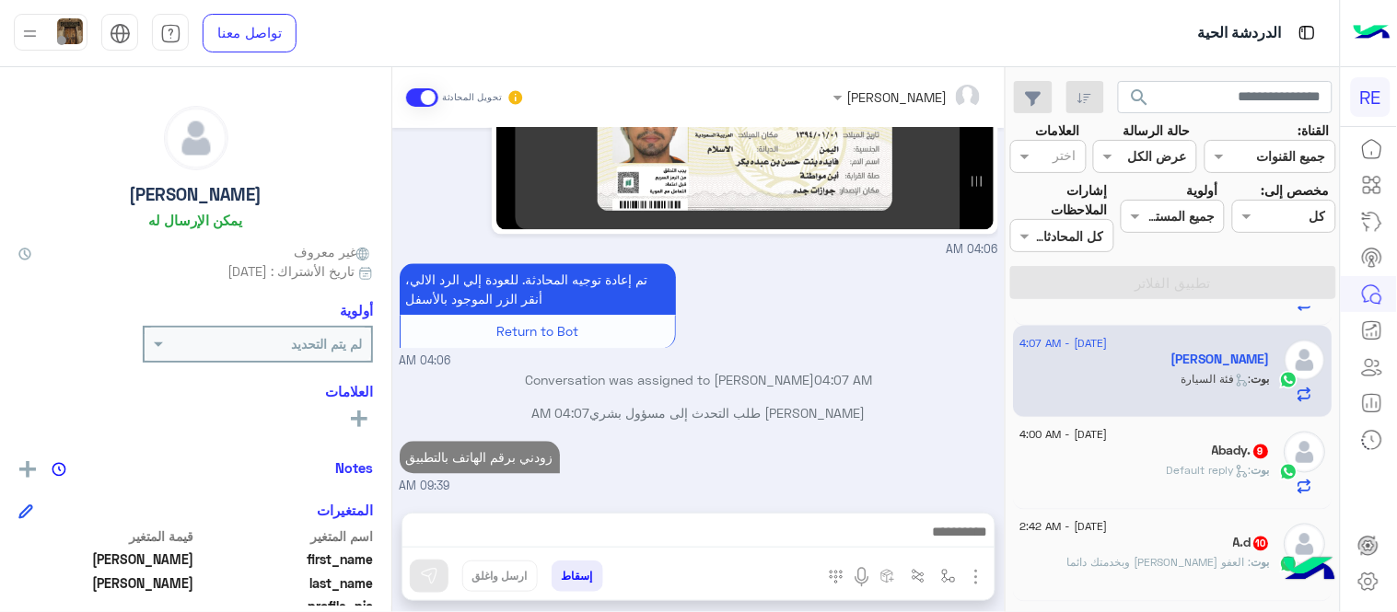
click at [1149, 438] on div "[DATE] - 4:00 AM" at bounding box center [1145, 438] width 250 height 12
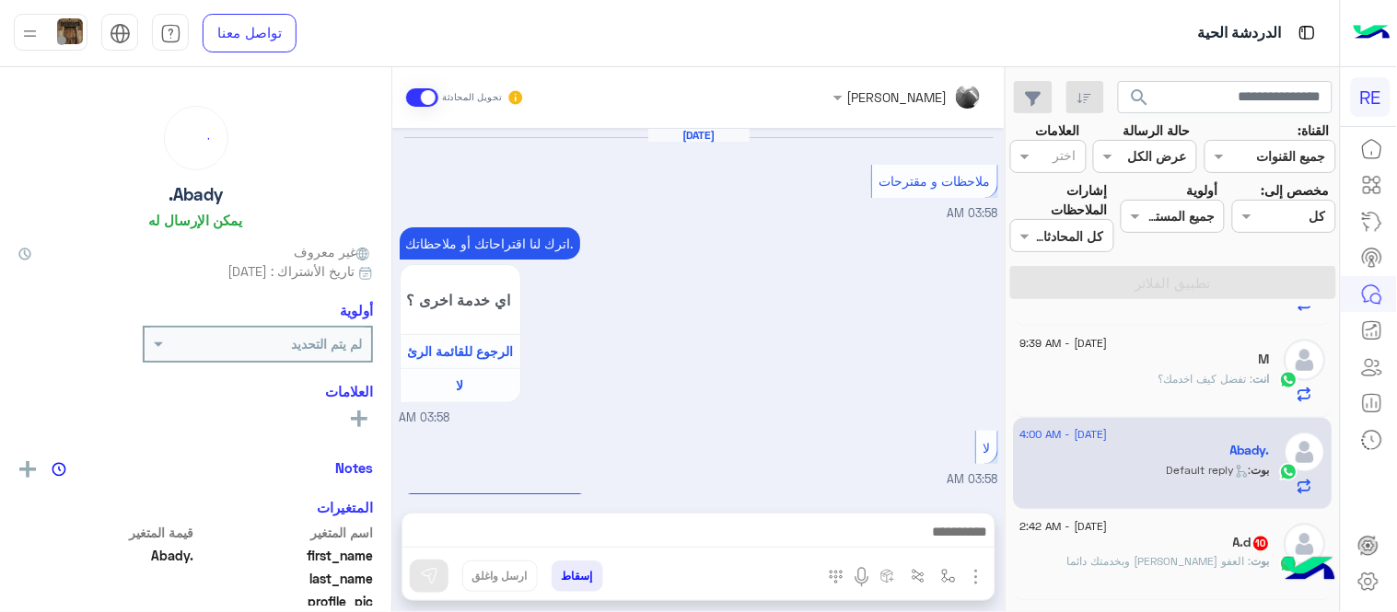
scroll to position [529, 0]
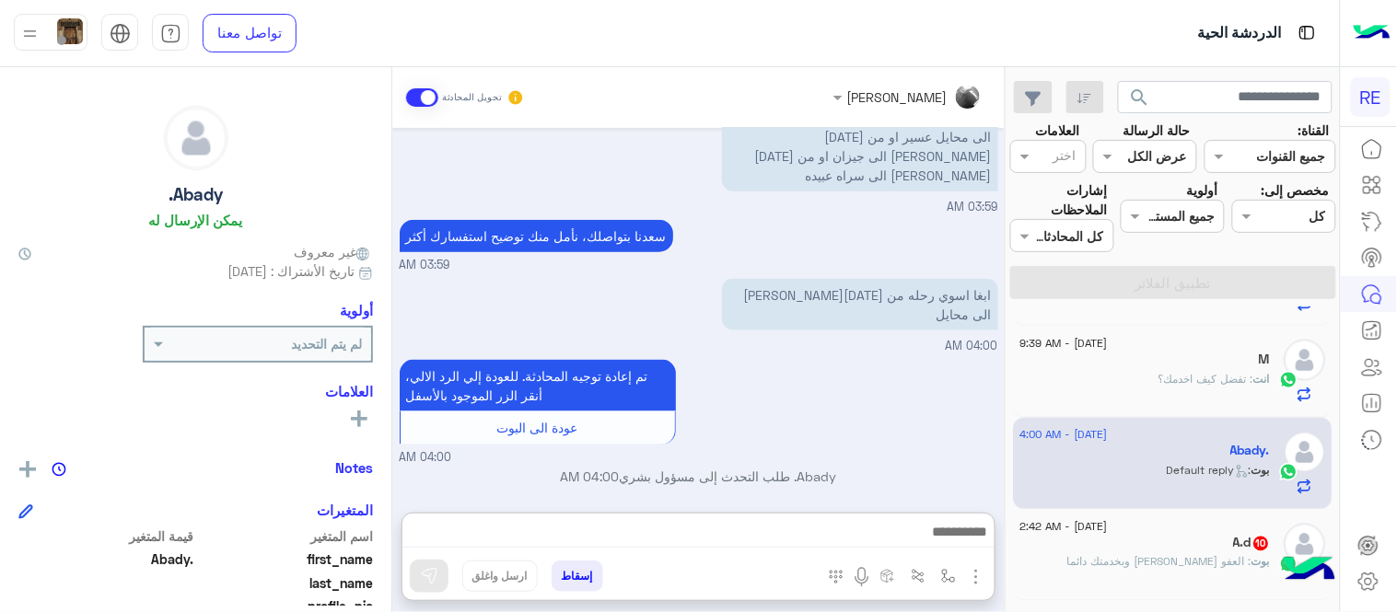
click at [915, 530] on textarea at bounding box center [698, 534] width 592 height 28
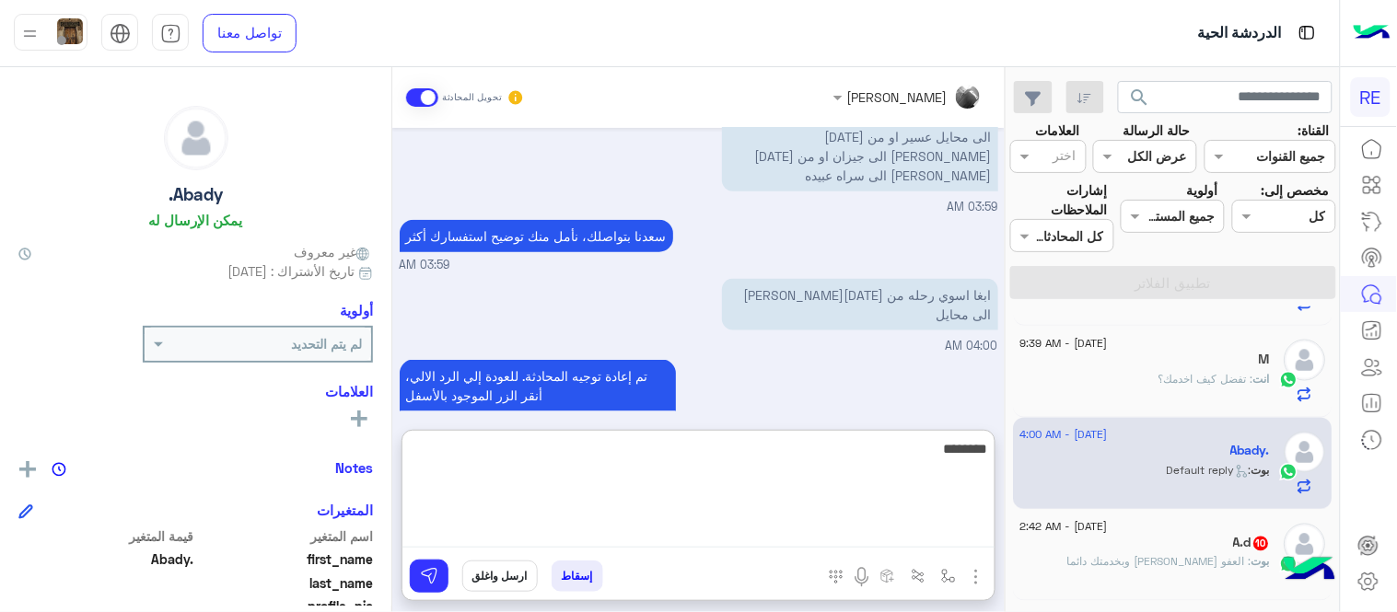
scroll to position [813, 0]
type textarea "**********"
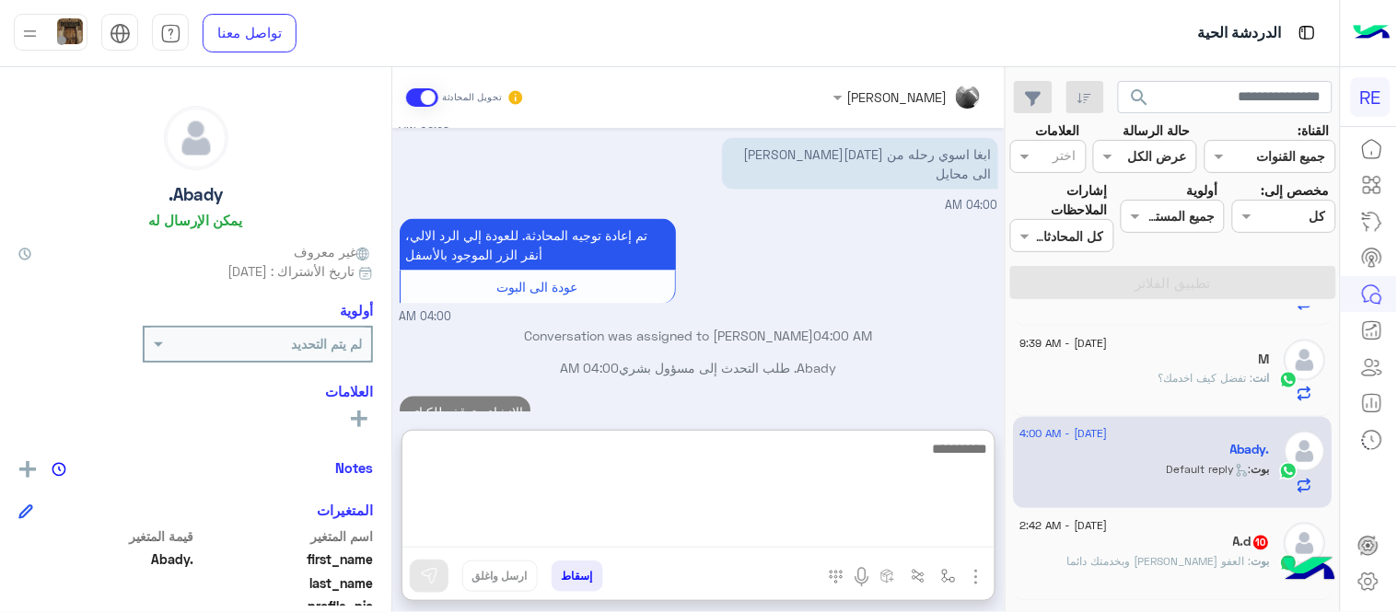
click at [954, 389] on div "[DATE] ملاحظات و مقترحات 03:58 AM اترك لنا اقتراحاتك أو ملاحظاتك. اي خدمة اخرى …" at bounding box center [698, 270] width 612 height 284
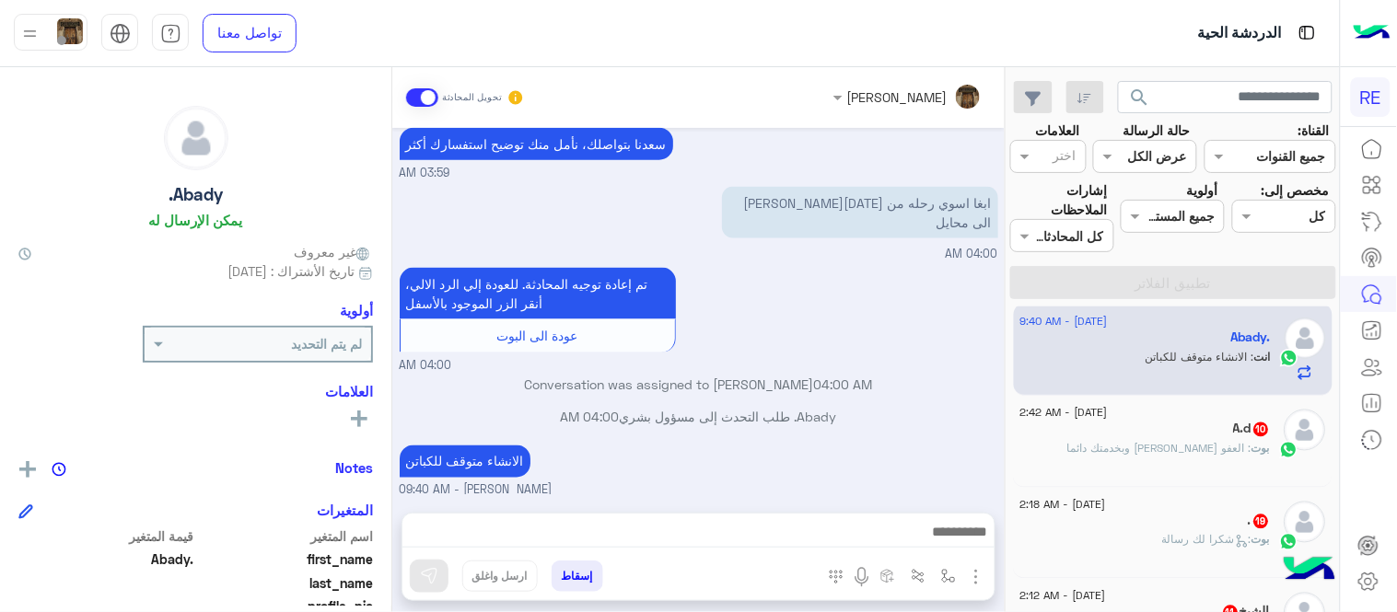
scroll to position [962, 0]
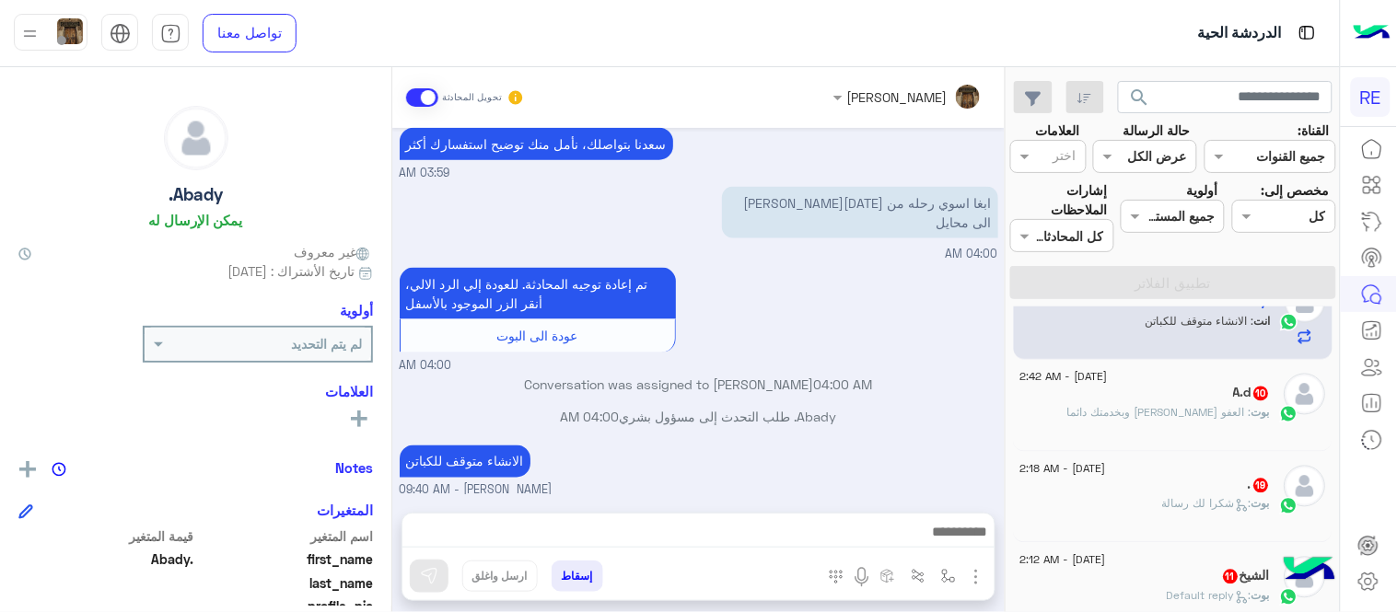
click at [1180, 412] on span ": العفو [PERSON_NAME] وبخدمتك دائما" at bounding box center [1160, 413] width 184 height 14
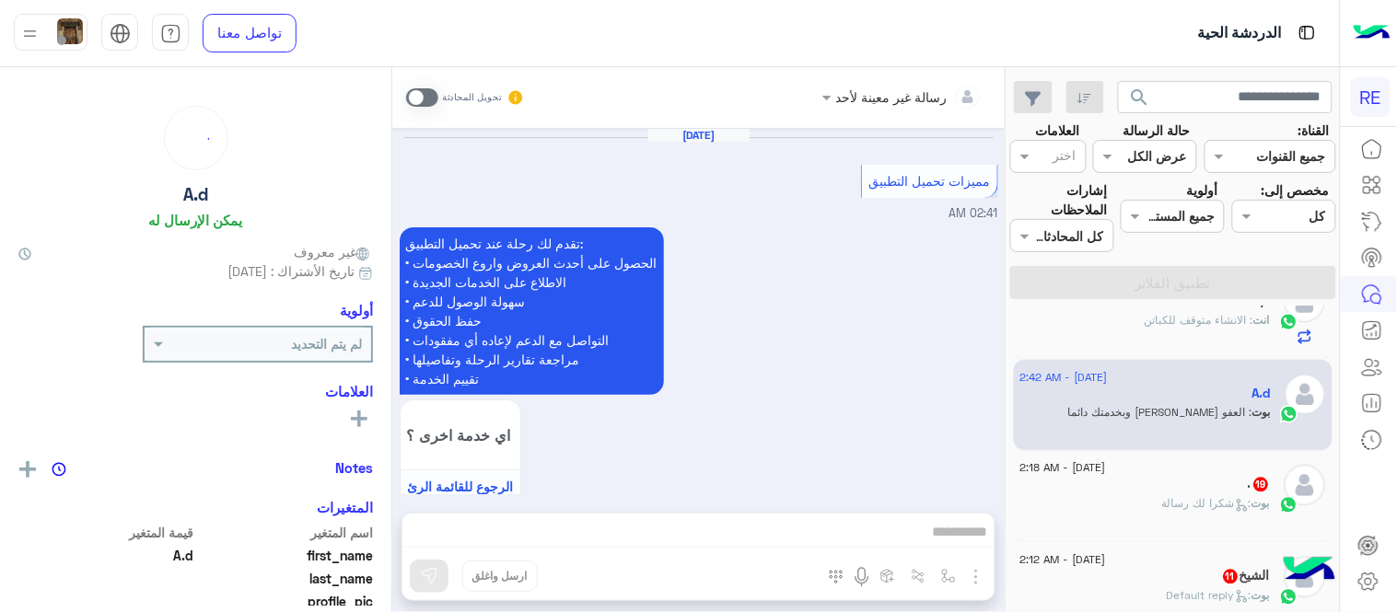
scroll to position [787, 0]
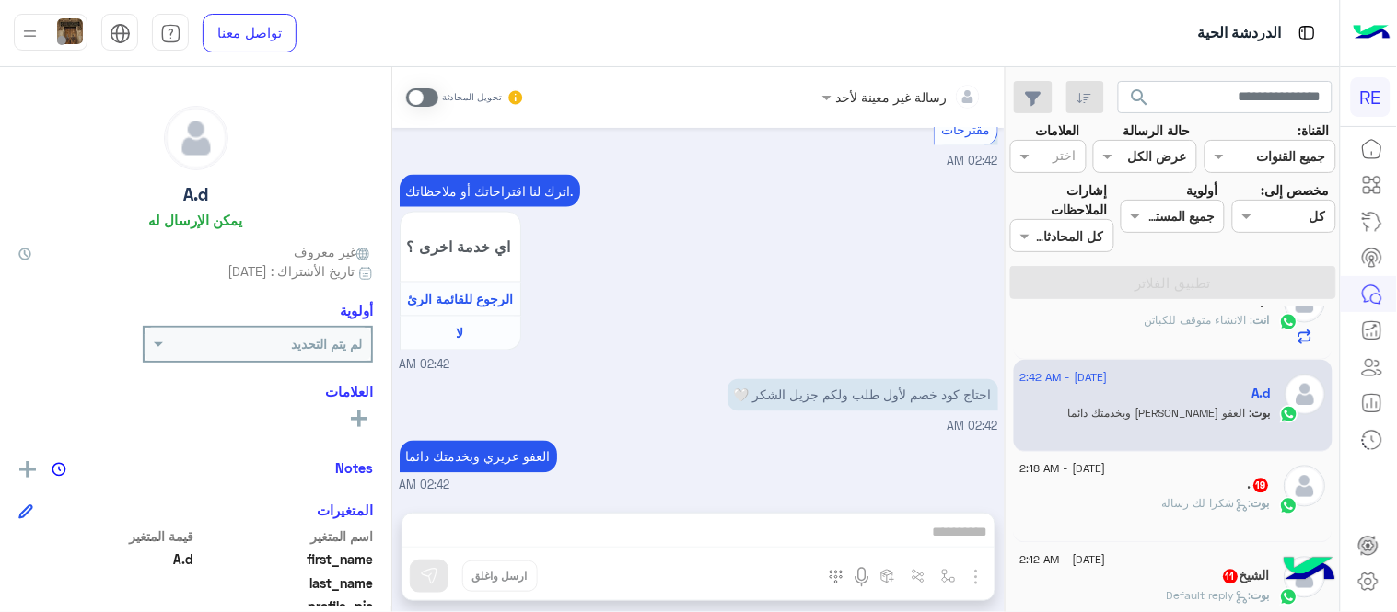
click at [415, 94] on span at bounding box center [422, 97] width 32 height 18
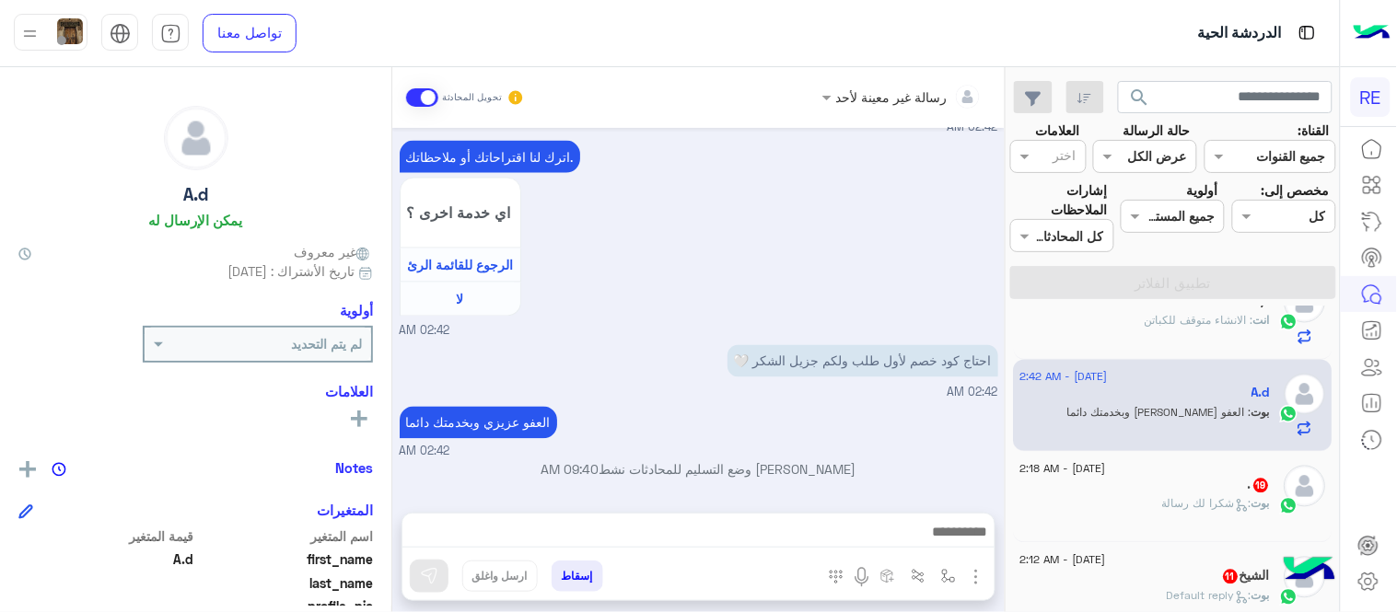
click at [1114, 488] on div ". 19" at bounding box center [1145, 487] width 250 height 19
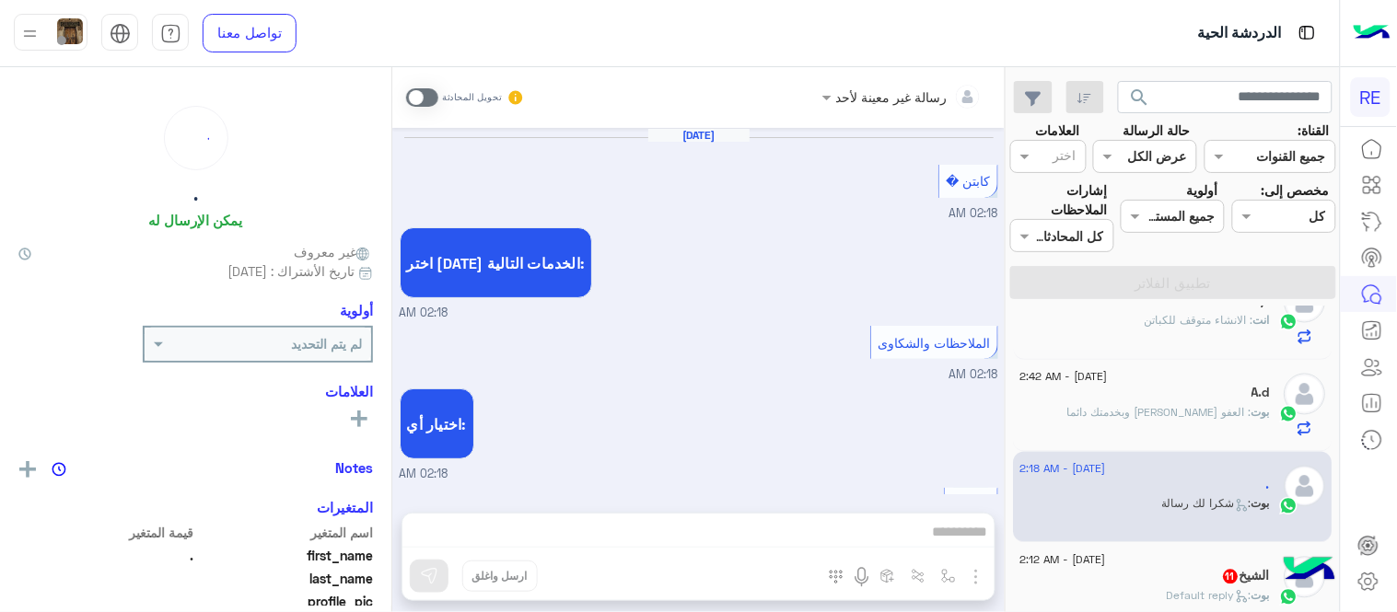
scroll to position [704, 0]
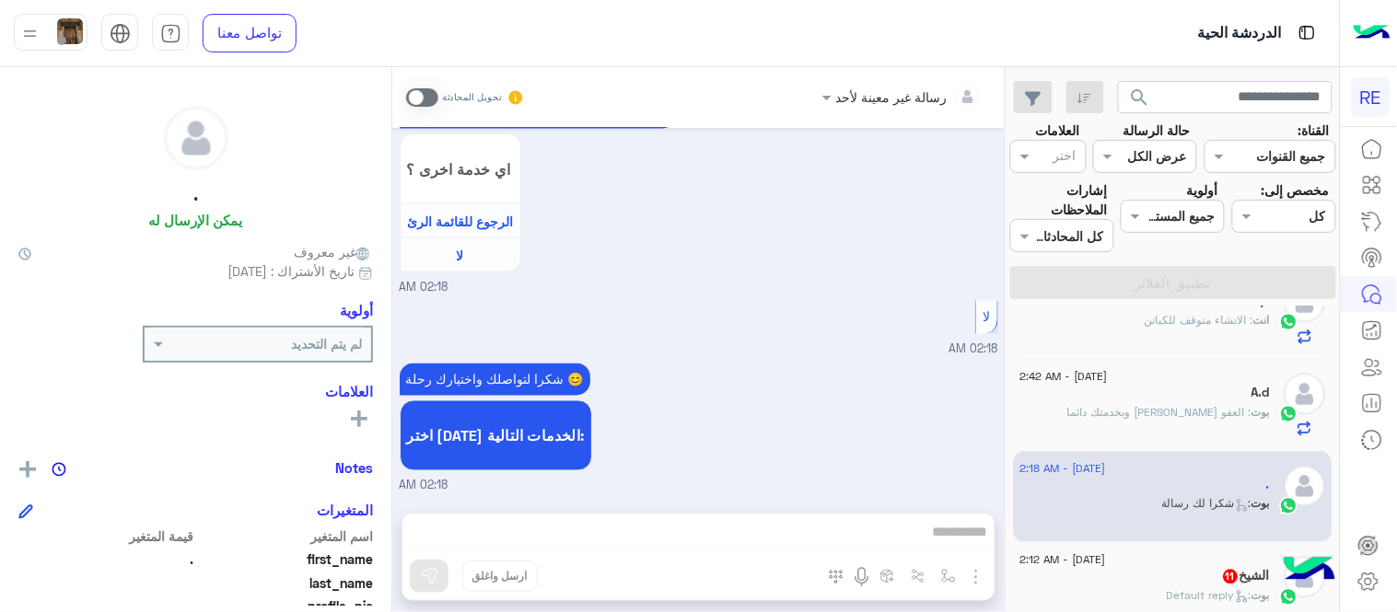
click at [422, 97] on span at bounding box center [422, 97] width 32 height 18
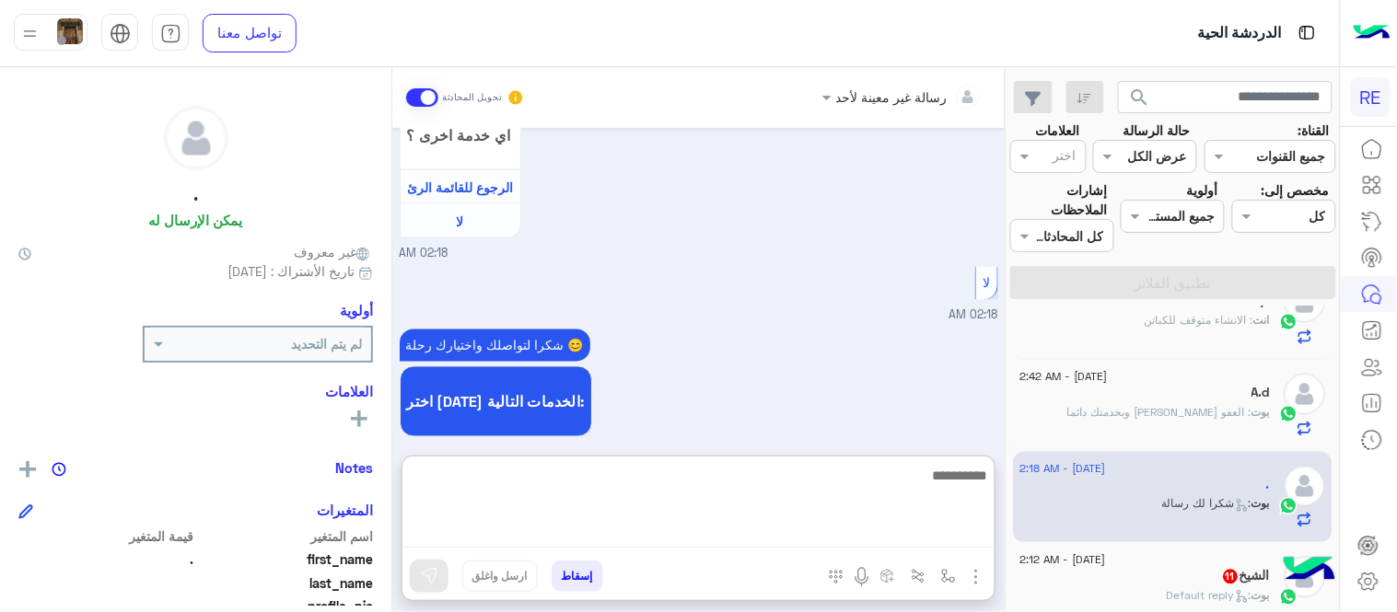
click at [647, 540] on textarea at bounding box center [698, 506] width 592 height 84
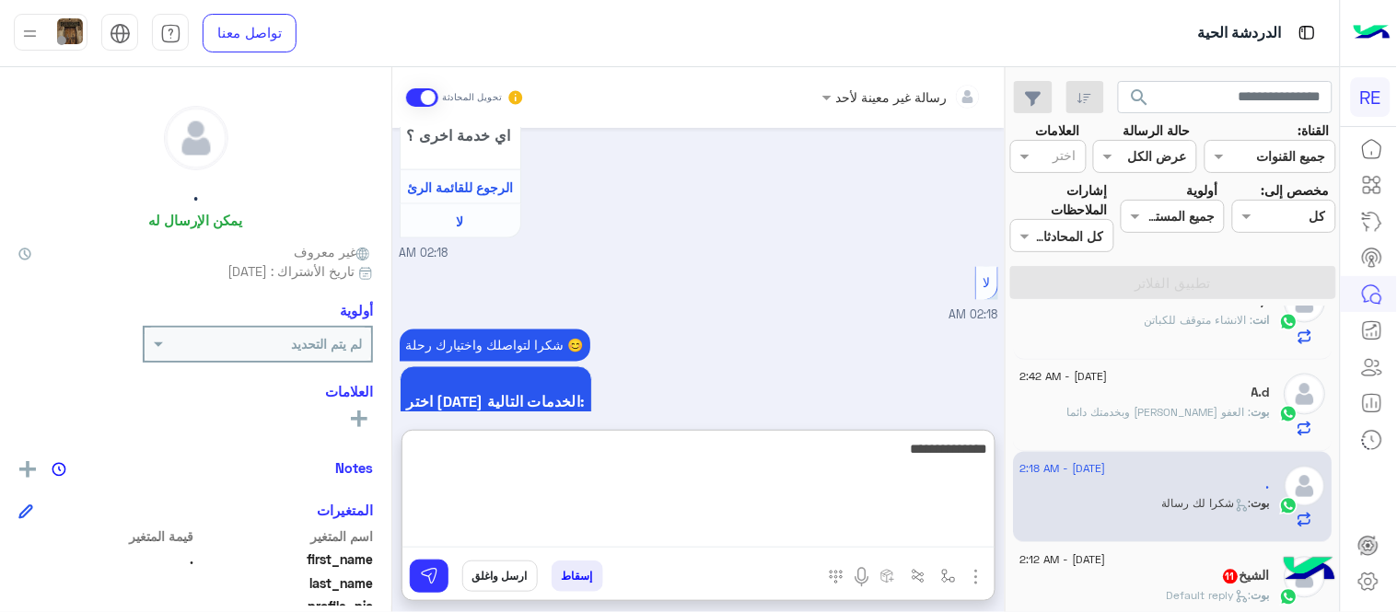
type textarea "**********"
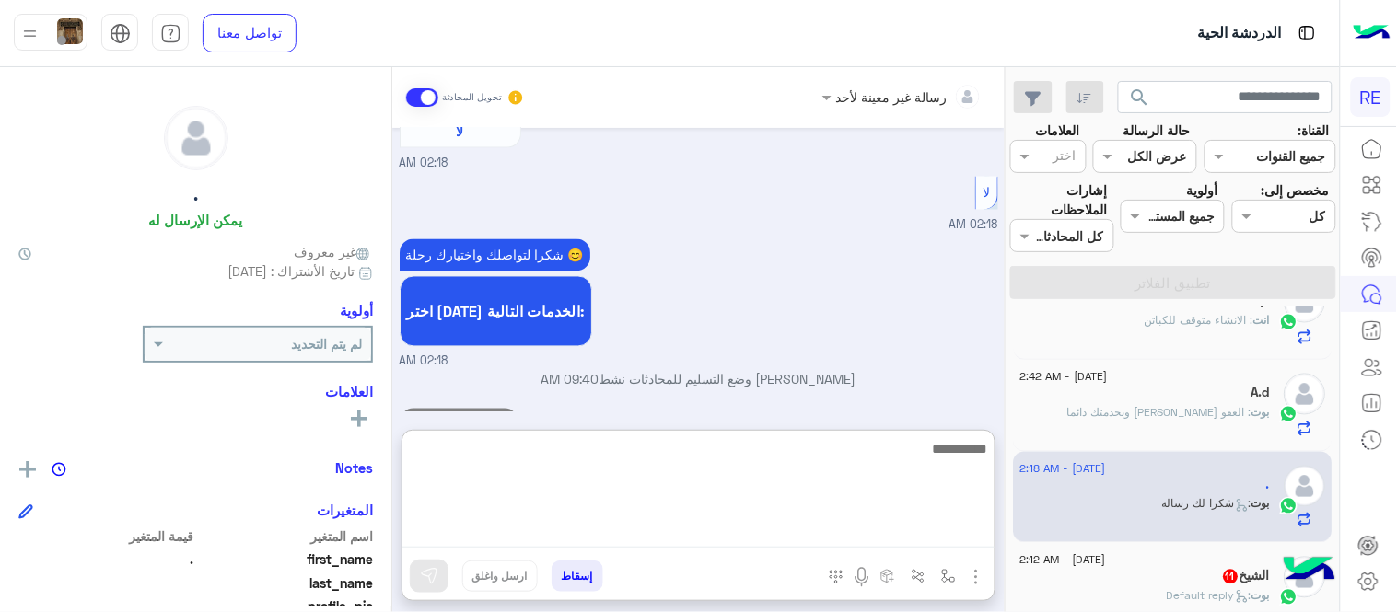
click at [865, 389] on div "[DATE] كابتن � 02:18 AM اختر [DATE] الخدمات التالية: 02:18 AM الملاحظات والشكاو…" at bounding box center [698, 270] width 612 height 284
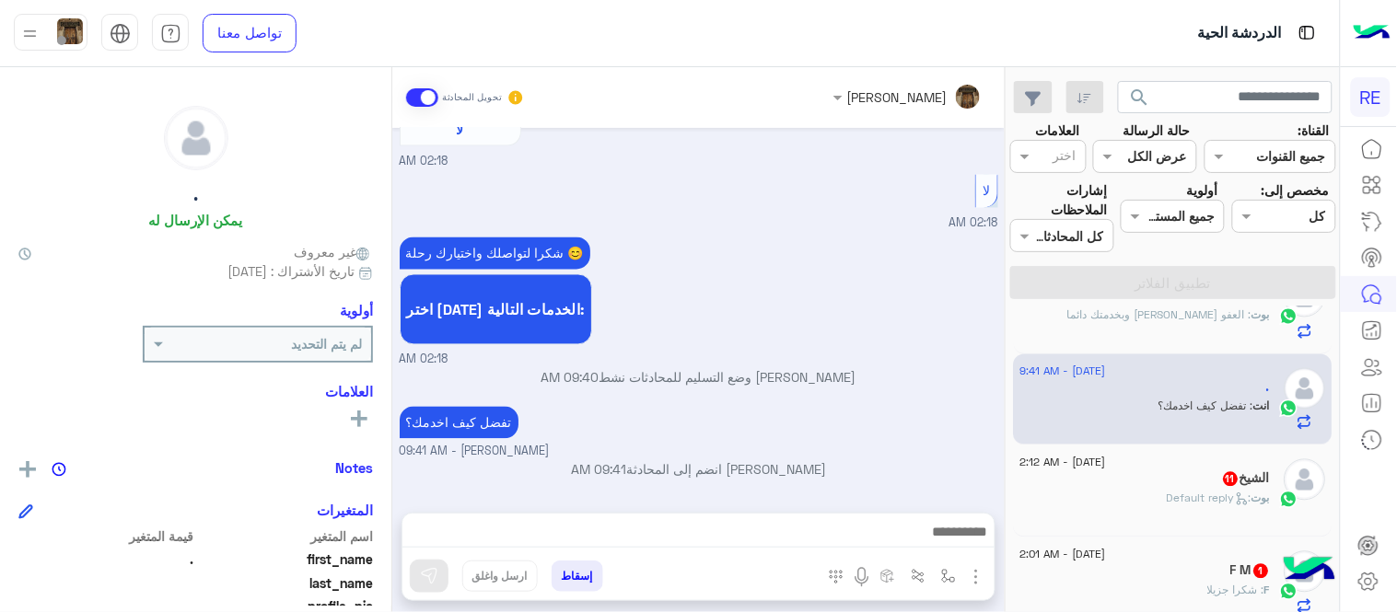
scroll to position [1078, 0]
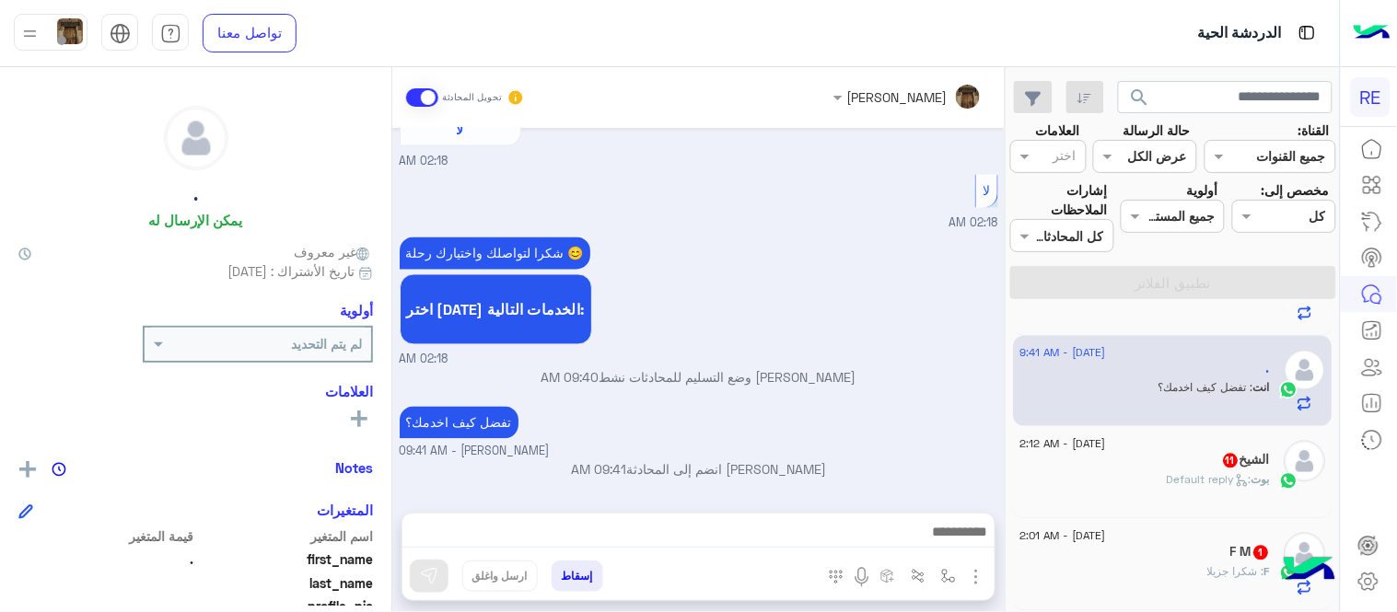
click at [1108, 474] on div "[PERSON_NAME] : Default reply" at bounding box center [1145, 488] width 250 height 32
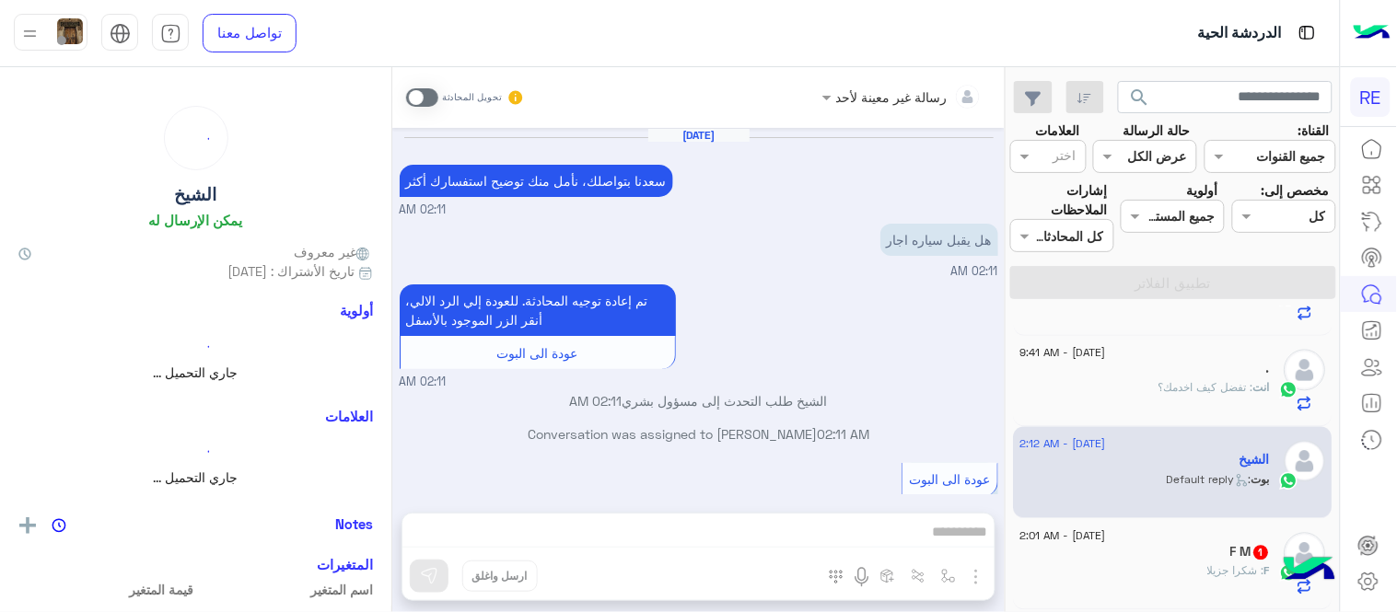
scroll to position [649, 0]
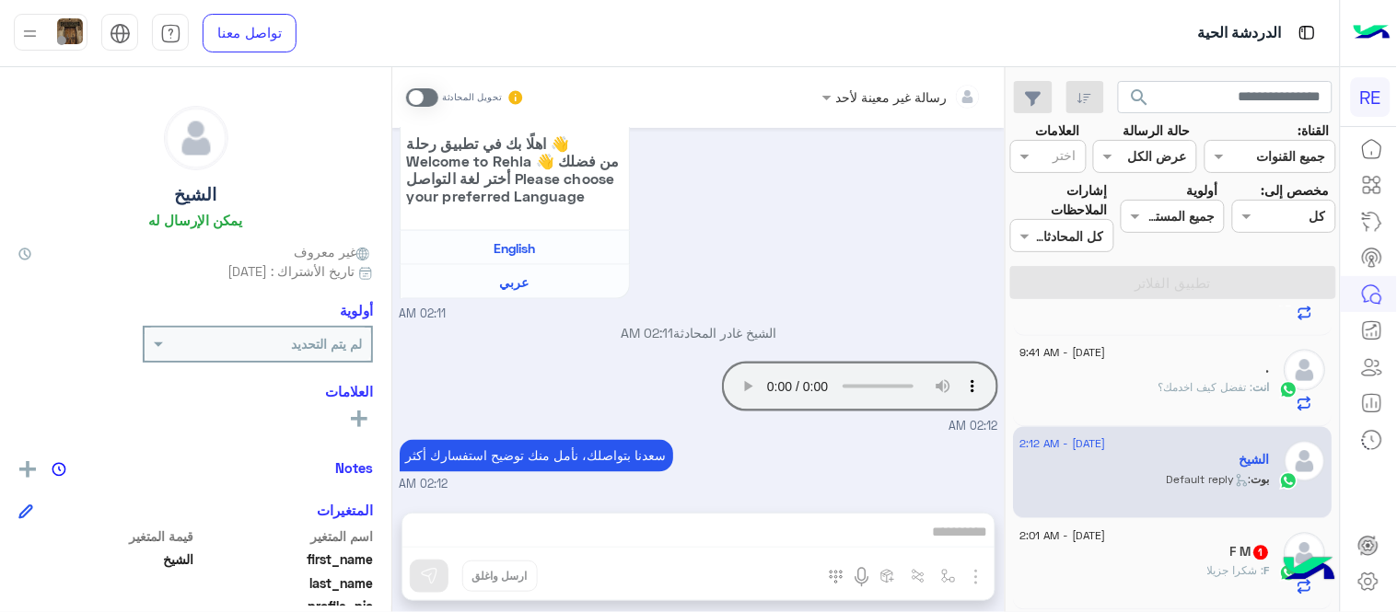
click at [773, 439] on div "[PERSON_NAME] بتواصلك، نأمل منك توضيح استفسارك أكثر 02:12 AM" at bounding box center [699, 465] width 598 height 59
click at [411, 96] on span at bounding box center [422, 97] width 32 height 18
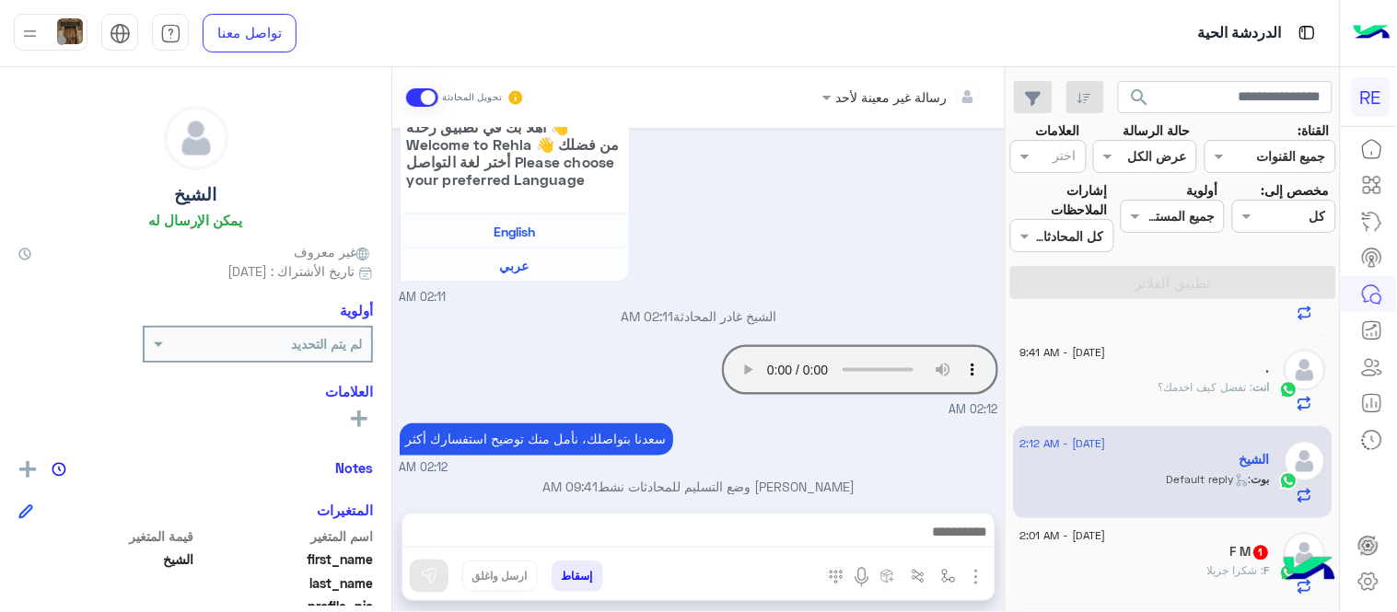
scroll to position [683, 0]
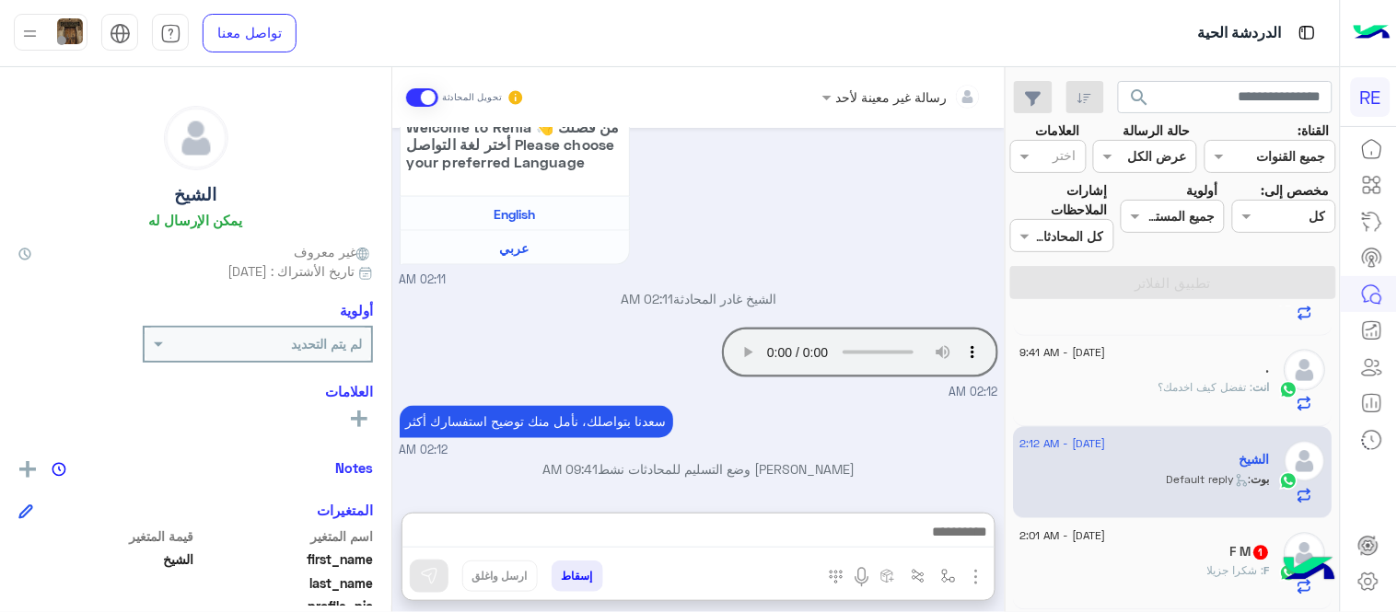
click at [730, 525] on textarea at bounding box center [698, 534] width 592 height 28
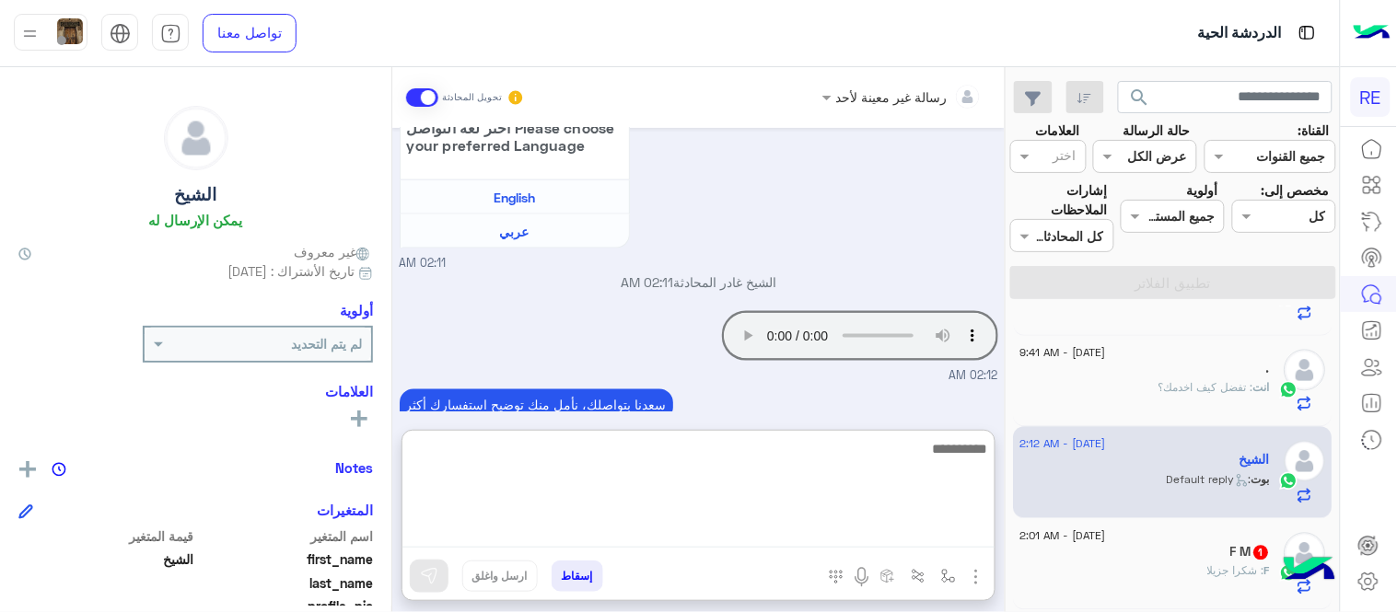
click at [730, 525] on textarea at bounding box center [698, 492] width 592 height 110
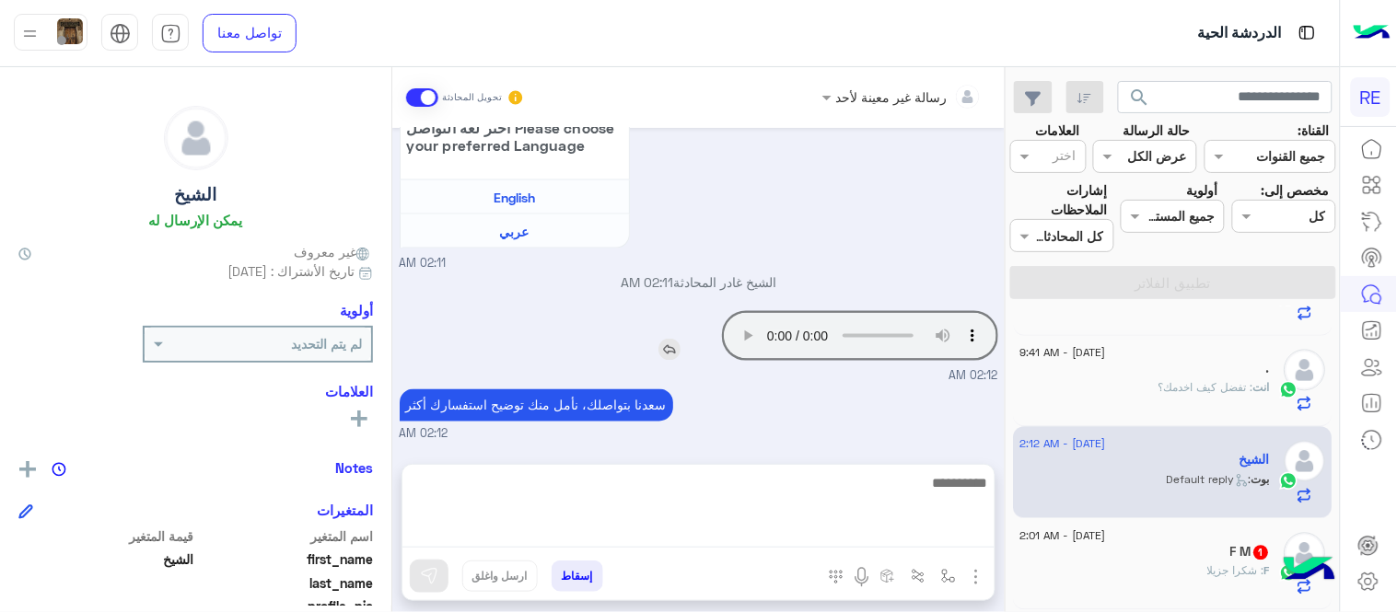
click at [669, 361] on img at bounding box center [669, 350] width 22 height 22
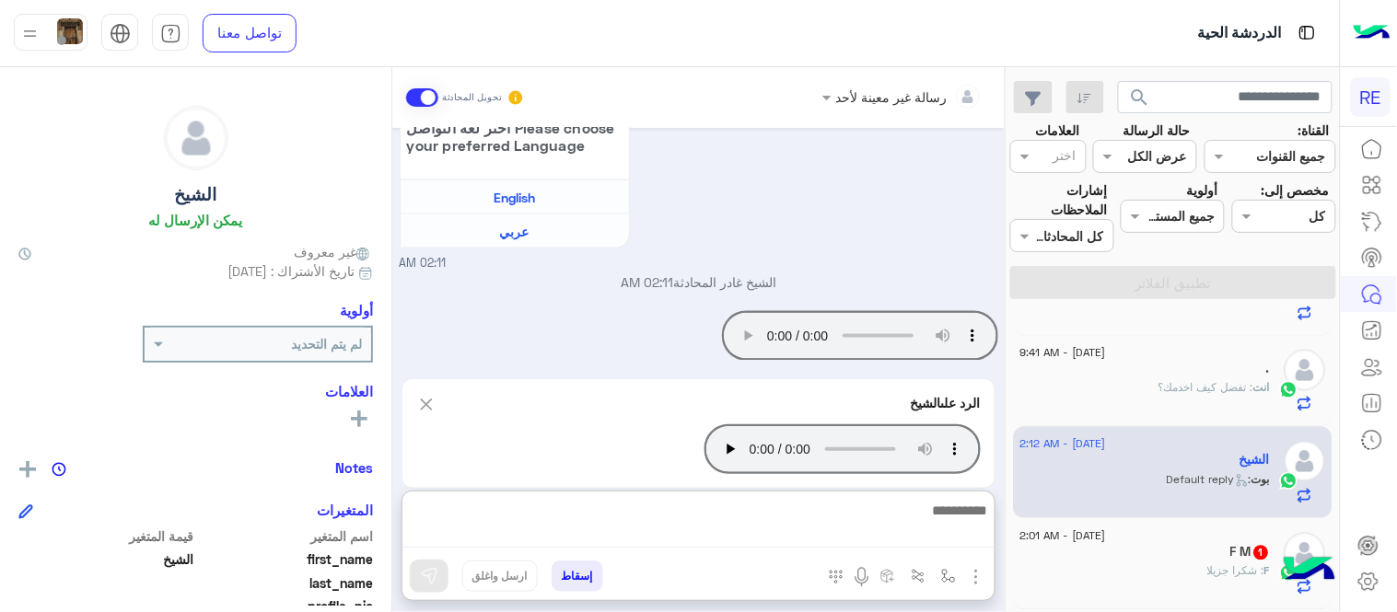
click at [751, 541] on textarea at bounding box center [698, 523] width 592 height 49
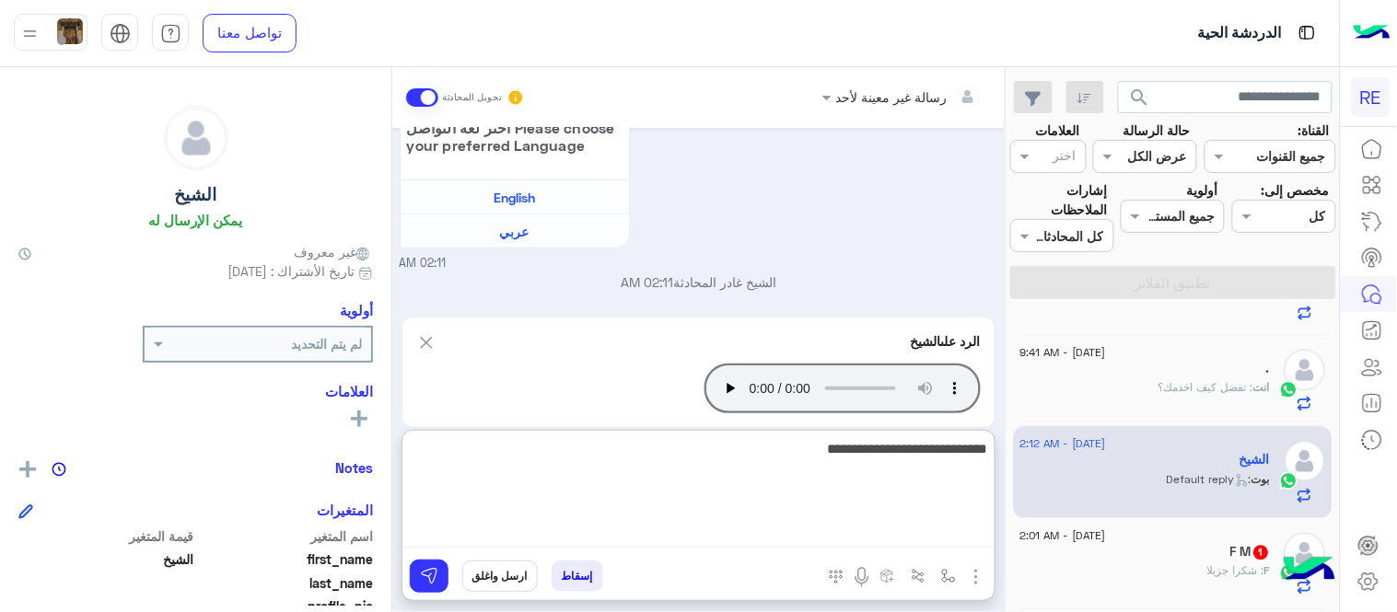
type textarea "**********"
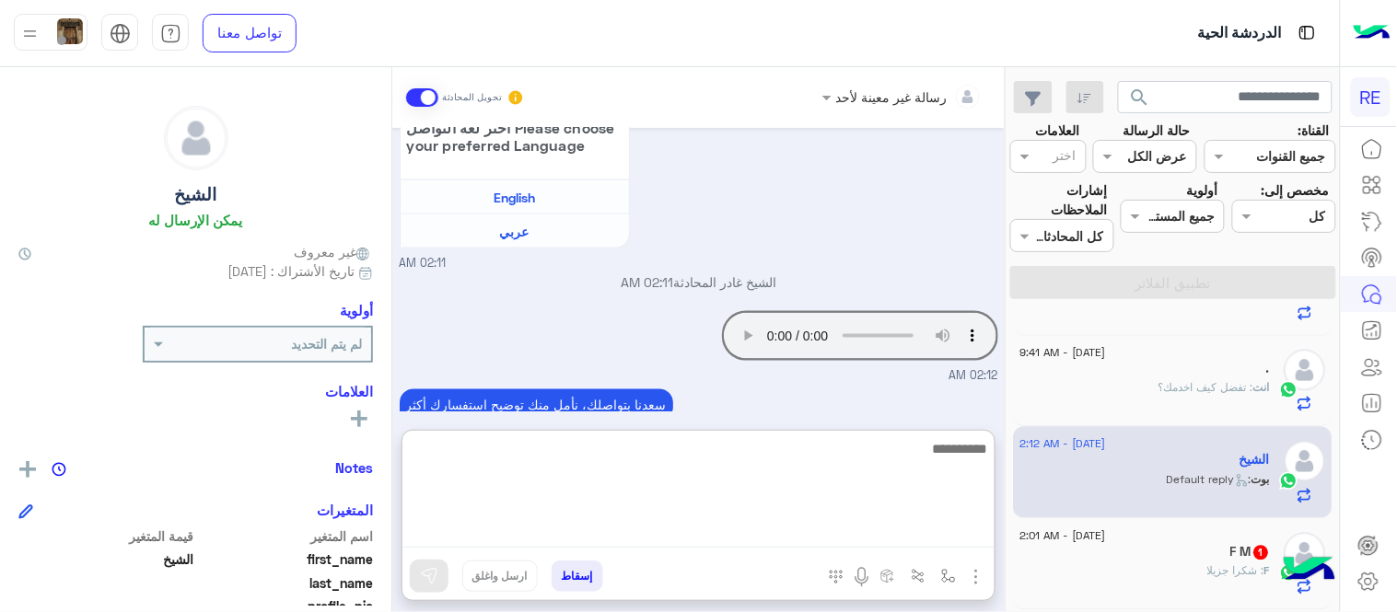
scroll to position [875, 0]
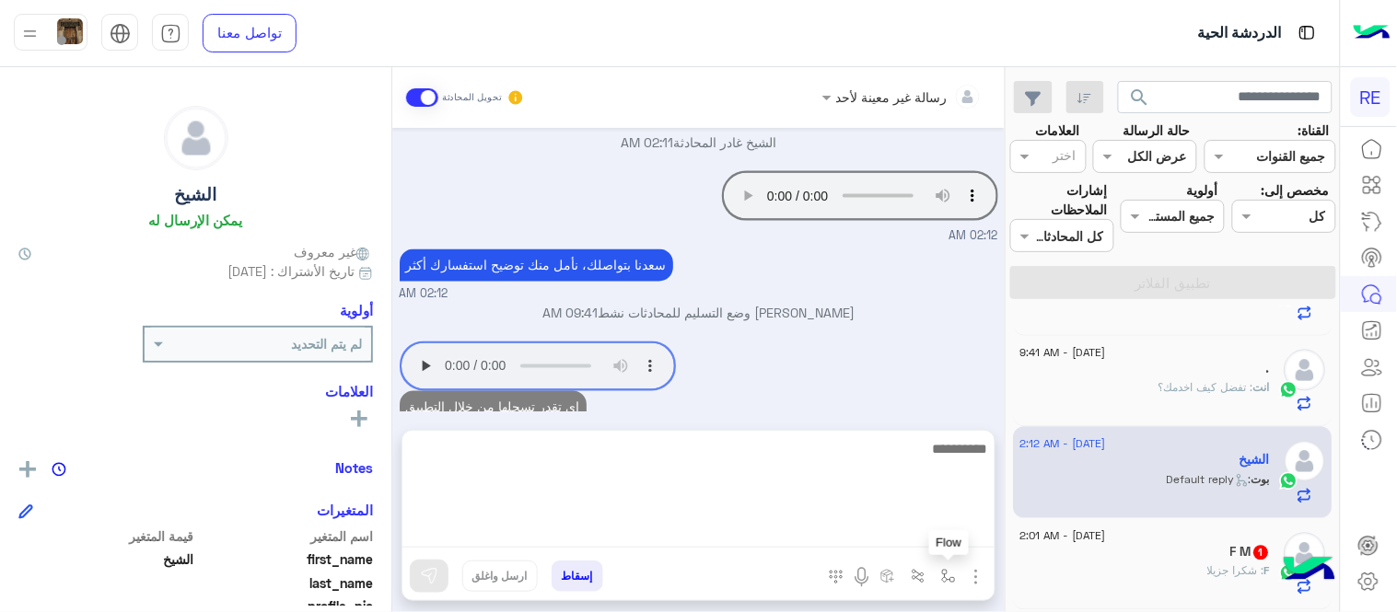
click at [954, 571] on img "button" at bounding box center [948, 576] width 15 height 15
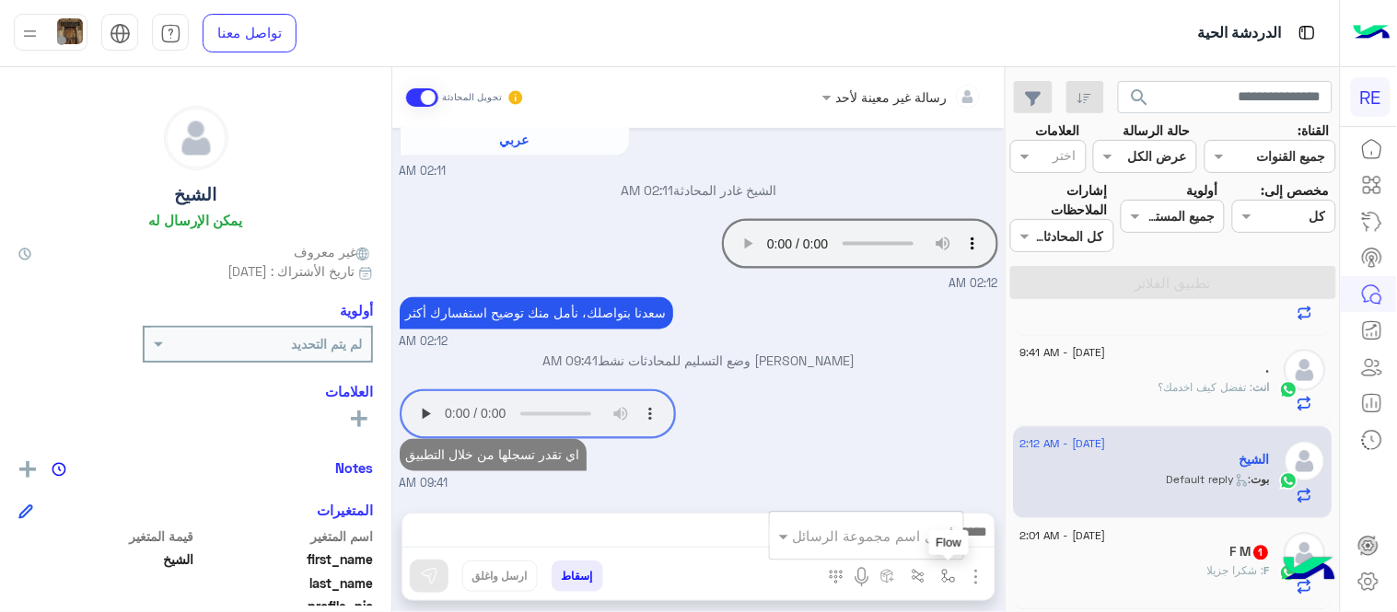
scroll to position [792, 0]
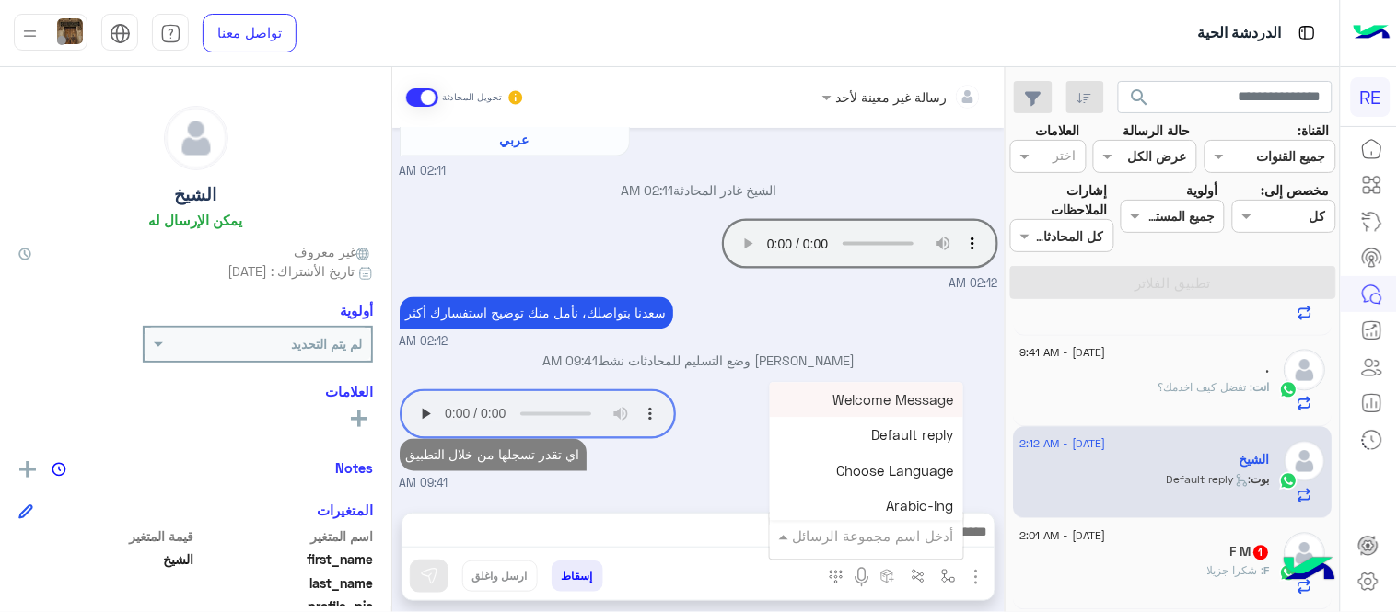
click at [912, 532] on input "text" at bounding box center [892, 536] width 124 height 21
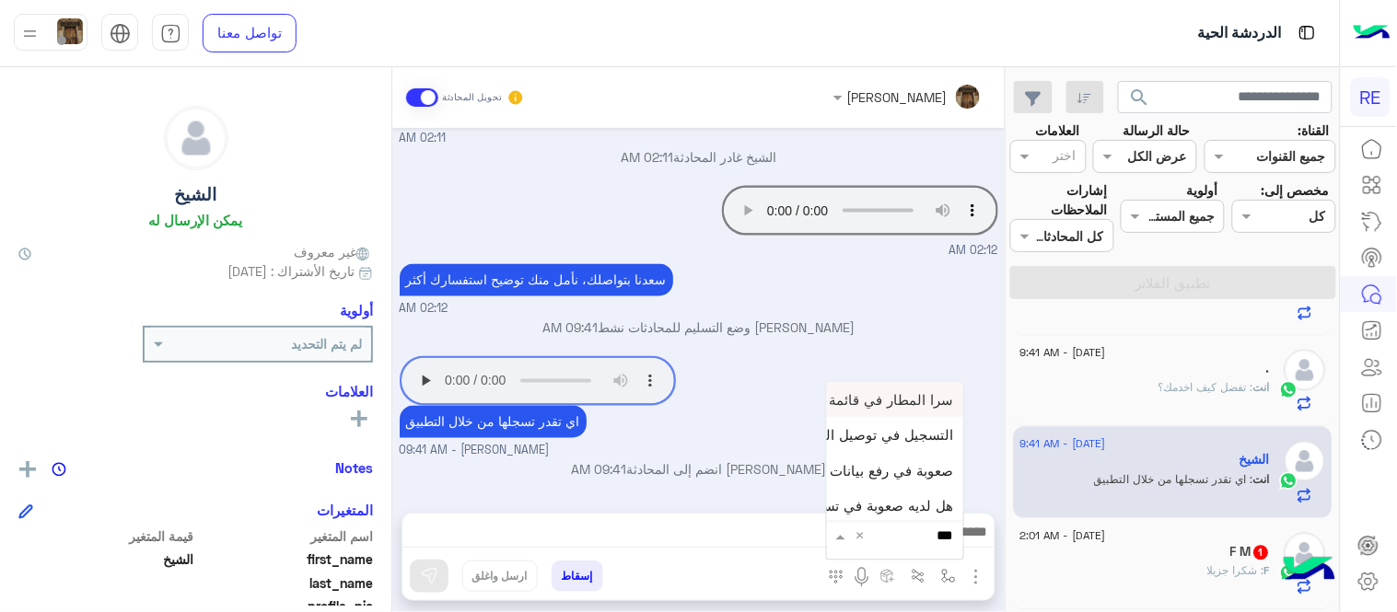
type input "****"
click at [877, 501] on span "فيديو تسجيل سيارة" at bounding box center [897, 502] width 113 height 17
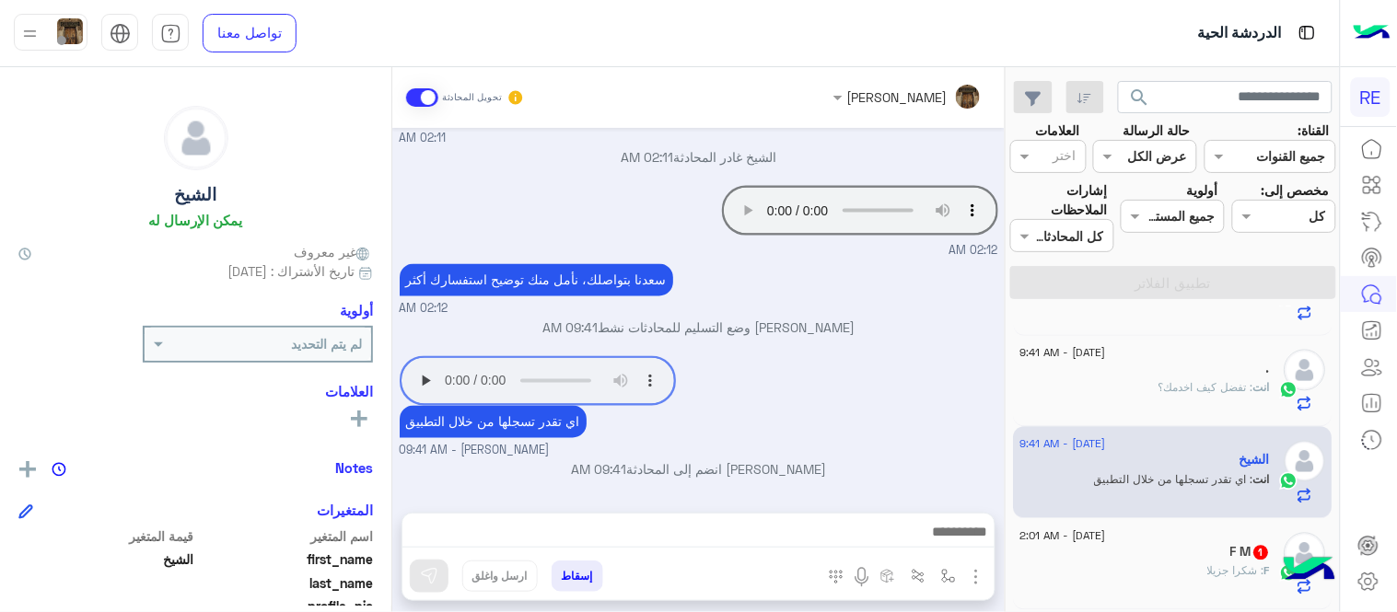
type textarea "**********"
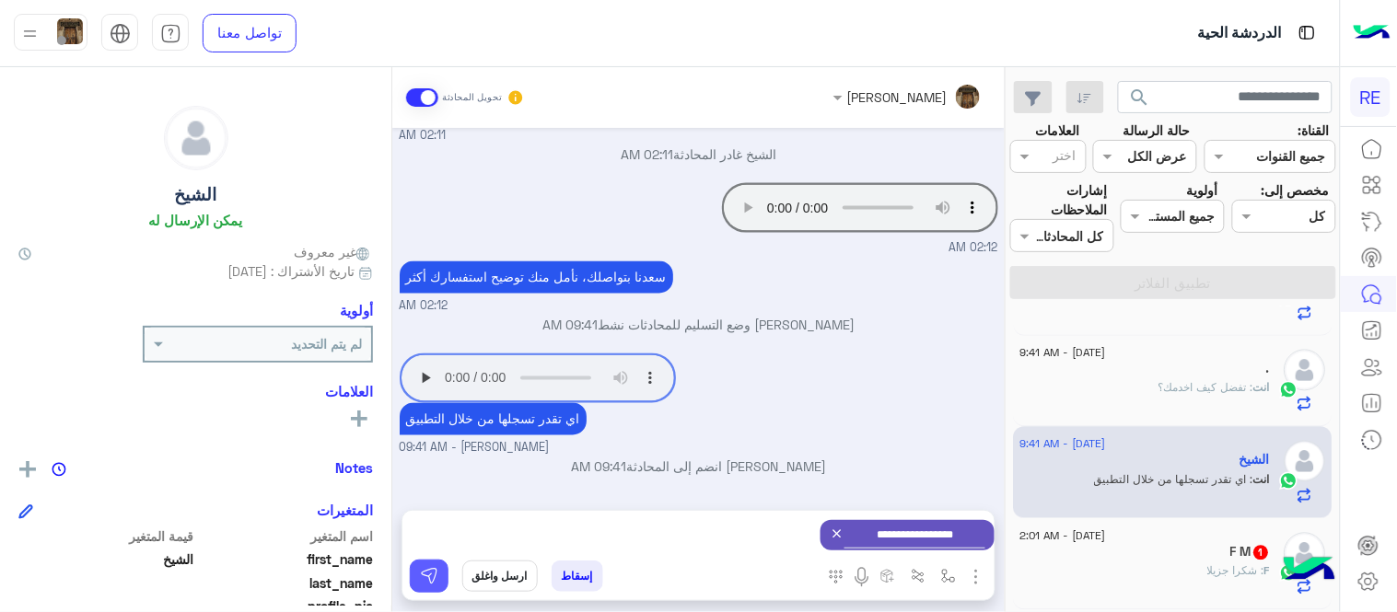
click at [434, 563] on button at bounding box center [429, 576] width 39 height 33
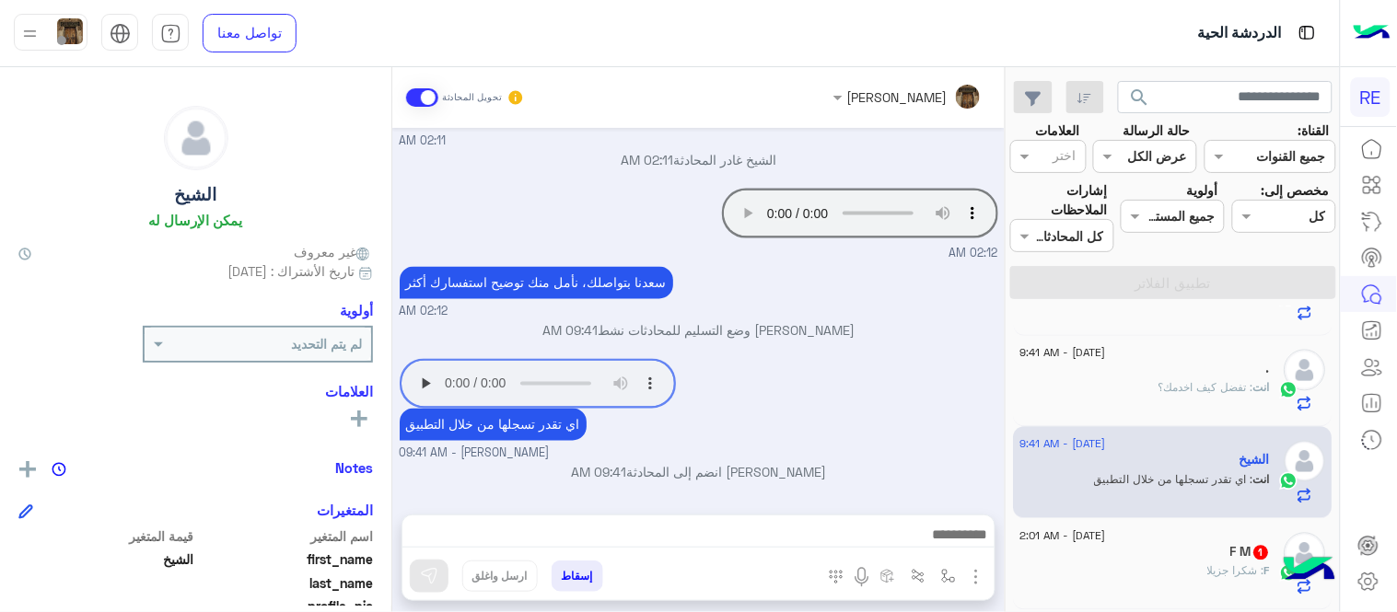
scroll to position [825, 0]
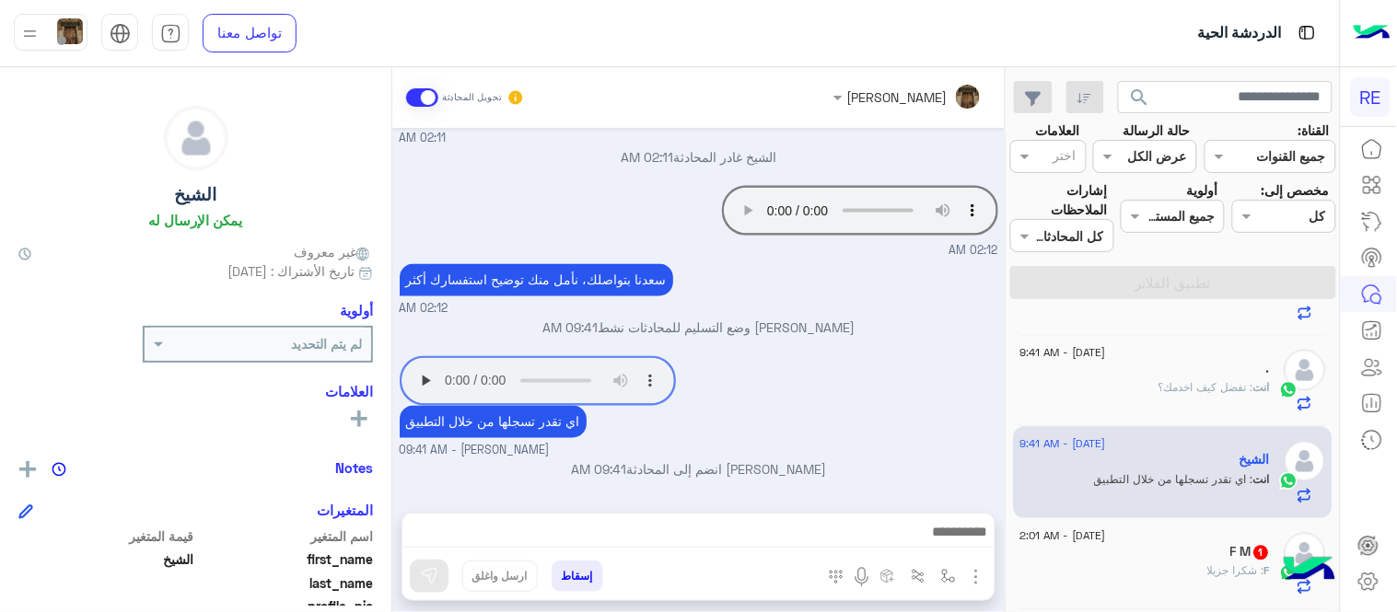
click at [830, 544] on textarea at bounding box center [698, 534] width 592 height 28
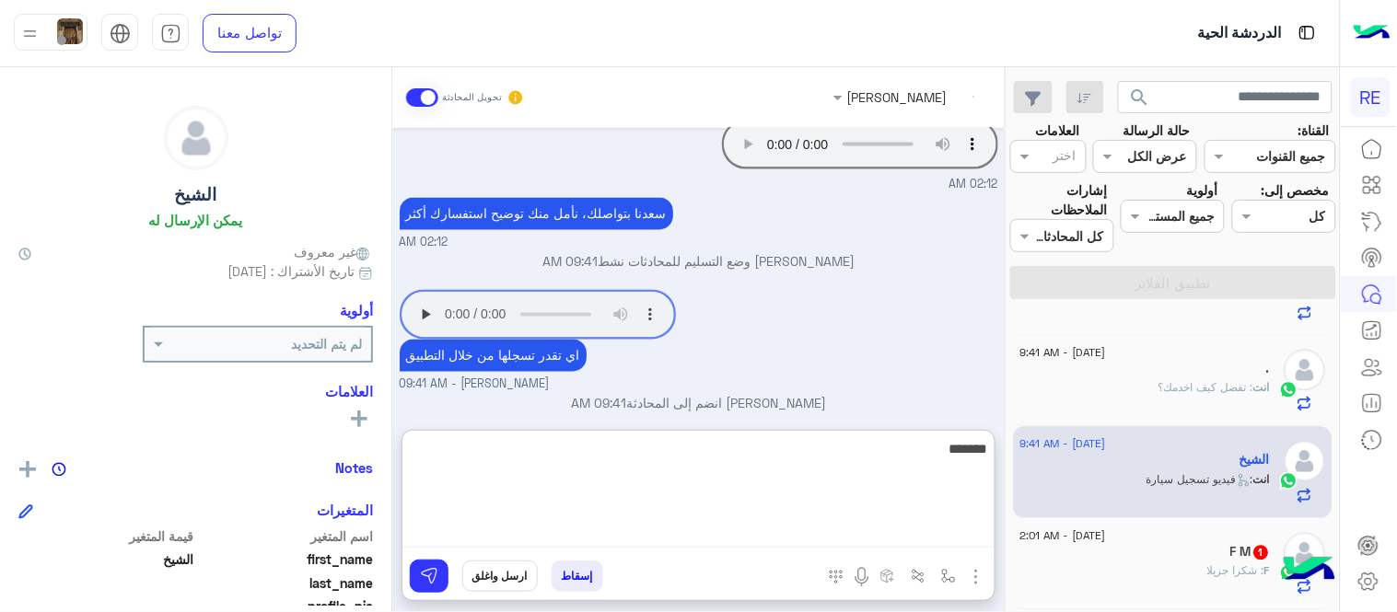
scroll to position [1072, 0]
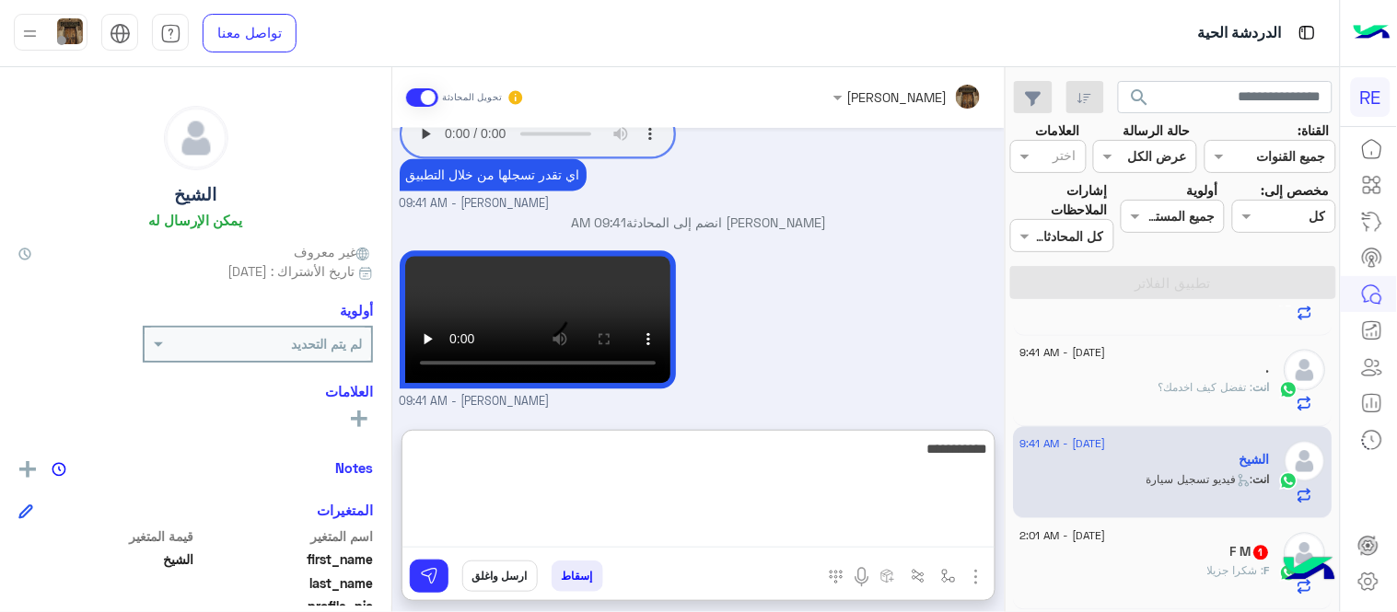
type textarea "**********"
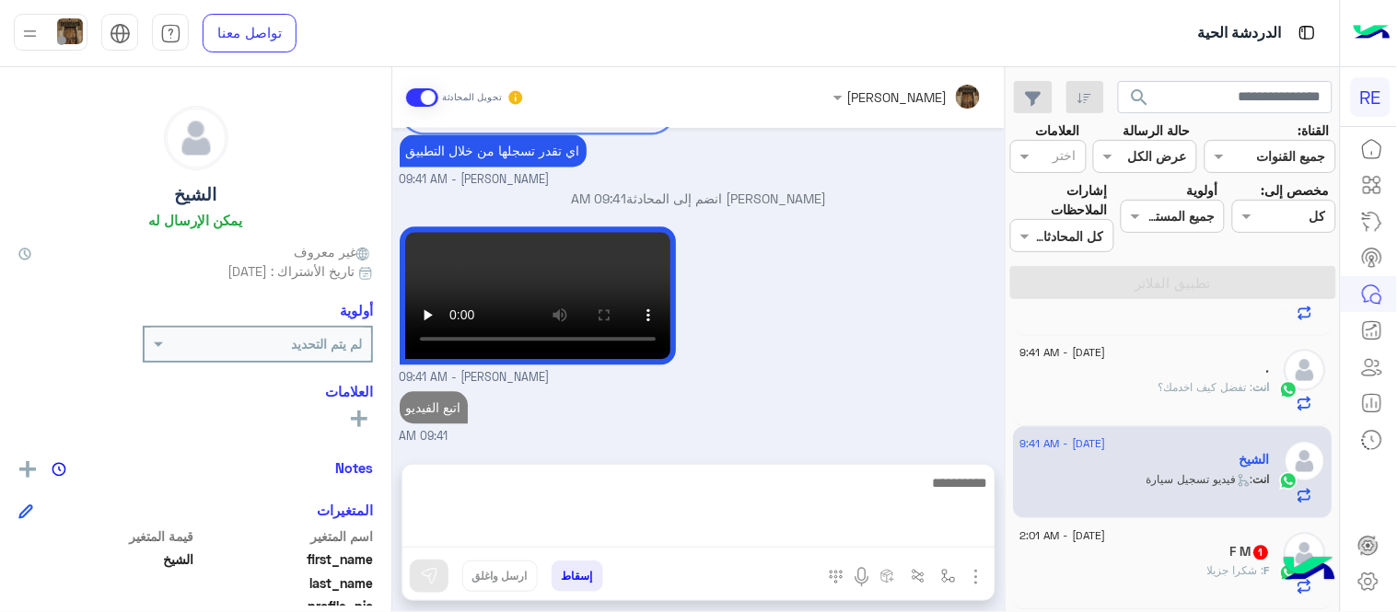
scroll to position [1048, 0]
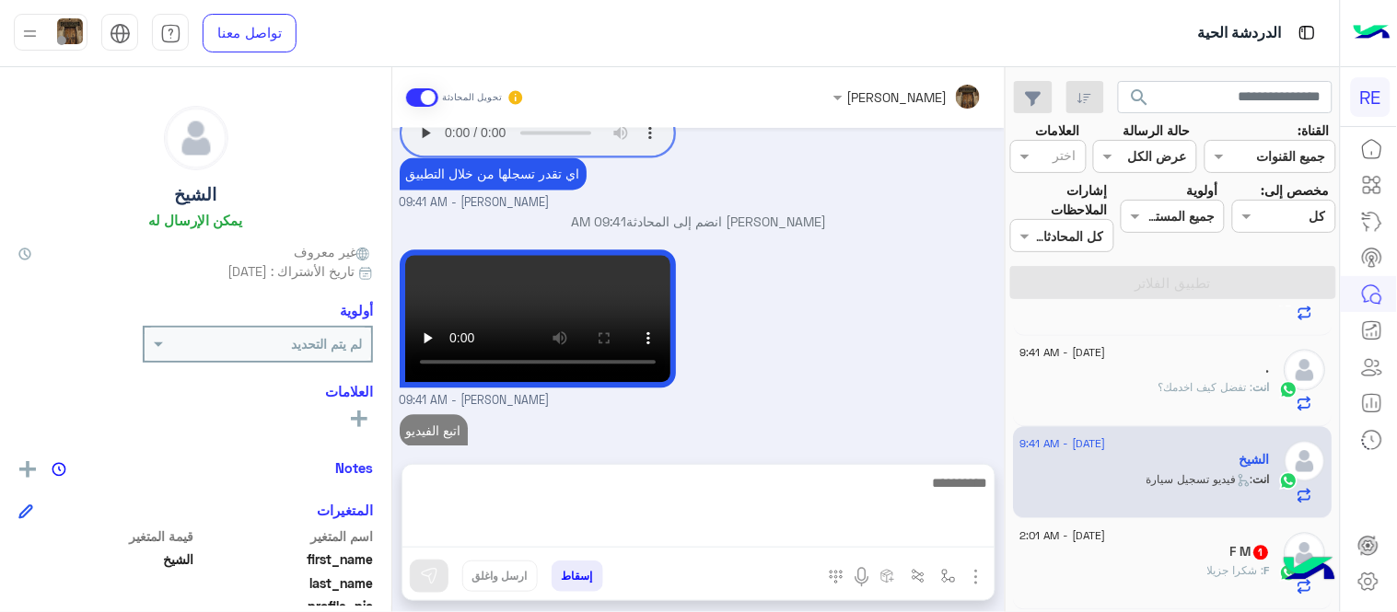
click at [951, 363] on div "[DATE] [PERSON_NAME] بتواصلك، نأمل منك توضيح استفسارك أكثر 02:11 AM هل يقبل سيا…" at bounding box center [698, 287] width 612 height 318
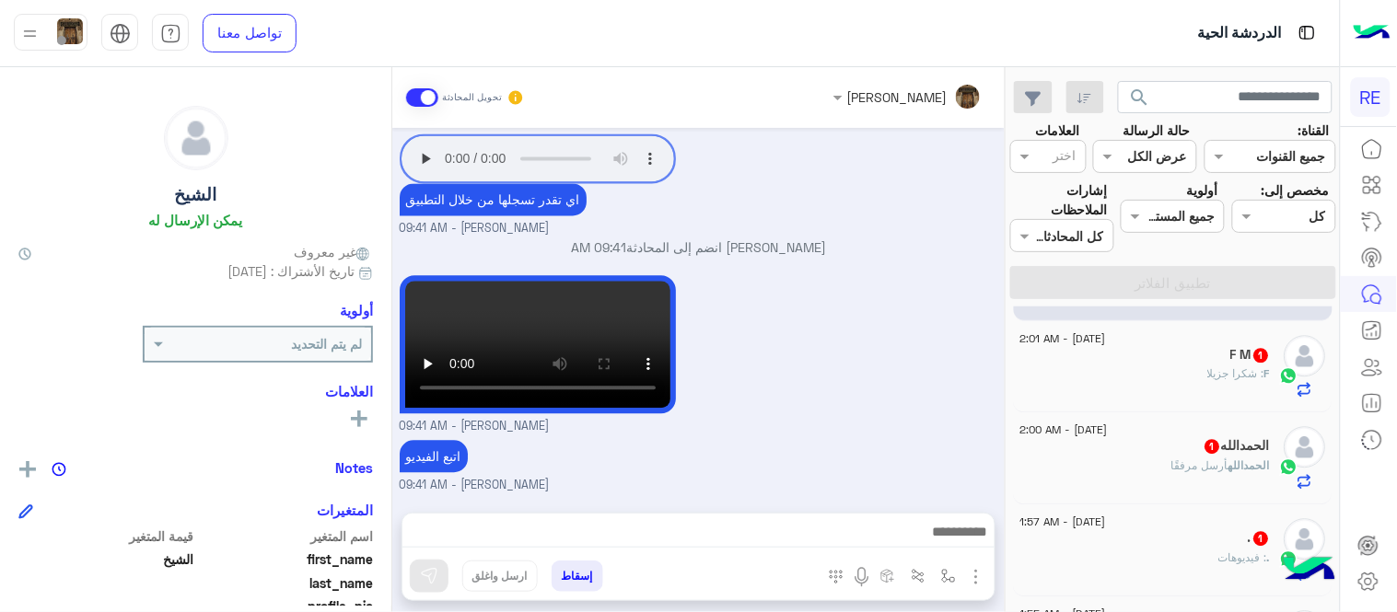
scroll to position [1289, 0]
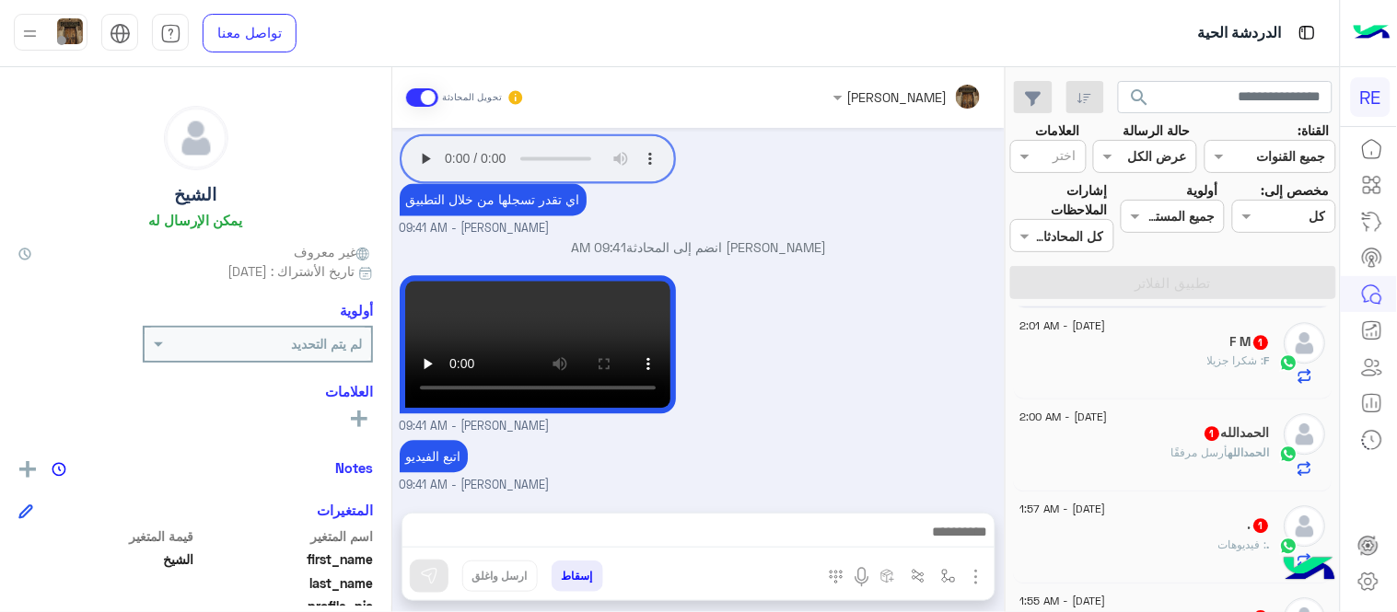
click at [1155, 370] on div "F : شكرا جزيلا" at bounding box center [1145, 369] width 250 height 32
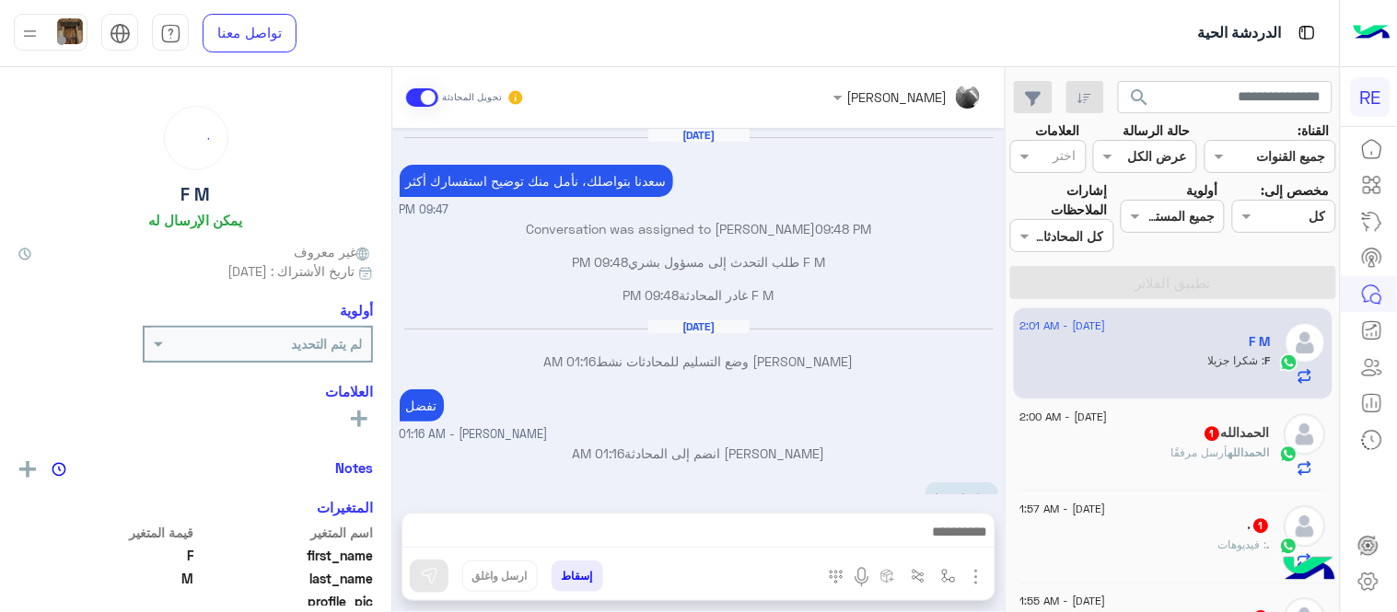
scroll to position [44, 0]
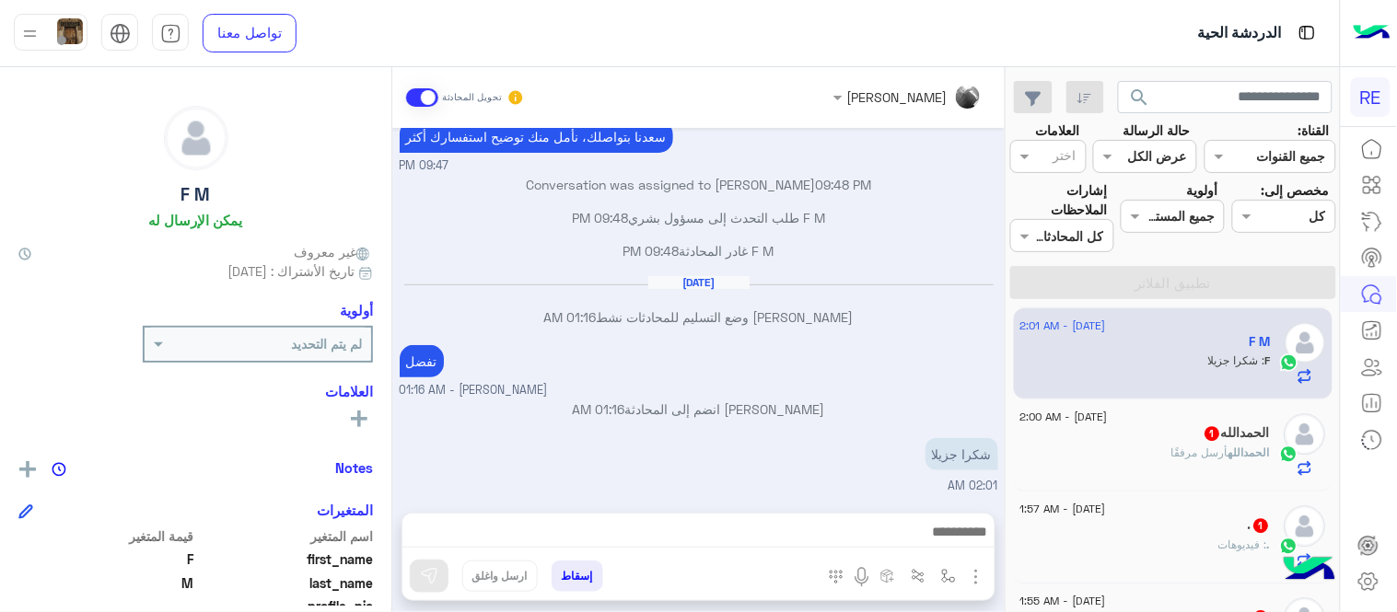
click at [1166, 446] on div "ال[PERSON_NAME] أرسل مرفقًا" at bounding box center [1145, 461] width 250 height 32
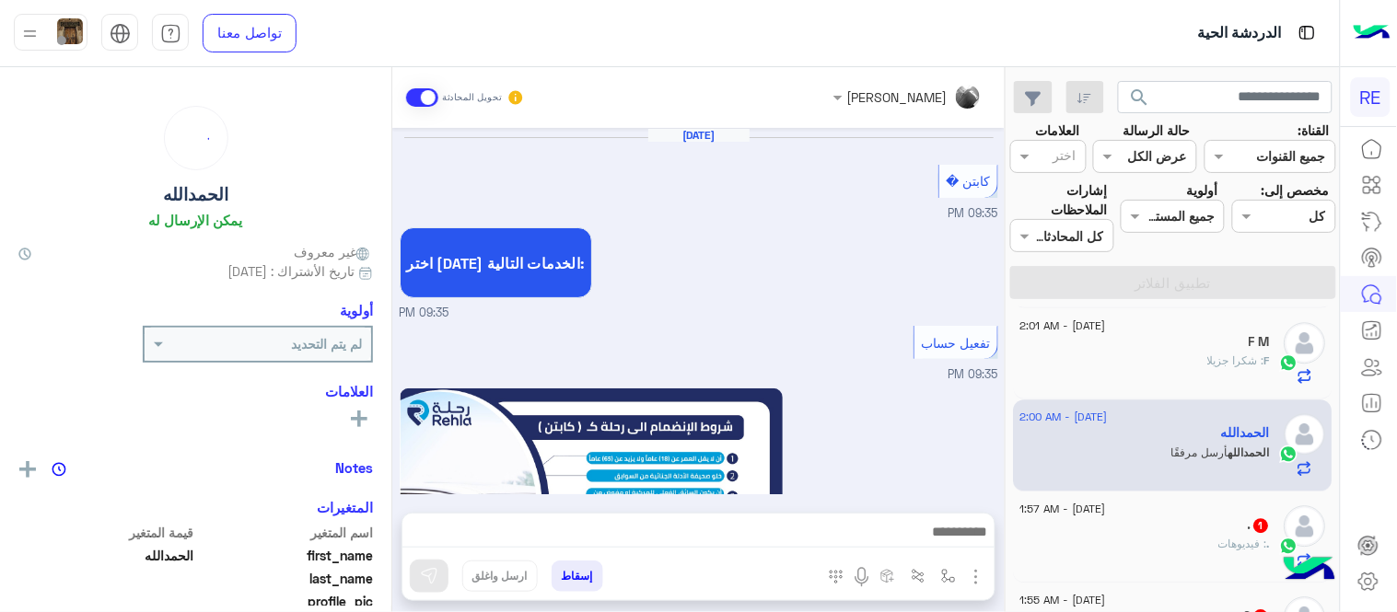
scroll to position [1193, 0]
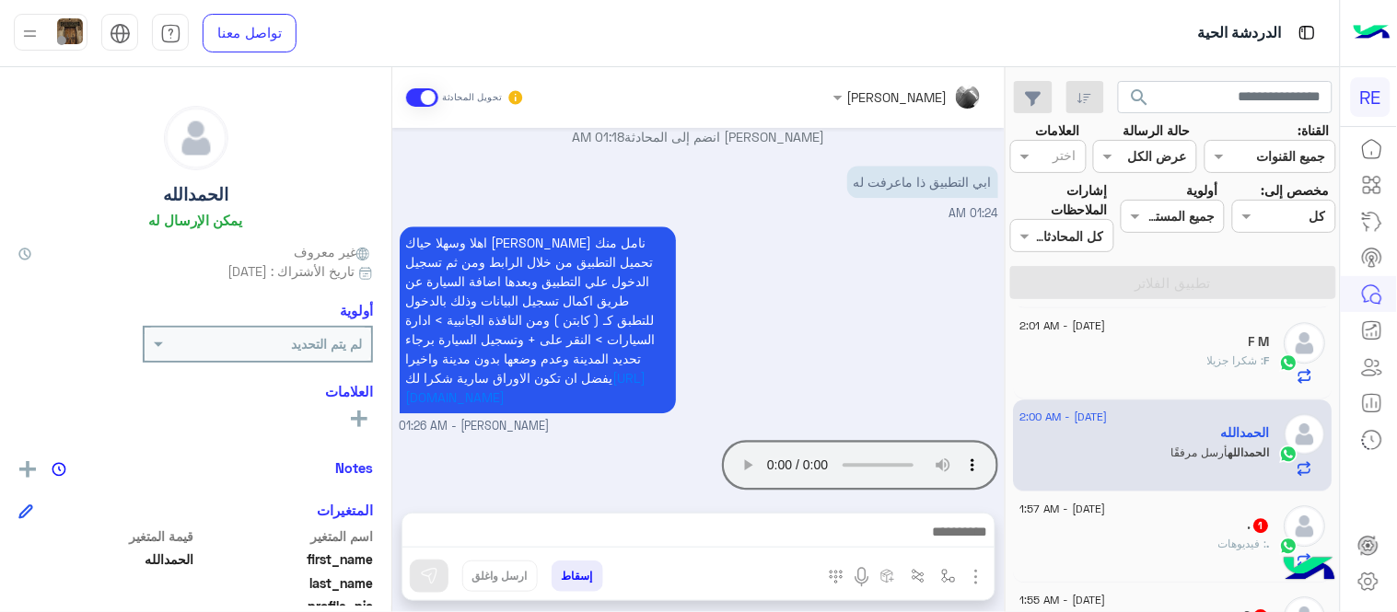
click at [751, 495] on div "[PERSON_NAME] تحويل المحادثة [DATE] كابتن � 09:35 PM اختر [DATE] الخدمات التالي…" at bounding box center [698, 343] width 612 height 552
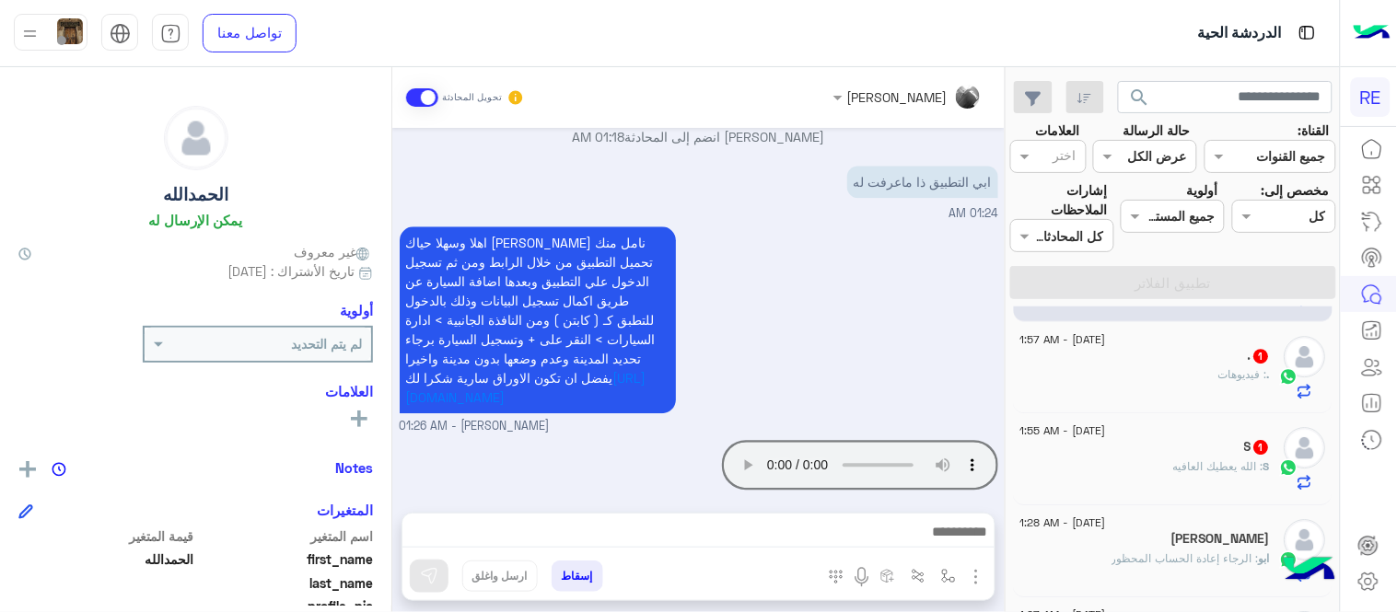
scroll to position [1465, 0]
click at [937, 539] on textarea at bounding box center [698, 534] width 592 height 28
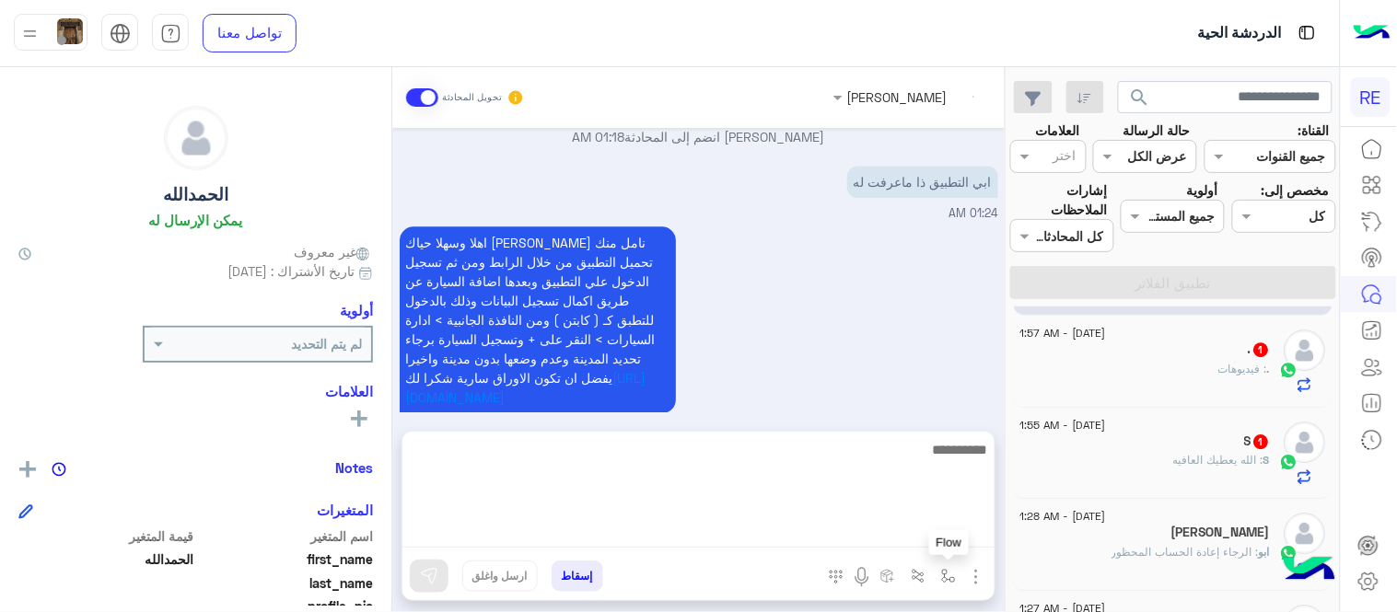
click at [946, 564] on button "button" at bounding box center [949, 576] width 30 height 30
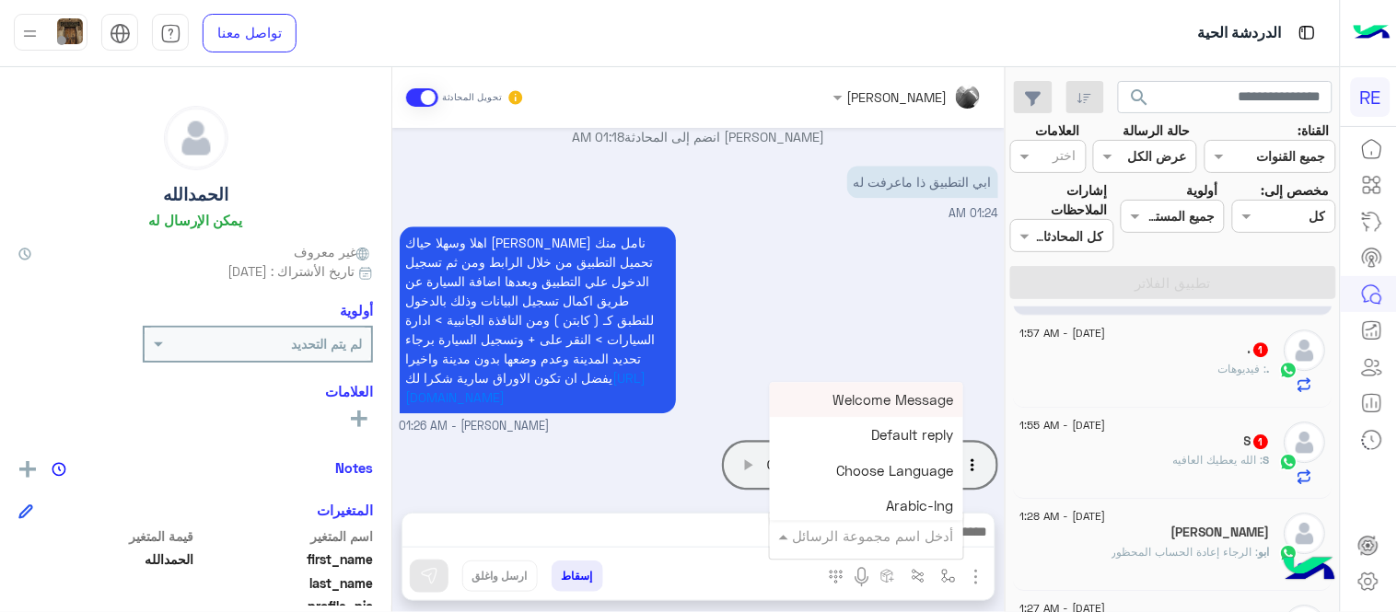
click at [889, 544] on input "text" at bounding box center [892, 536] width 124 height 21
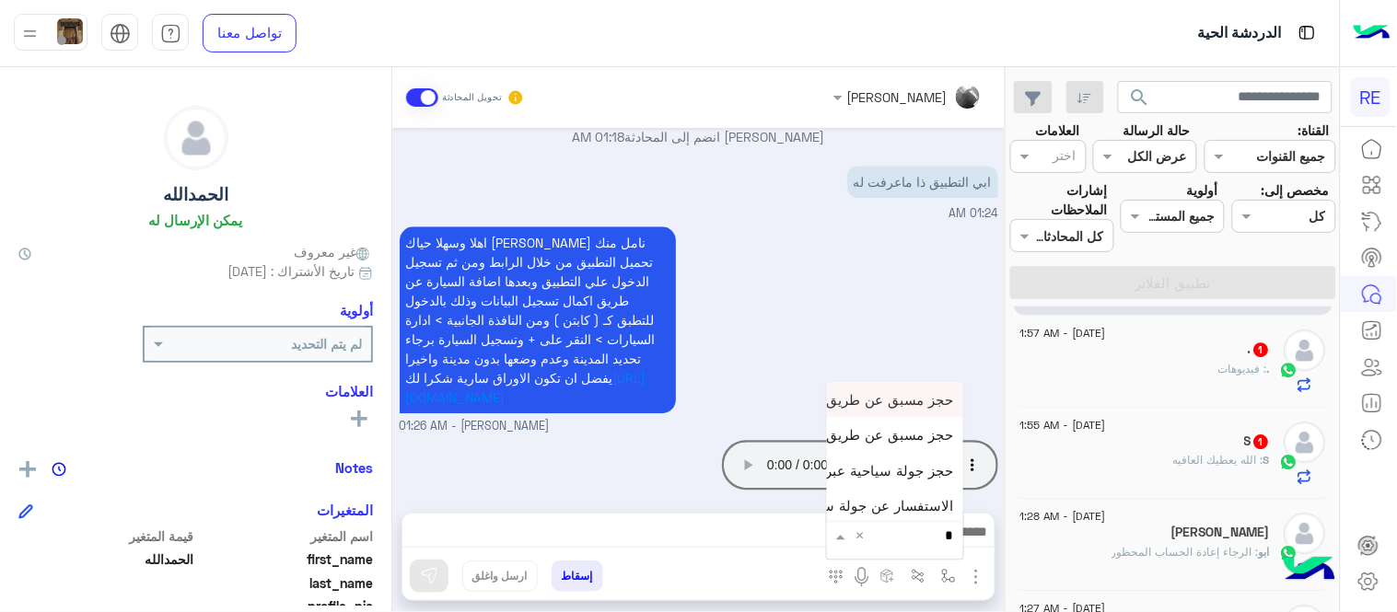
type input "**"
click at [913, 416] on div "تعريف بالتطبيق" at bounding box center [895, 400] width 136 height 36
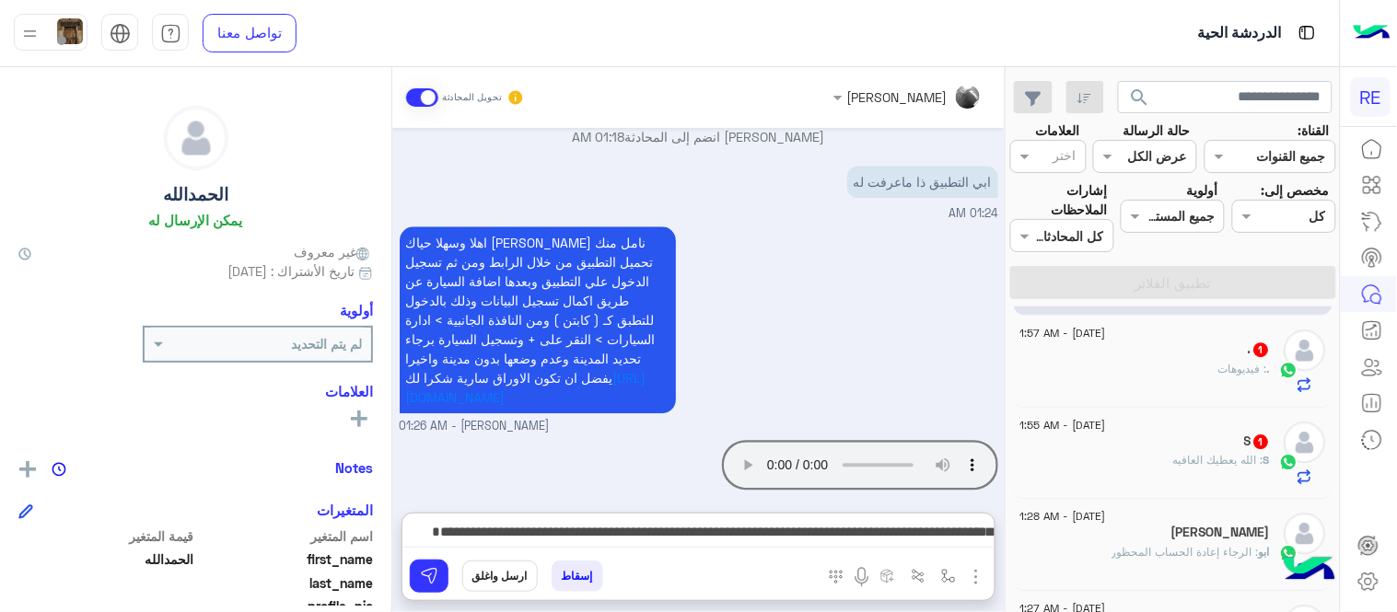
click at [802, 530] on textarea "**********" at bounding box center [698, 534] width 592 height 28
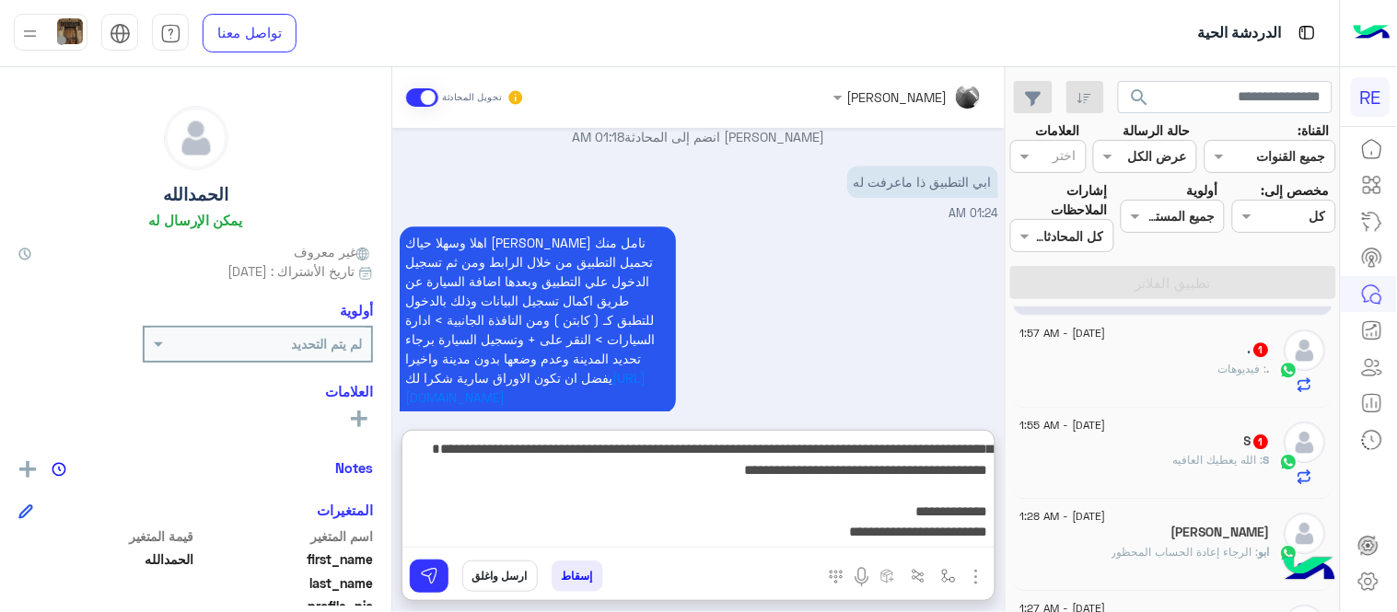
click at [834, 540] on textarea "**********" at bounding box center [698, 492] width 592 height 110
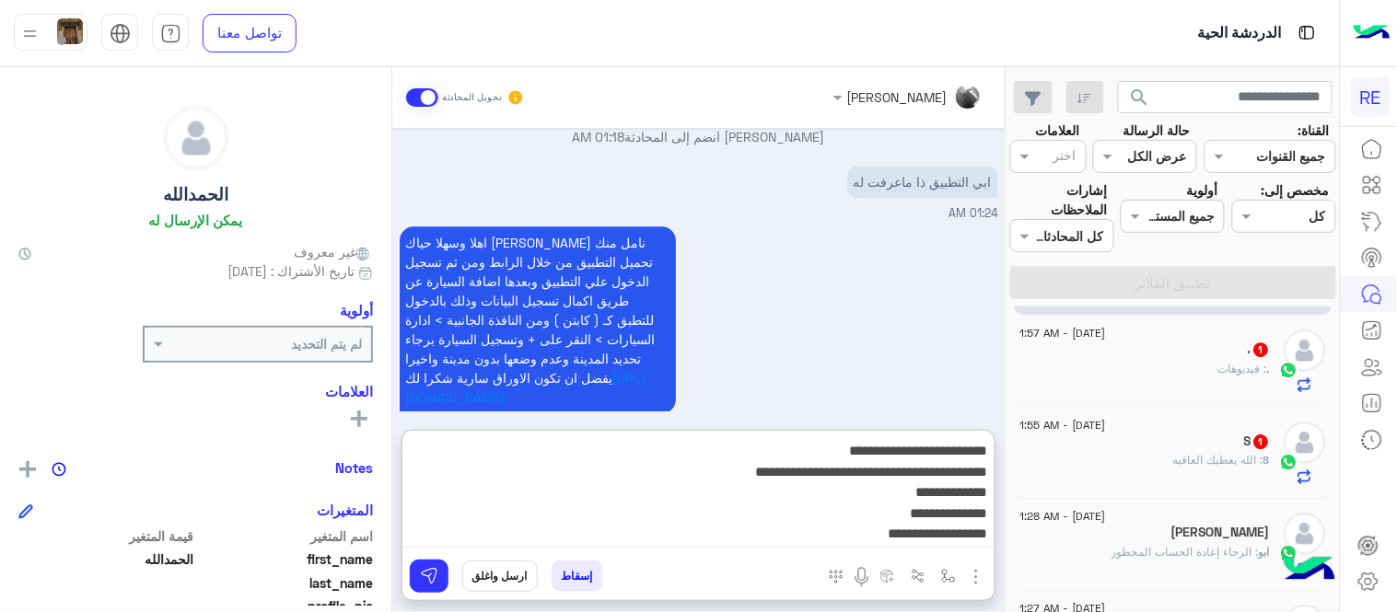
scroll to position [122, 0]
drag, startPoint x: 834, startPoint y: 540, endPoint x: 989, endPoint y: 517, distance: 156.5
click at [989, 517] on textarea "**********" at bounding box center [698, 492] width 592 height 110
type textarea "**********"
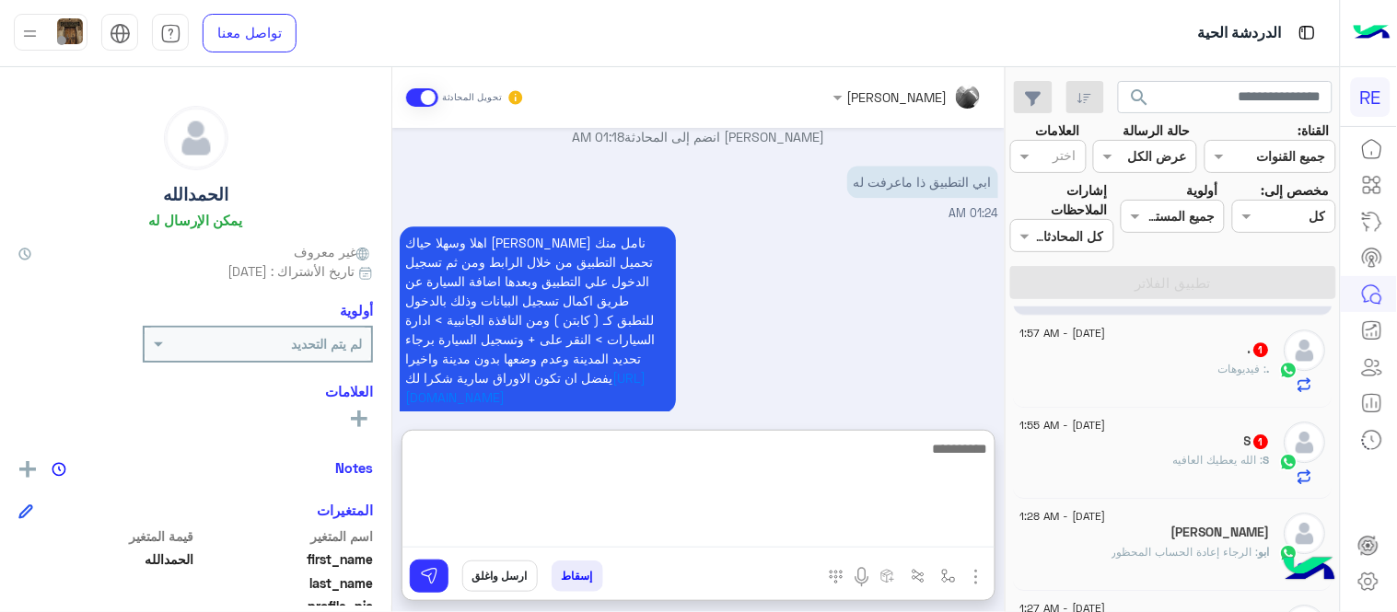
scroll to position [1508, 0]
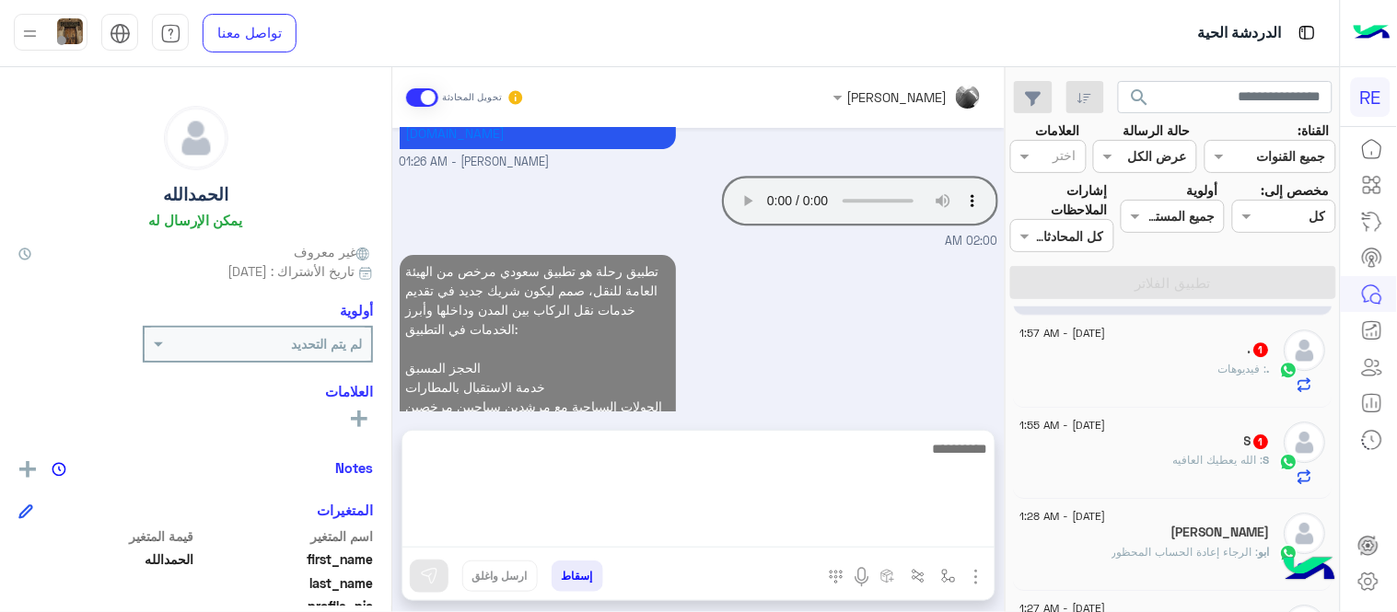
click at [906, 325] on div "تطبيق رحلة هو تطبيق سعودي مرخص من الهيئة العامة للنقل، صمم ليكون شريك جديد في ت…" at bounding box center [699, 366] width 598 height 233
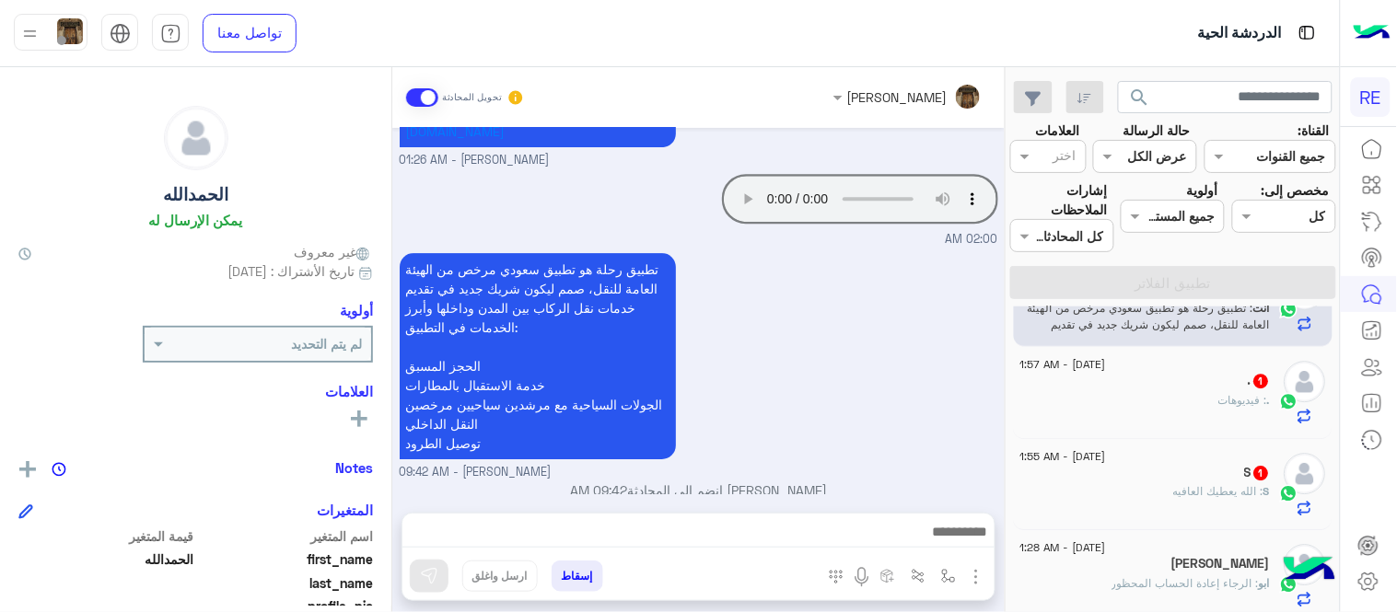
scroll to position [1416, 0]
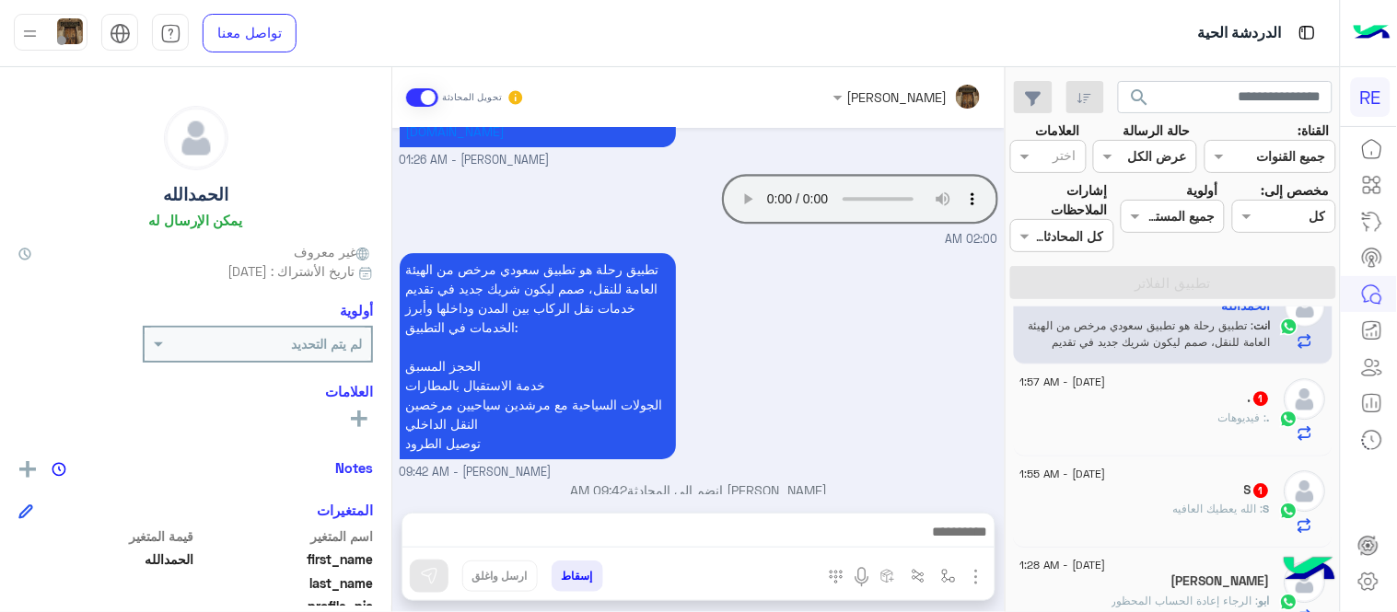
click at [1174, 390] on div ". 1" at bounding box center [1145, 399] width 250 height 19
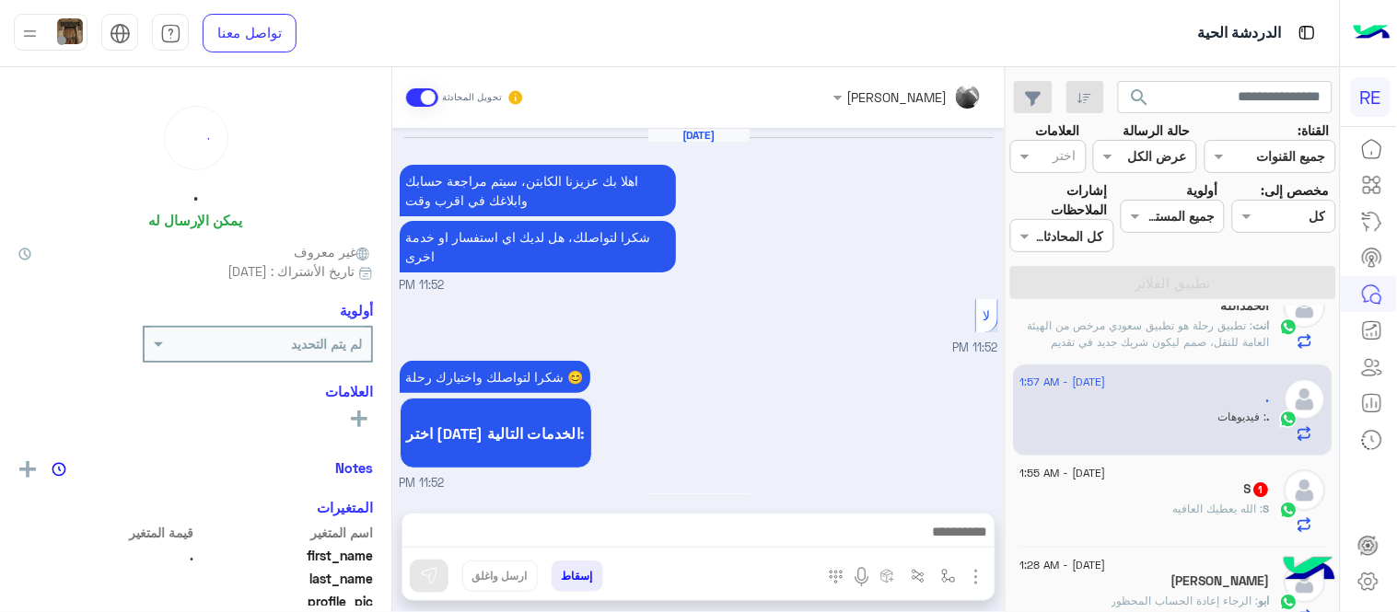
scroll to position [437, 0]
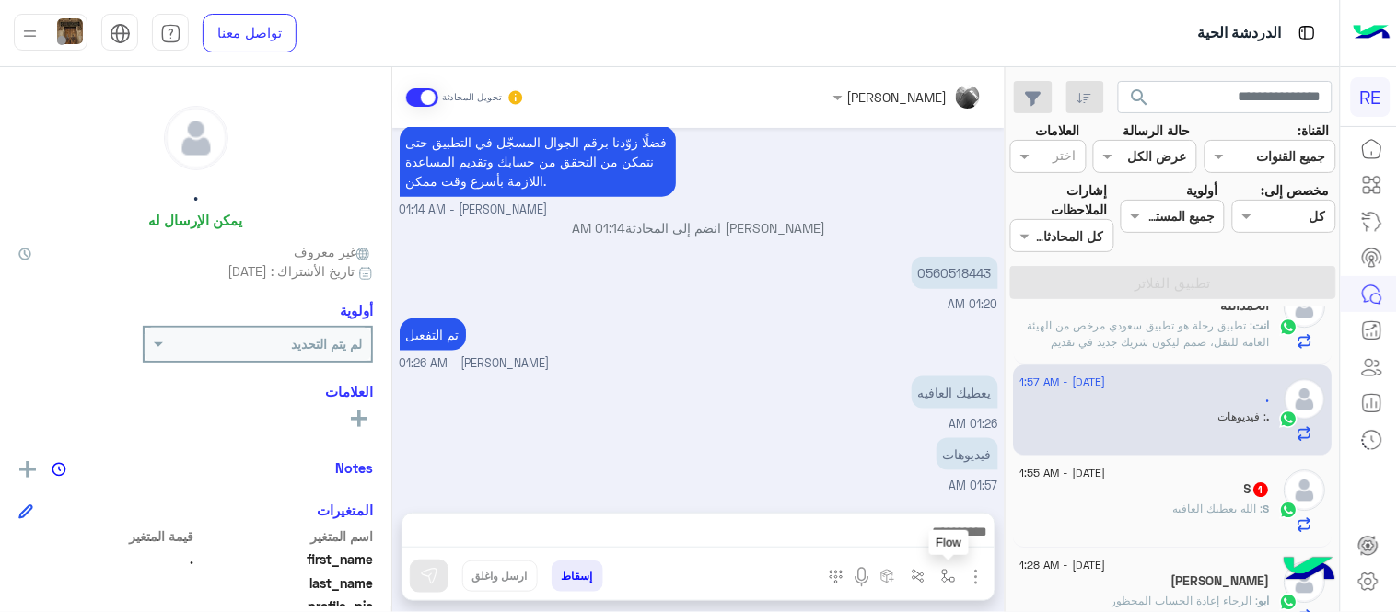
click at [942, 578] on img "button" at bounding box center [948, 576] width 15 height 15
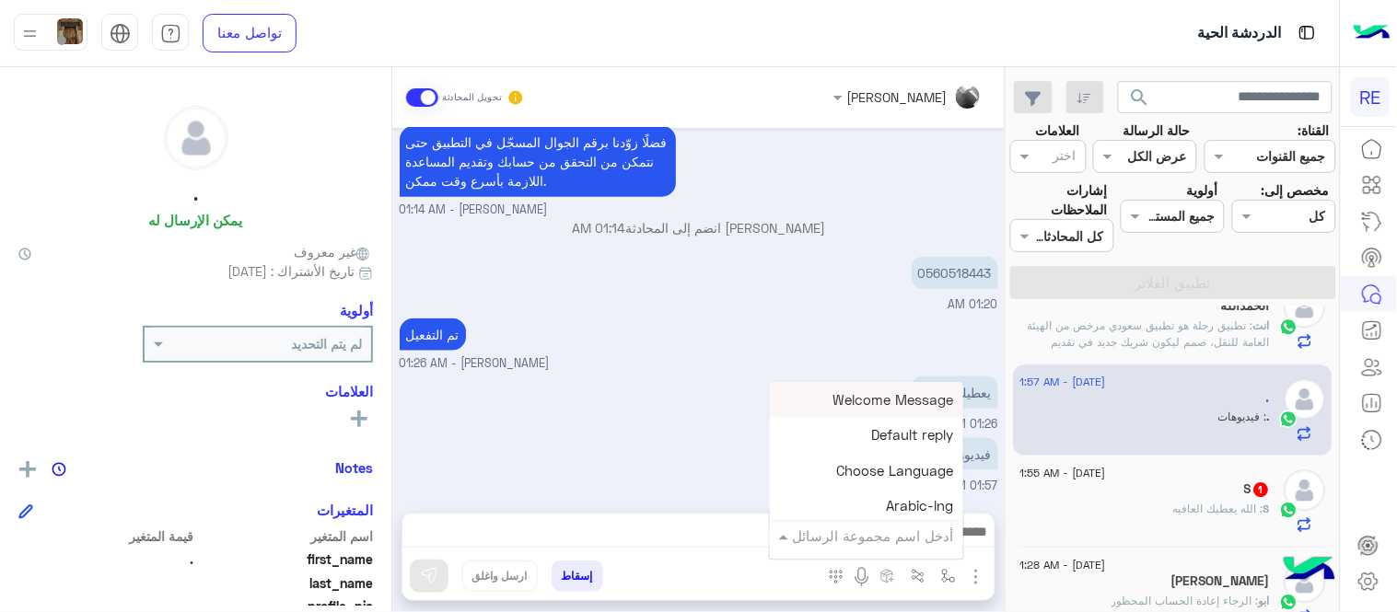
click at [899, 550] on div "أدخل اسم مجموعة الرسائل" at bounding box center [866, 535] width 193 height 33
type input "*"
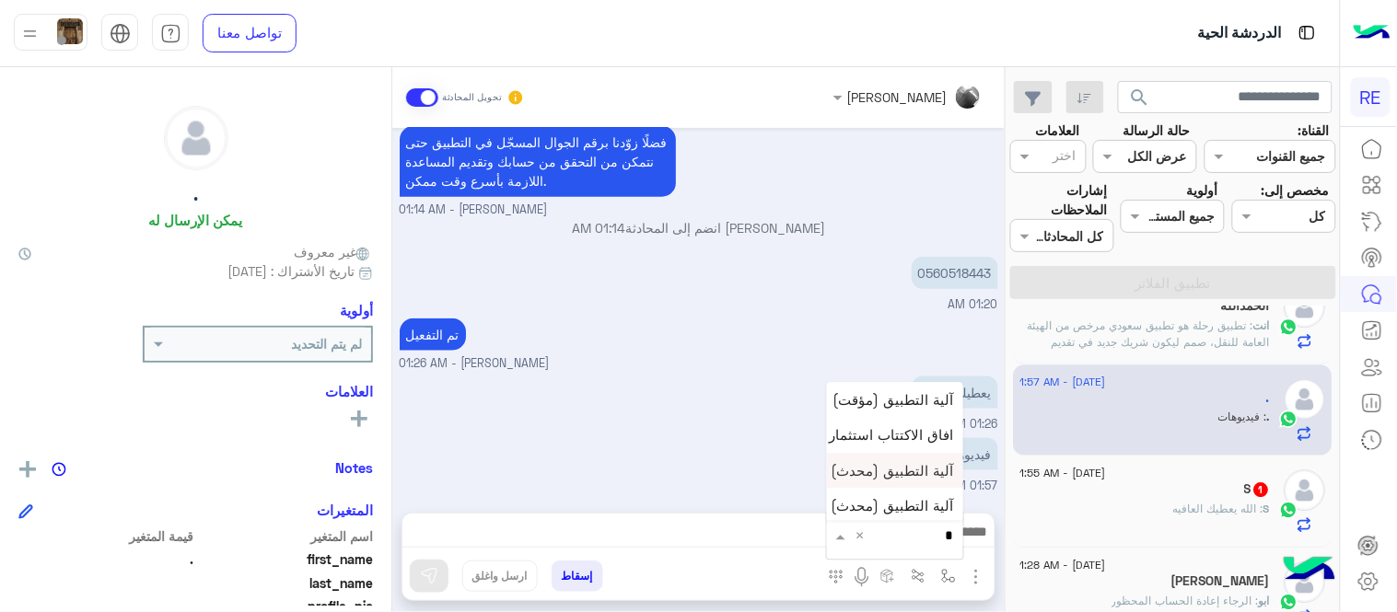
click at [870, 476] on span "آلية التطبيق (محدث)" at bounding box center [892, 470] width 122 height 17
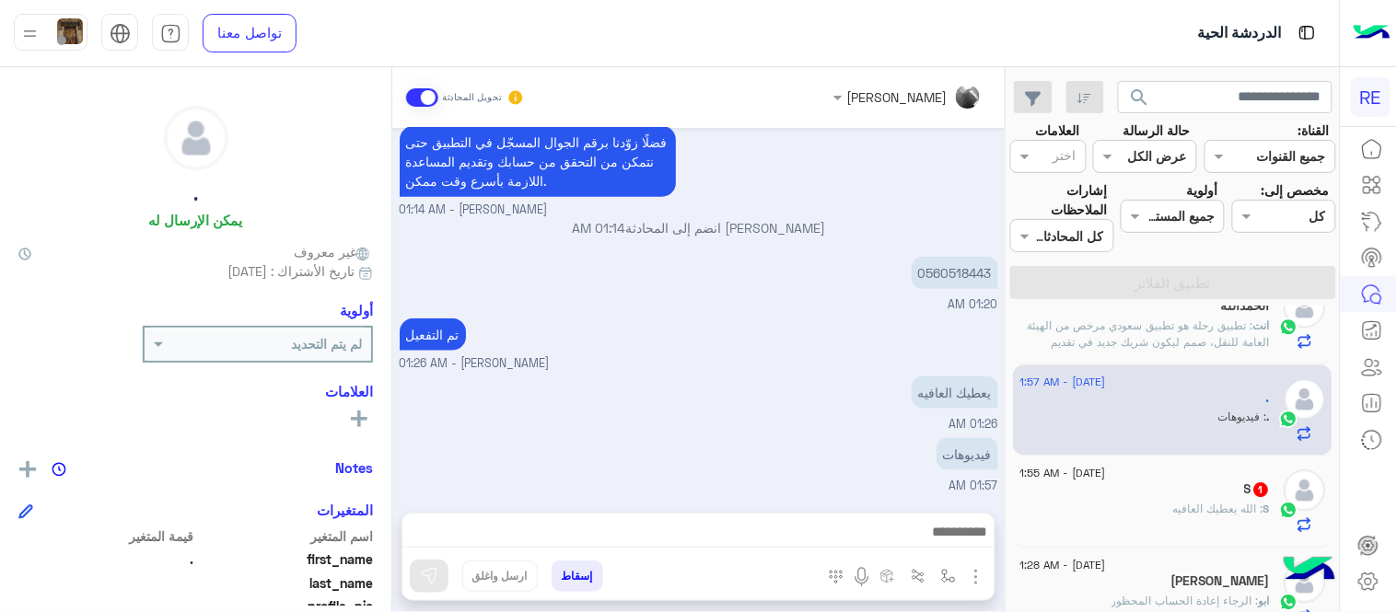
type textarea "**********"
click at [442, 582] on button at bounding box center [429, 576] width 39 height 33
click at [1106, 481] on span "[DATE] - 1:55 AM" at bounding box center [1063, 473] width 86 height 17
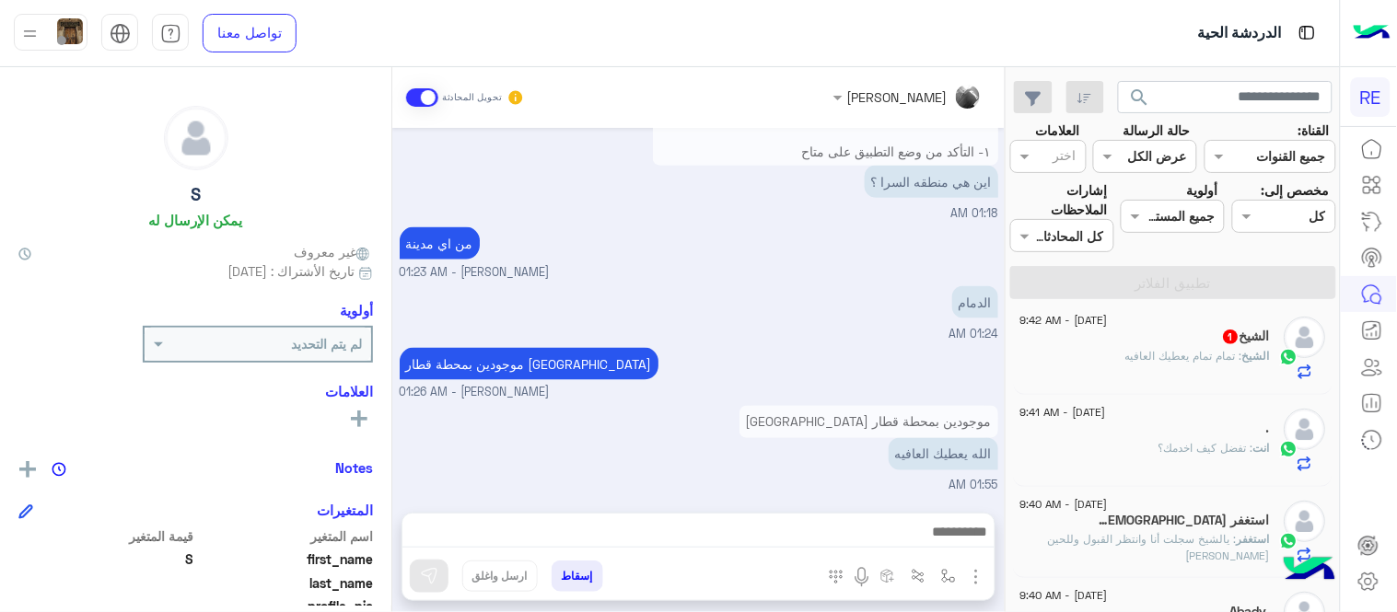
scroll to position [176, 0]
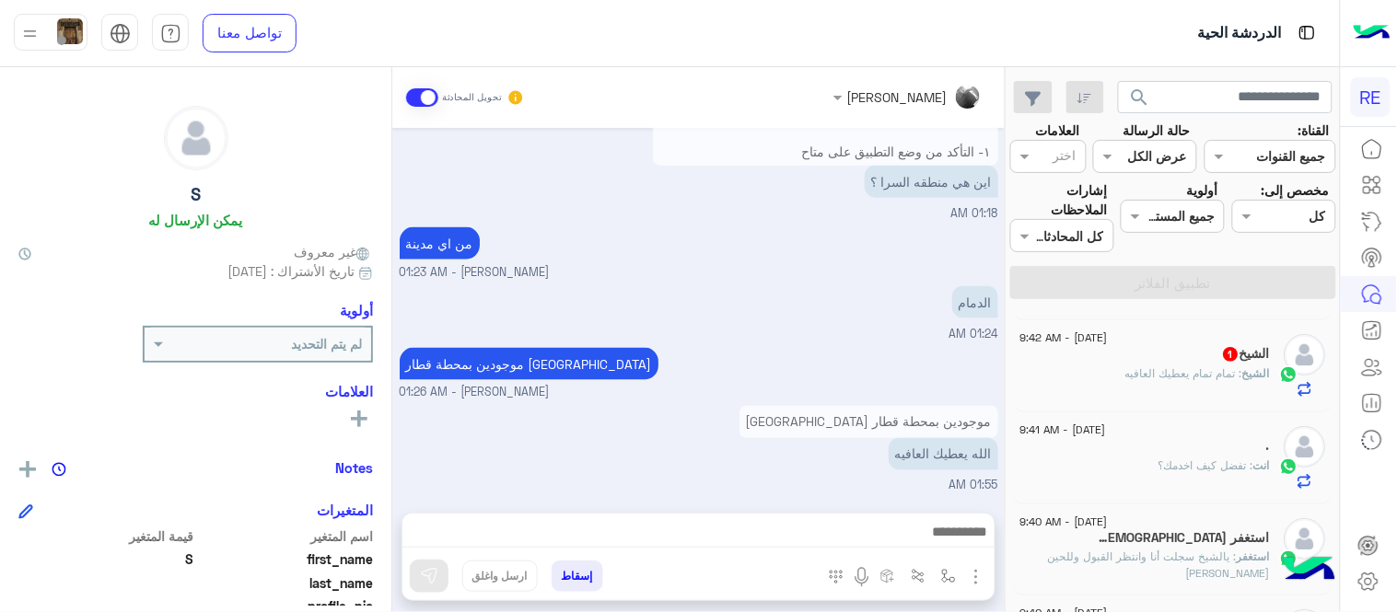
click at [1108, 343] on span "[DATE] - 9:42 AM" at bounding box center [1063, 338] width 87 height 17
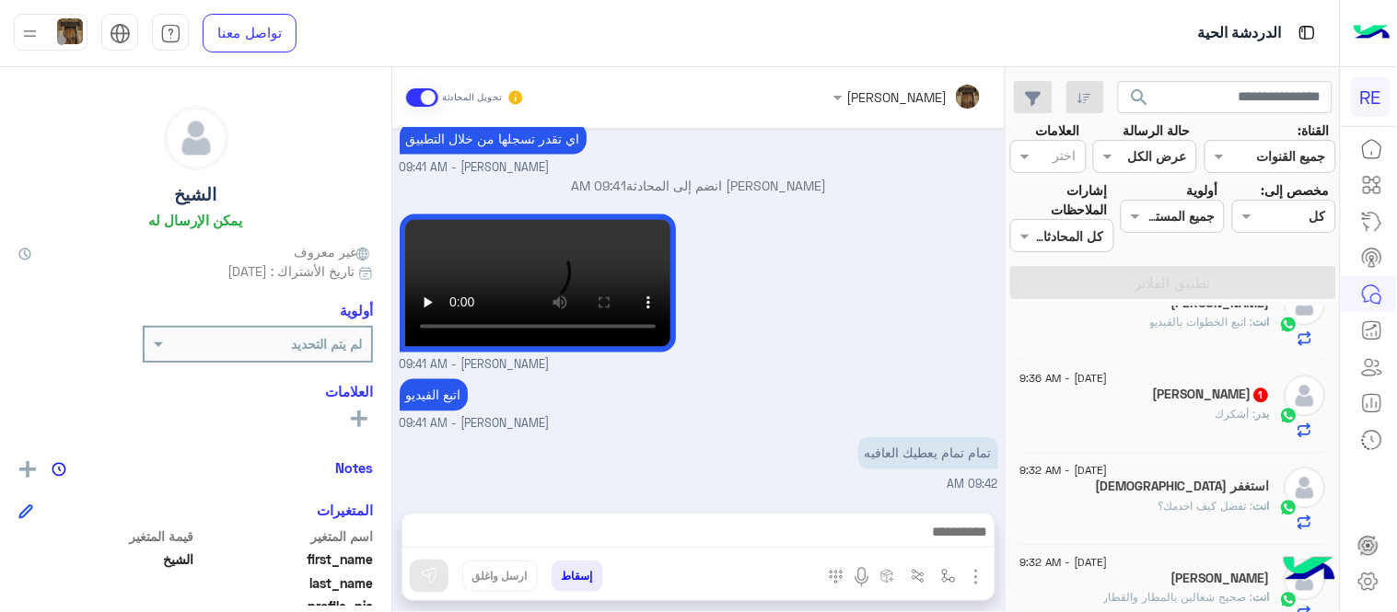
scroll to position [1046, 0]
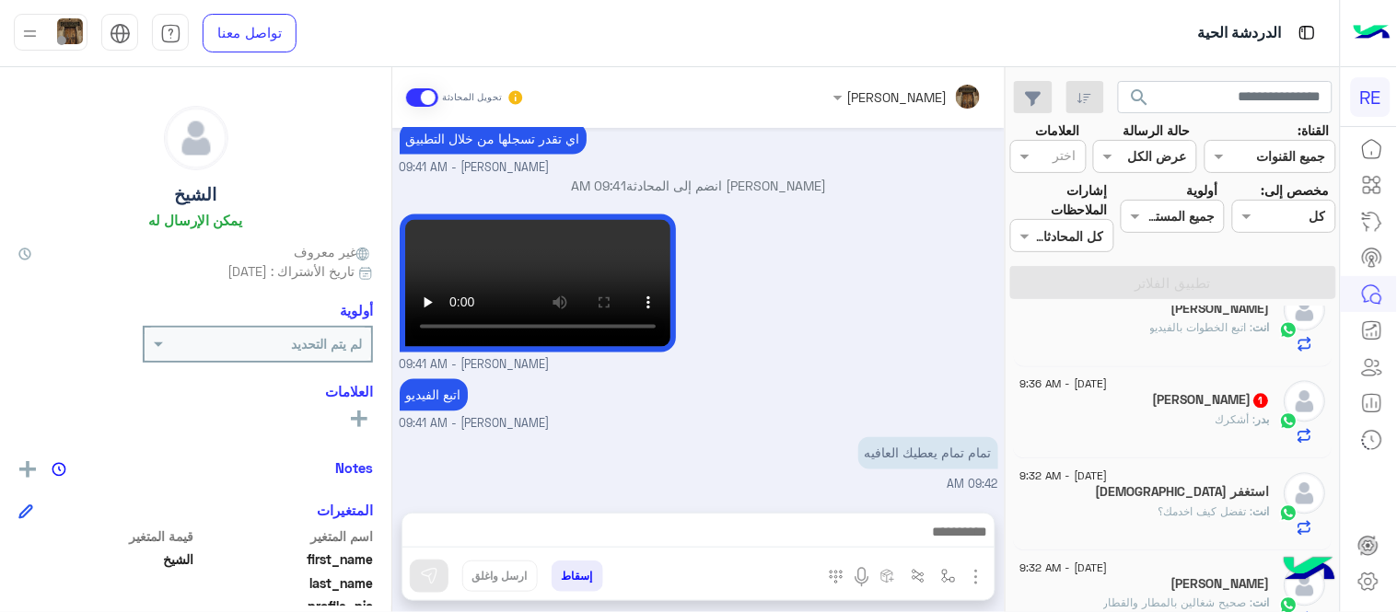
click at [1124, 434] on div "بدر : أشكرك" at bounding box center [1145, 428] width 250 height 32
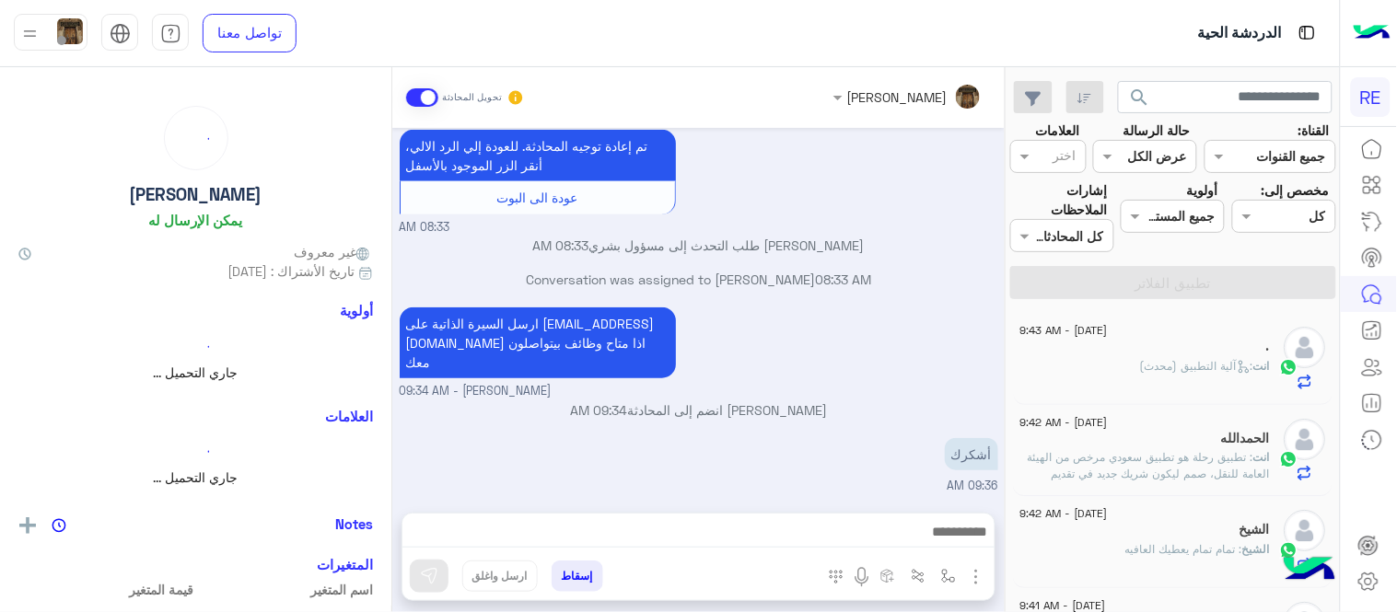
scroll to position [9, 0]
